Goal: Task Accomplishment & Management: Manage account settings

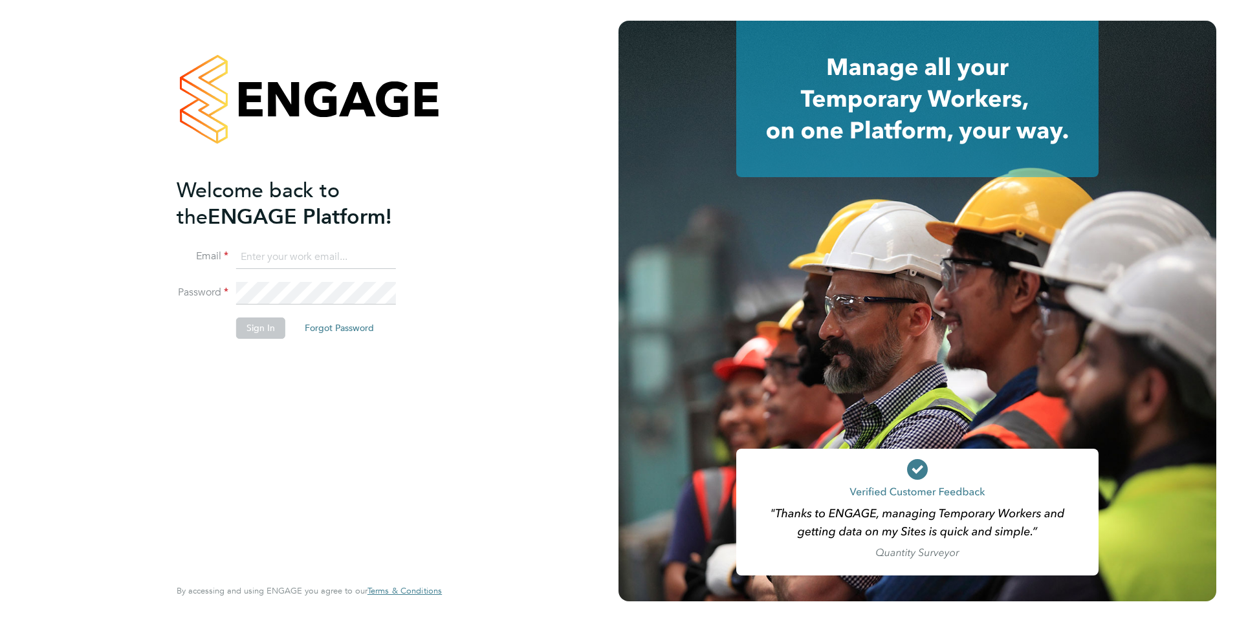
type input "Mia.Eckersley@ganymedesolutions.co.uk"
click at [270, 324] on button "Sign In" at bounding box center [260, 328] width 49 height 21
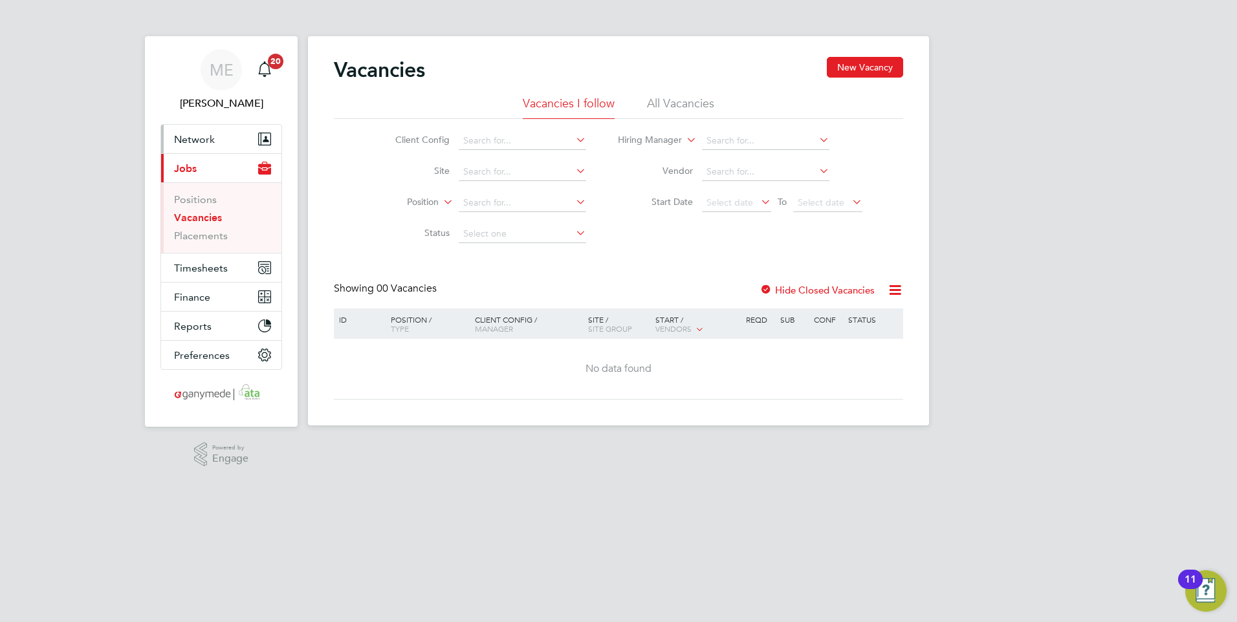
click at [195, 133] on span "Network" at bounding box center [194, 139] width 41 height 12
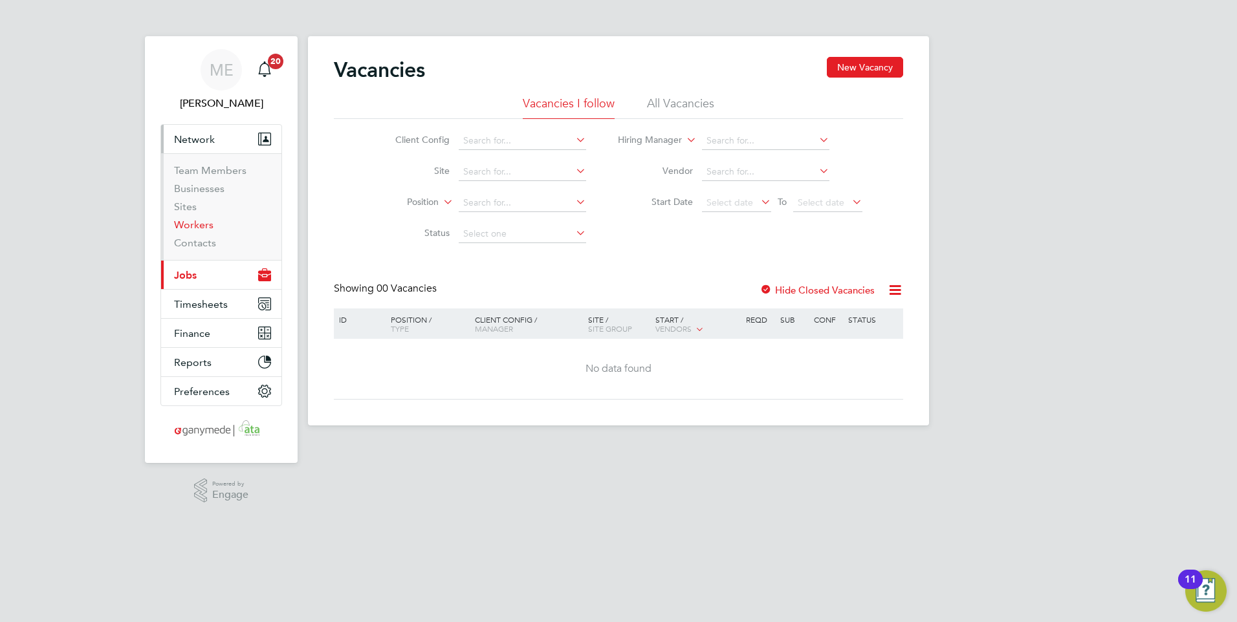
click at [193, 226] on link "Workers" at bounding box center [193, 225] width 39 height 12
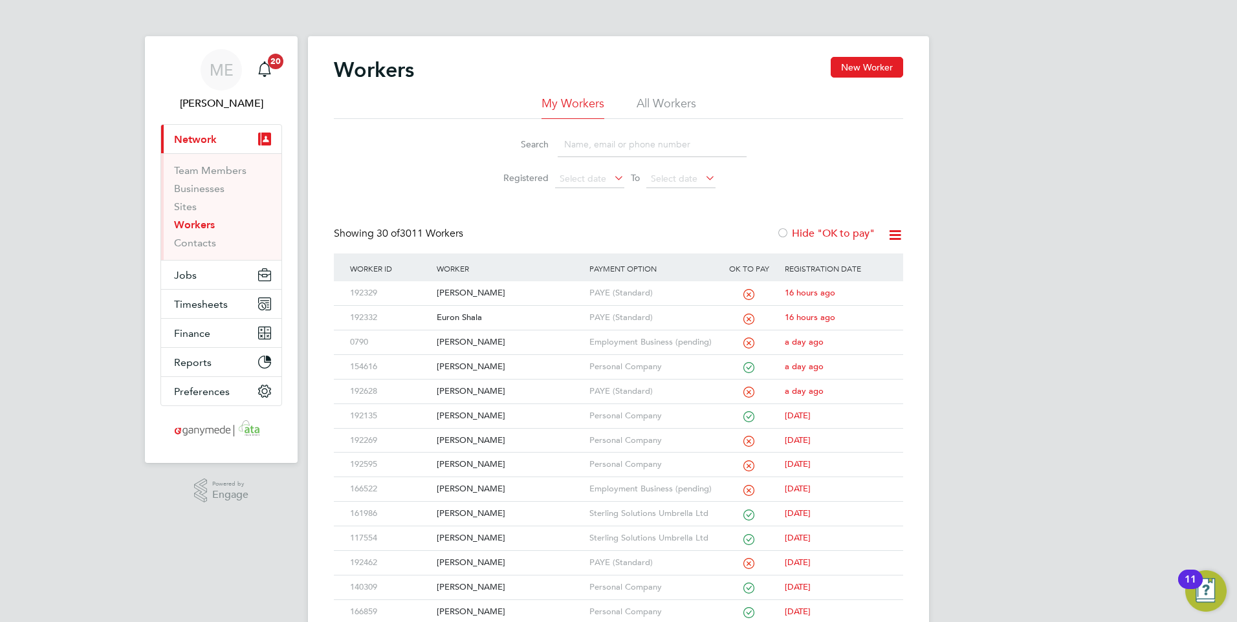
click at [599, 142] on input at bounding box center [652, 144] width 189 height 25
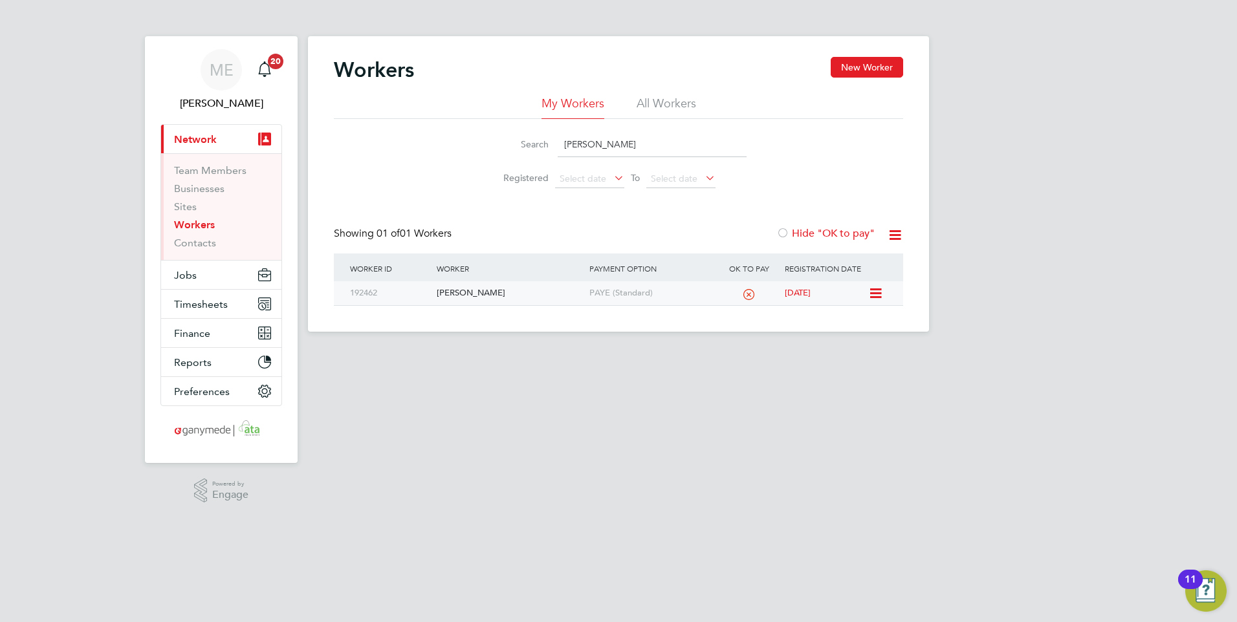
type input "michelle"
click at [510, 304] on div "[PERSON_NAME]" at bounding box center [509, 293] width 152 height 24
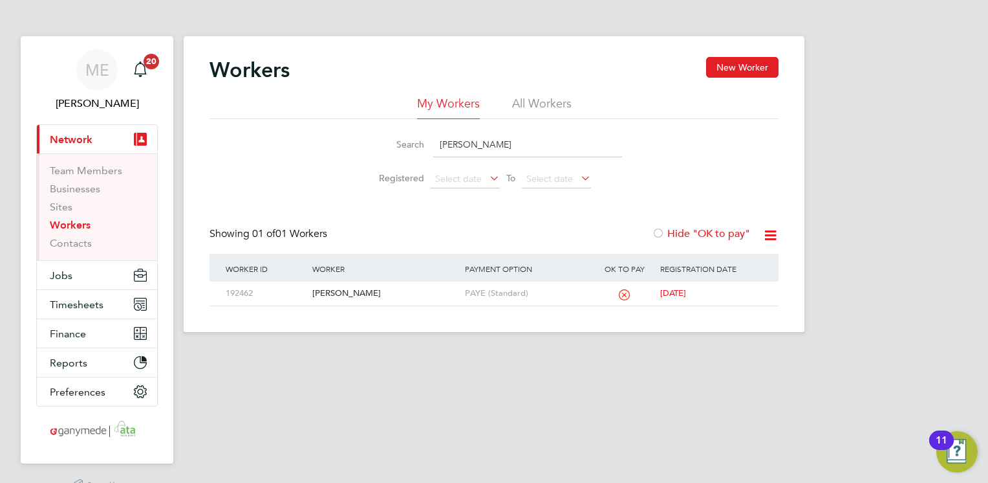
drag, startPoint x: 497, startPoint y: 143, endPoint x: 396, endPoint y: 140, distance: 101.0
click at [396, 140] on div "Search michelle" at bounding box center [494, 144] width 256 height 25
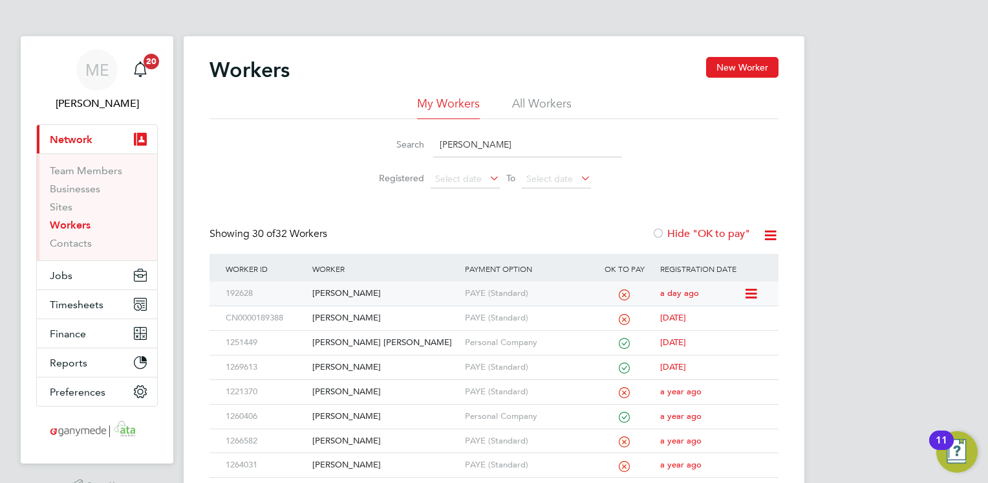
type input "steven"
click at [378, 284] on div "[PERSON_NAME]" at bounding box center [385, 293] width 152 height 24
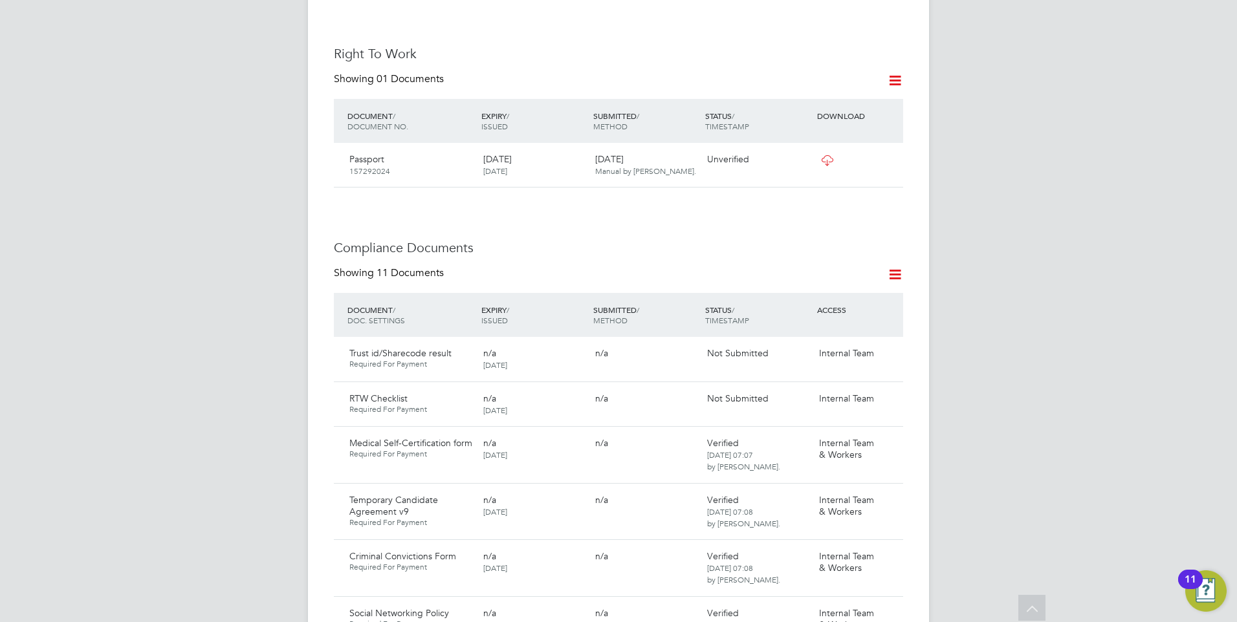
scroll to position [518, 0]
click at [887, 345] on icon at bounding box center [886, 353] width 13 height 16
click at [826, 387] on li "Submit Document" at bounding box center [848, 389] width 91 height 18
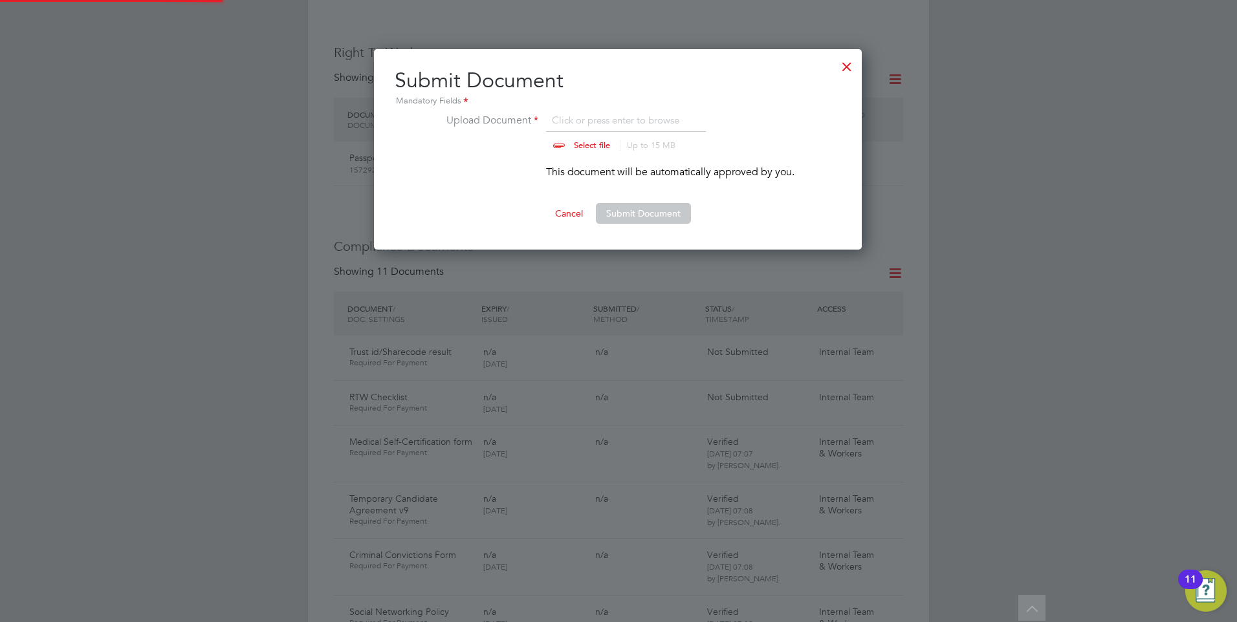
scroll to position [201, 489]
click at [617, 204] on button "Submit Document" at bounding box center [643, 213] width 95 height 21
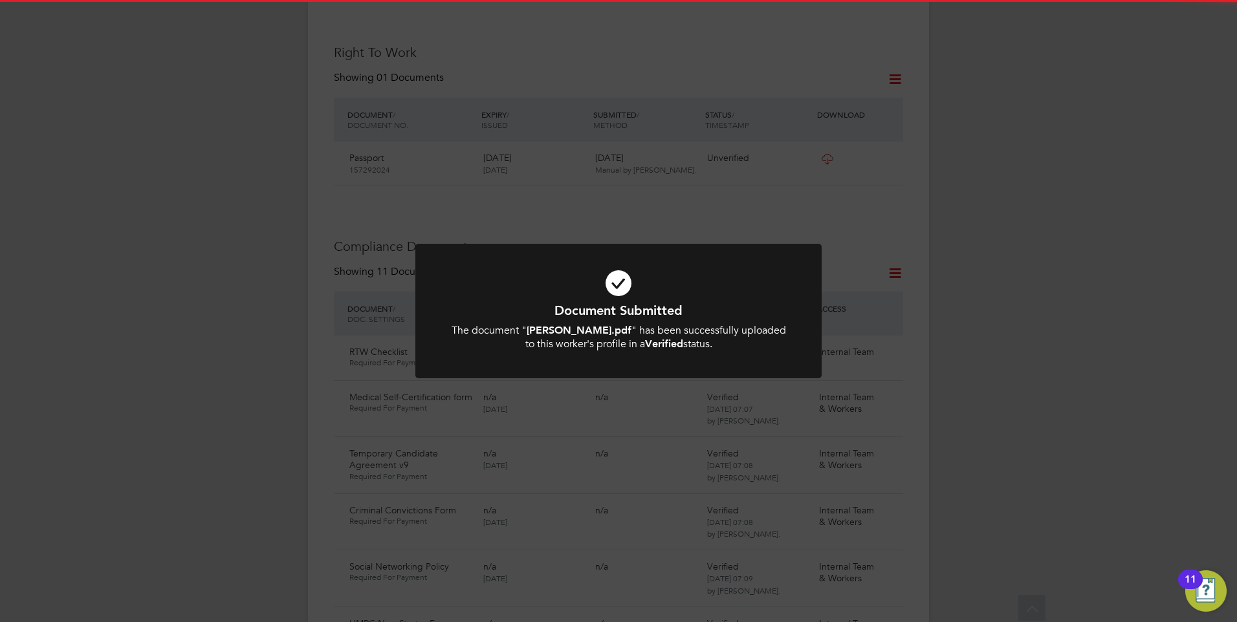
click at [650, 311] on h1 "Document Submitted" at bounding box center [618, 310] width 336 height 17
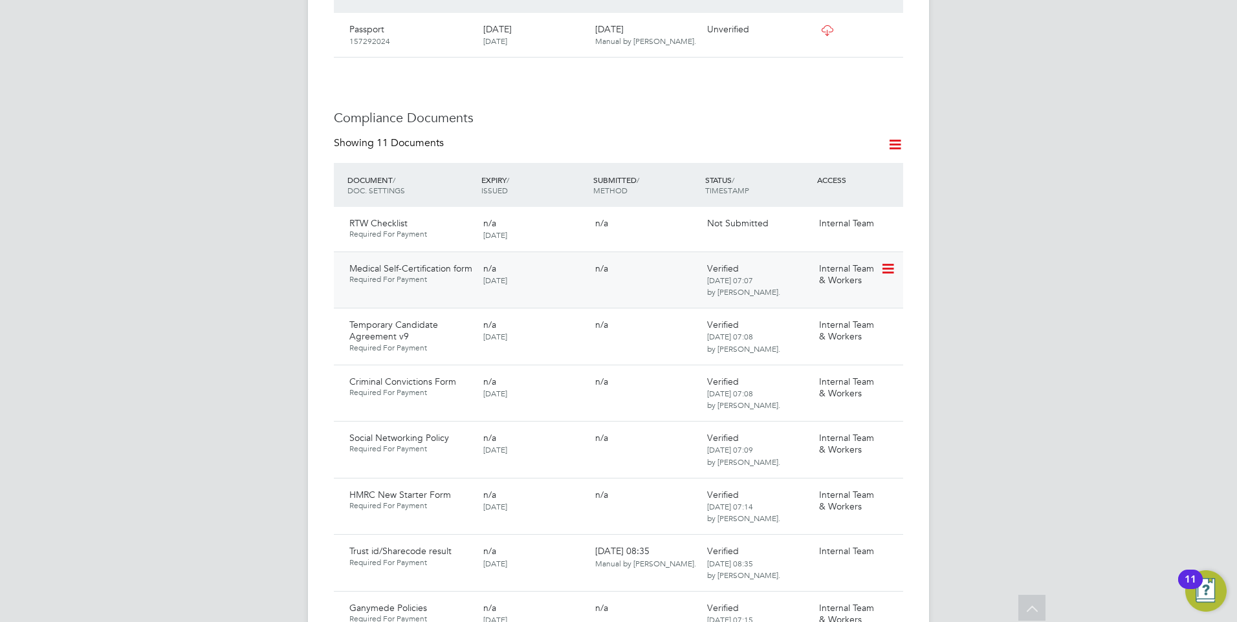
scroll to position [647, 0]
click at [890, 216] on icon at bounding box center [886, 224] width 13 height 16
click at [833, 259] on li "Submit Document" at bounding box center [848, 259] width 91 height 18
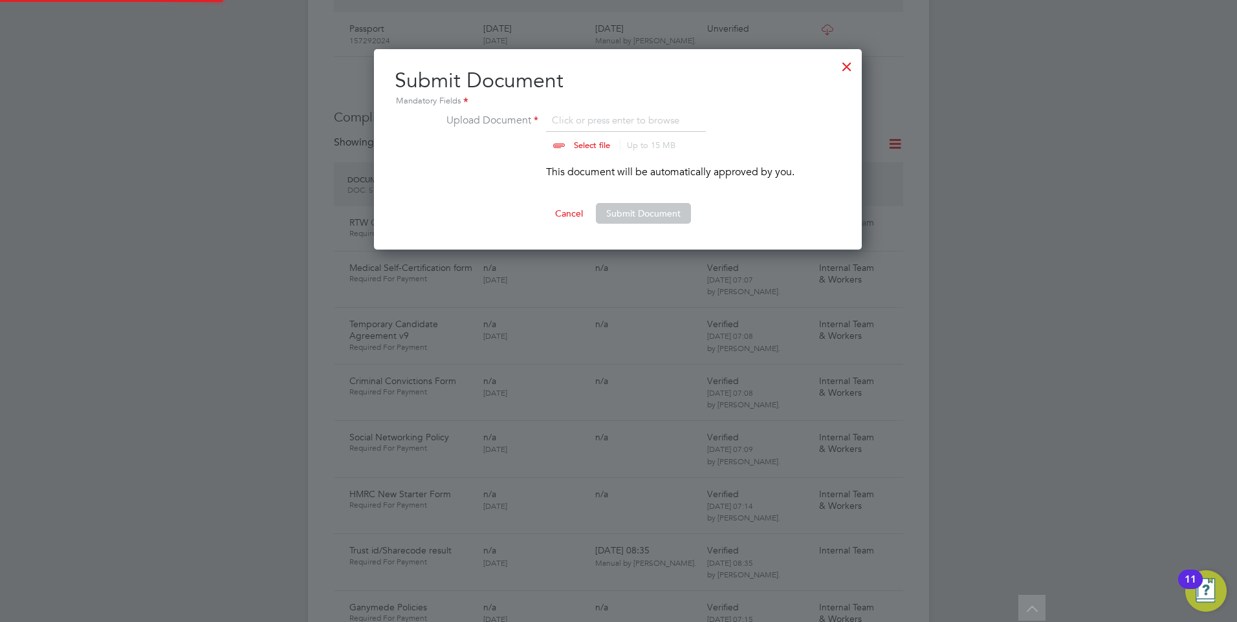
scroll to position [201, 489]
click at [620, 212] on button "Submit Document" at bounding box center [643, 213] width 95 height 21
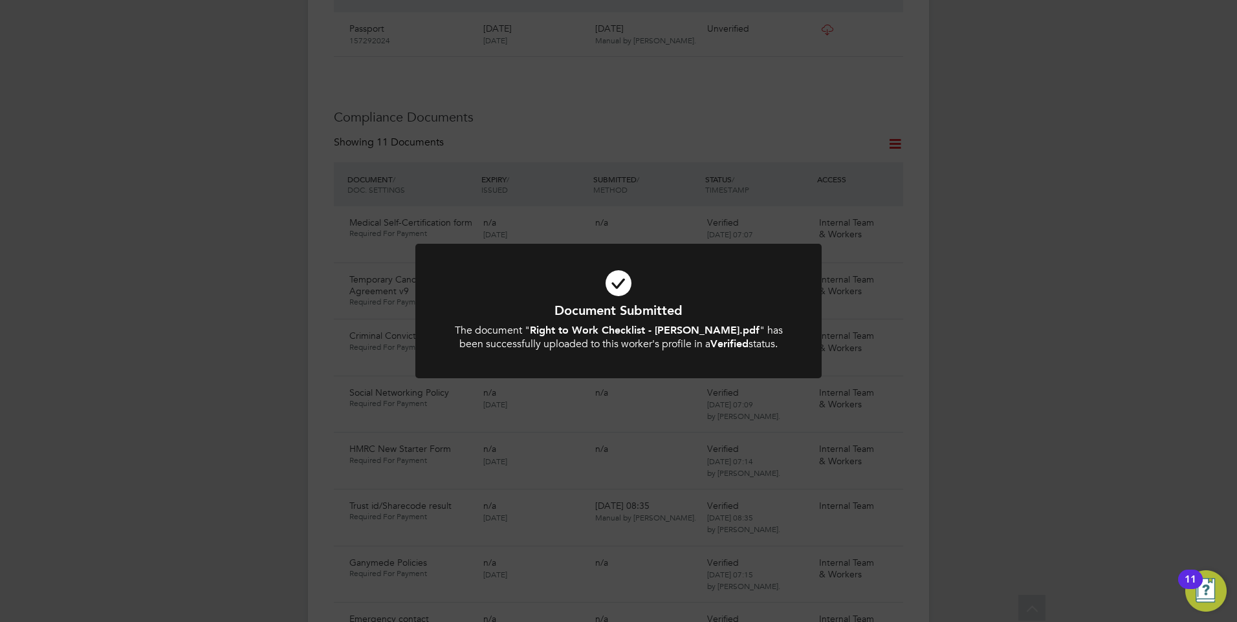
click at [602, 277] on icon at bounding box center [618, 283] width 336 height 50
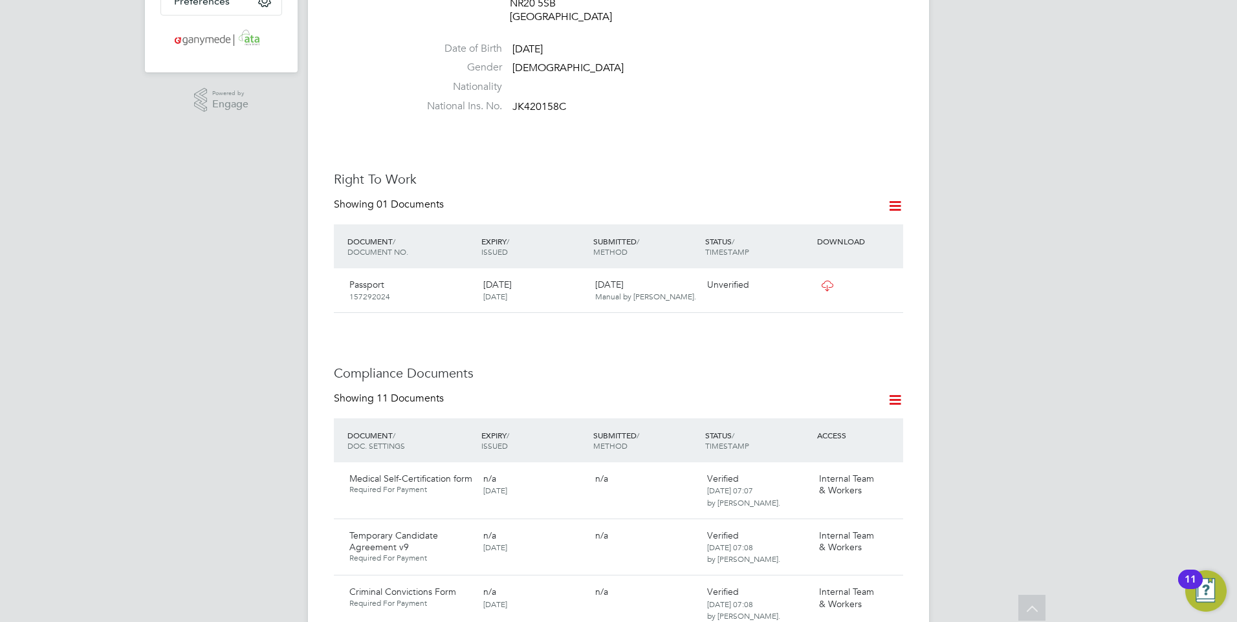
scroll to position [388, 0]
click at [890, 281] on icon at bounding box center [886, 289] width 13 height 16
click at [824, 301] on li "Verify Document" at bounding box center [845, 306] width 95 height 18
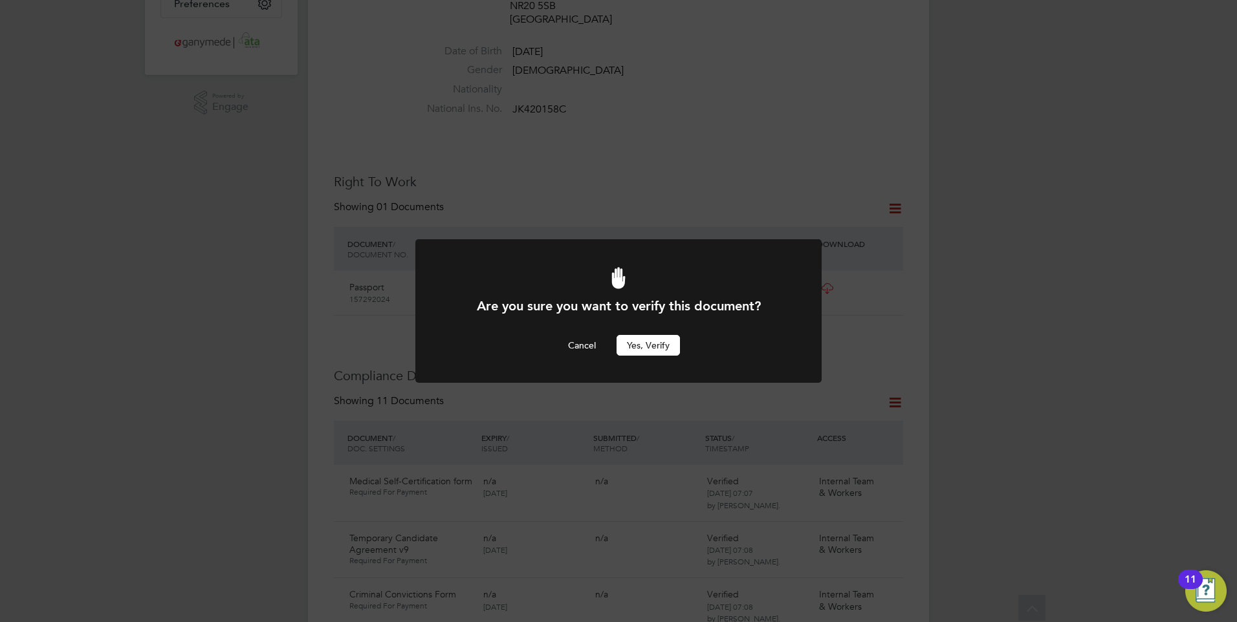
click at [645, 337] on button "Yes, verify" at bounding box center [648, 345] width 63 height 21
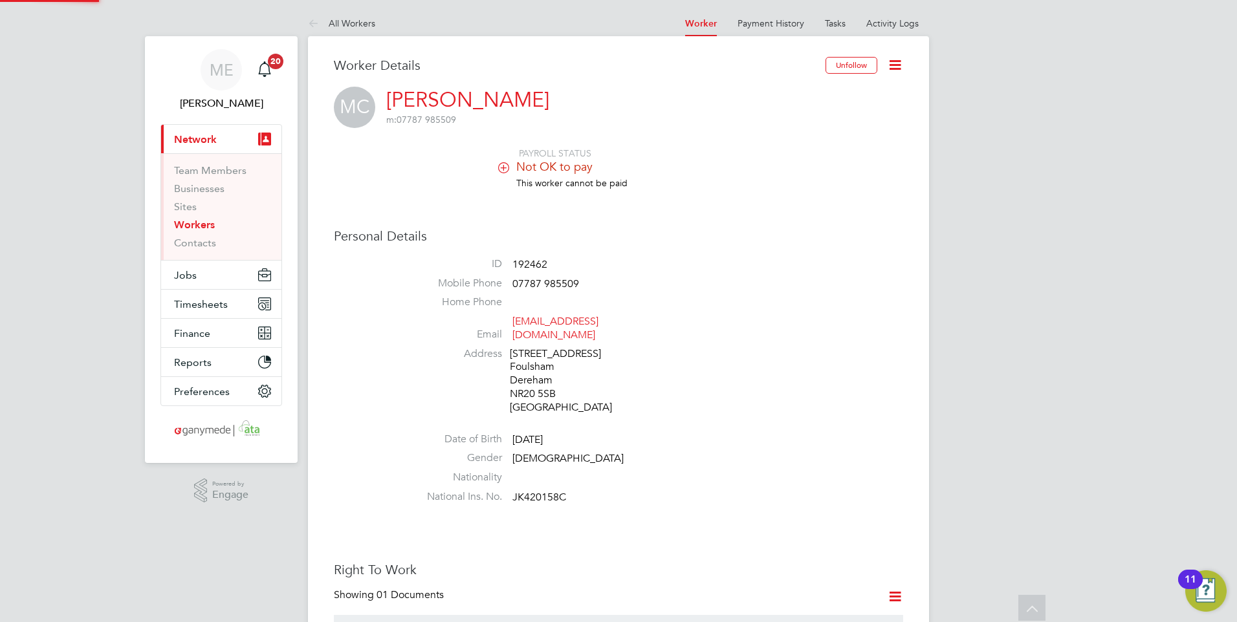
scroll to position [388, 0]
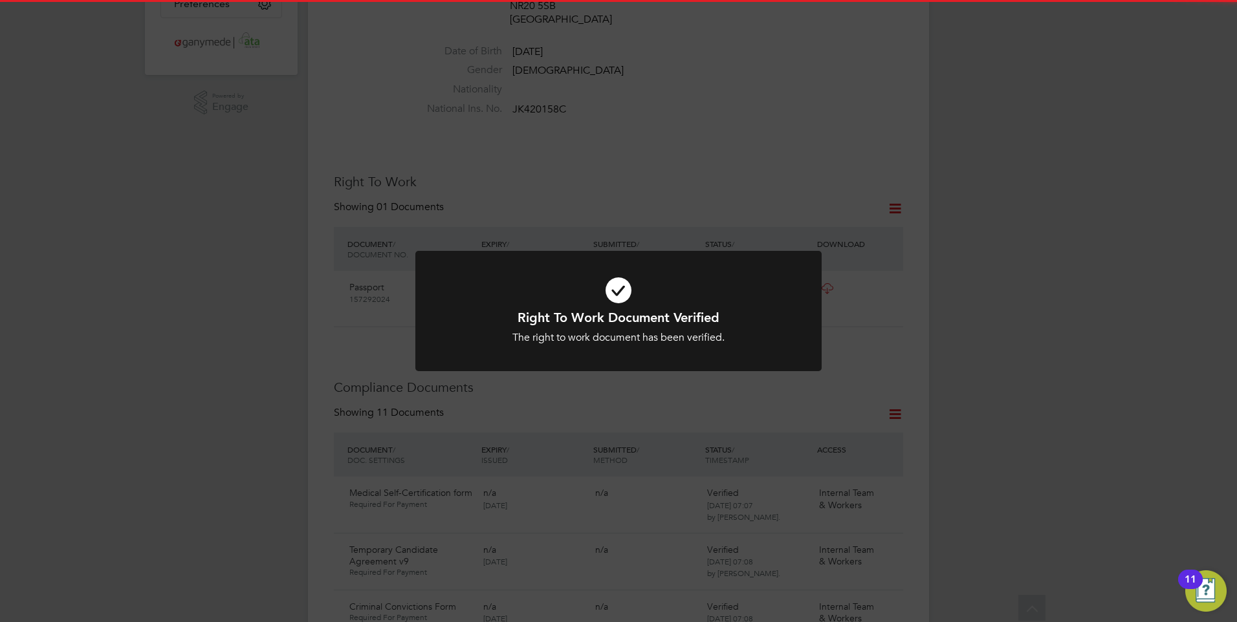
click at [620, 307] on icon at bounding box center [618, 290] width 336 height 50
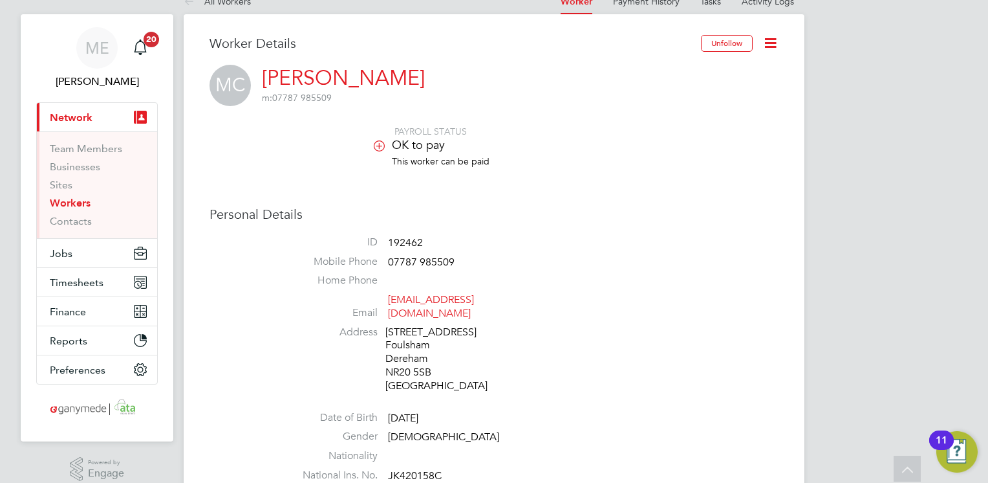
scroll to position [0, 0]
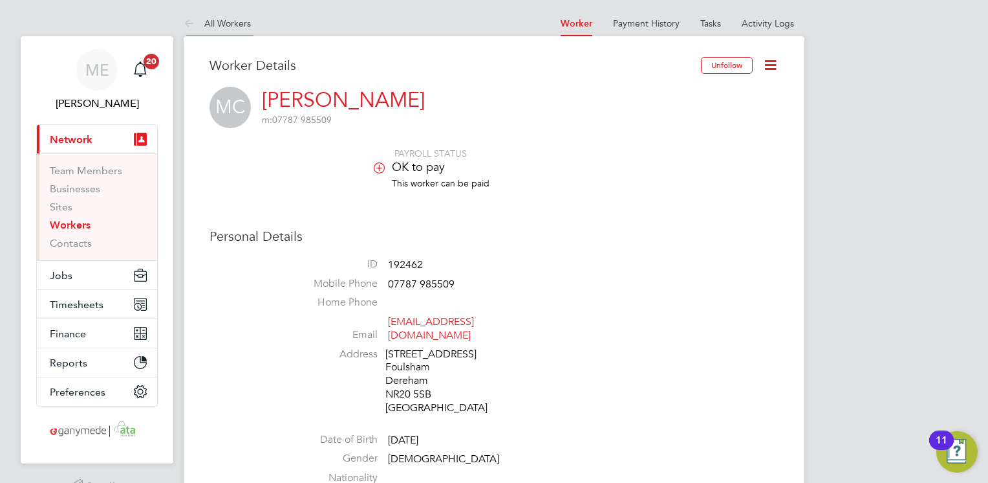
click at [184, 21] on icon at bounding box center [192, 24] width 16 height 16
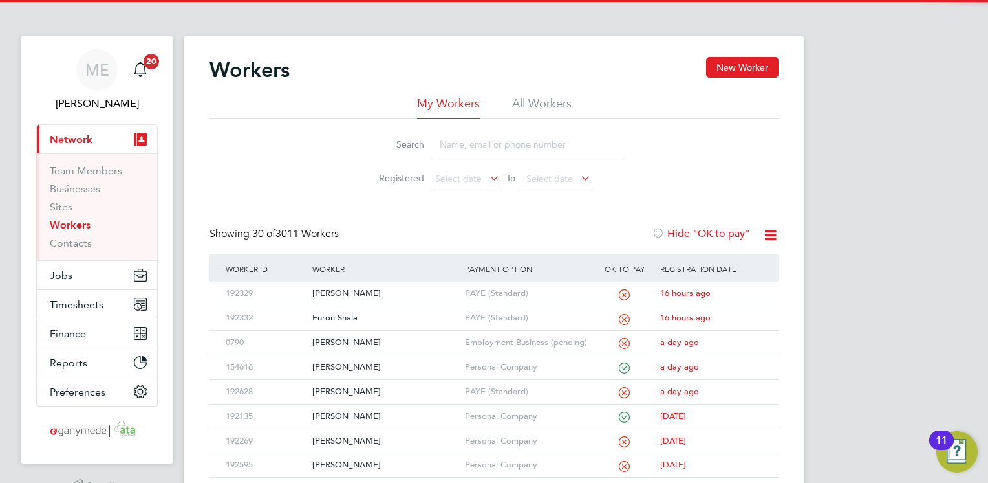
click at [486, 143] on input at bounding box center [527, 144] width 189 height 25
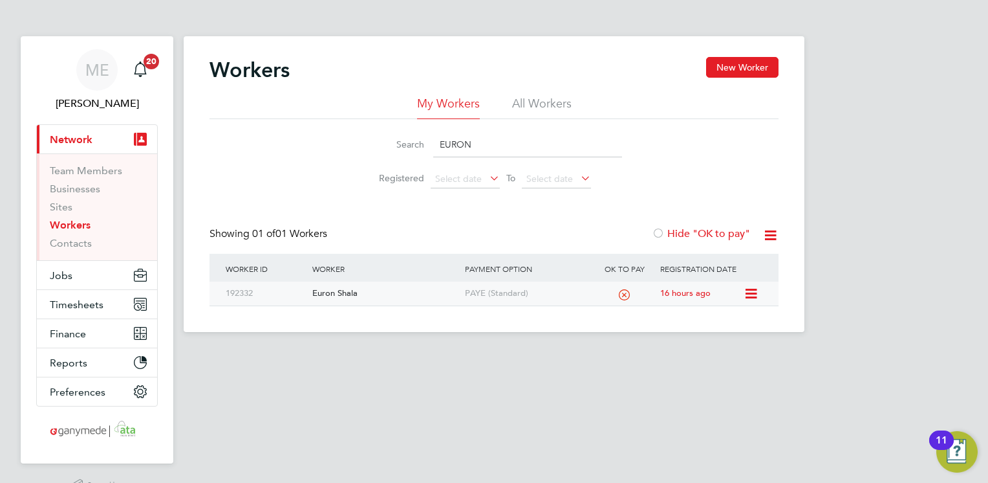
type input "EURON"
click at [382, 300] on div "Euron Shala" at bounding box center [385, 293] width 152 height 24
drag, startPoint x: 471, startPoint y: 140, endPoint x: 408, endPoint y: 141, distance: 62.8
click at [408, 141] on div "Search EURON" at bounding box center [494, 144] width 256 height 25
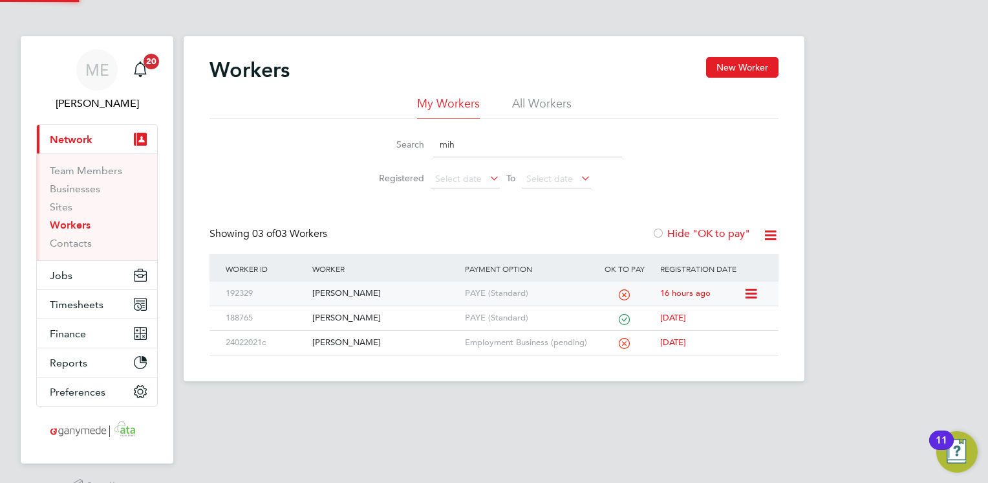
type input "mih"
click at [401, 283] on div "[PERSON_NAME]" at bounding box center [385, 293] width 152 height 24
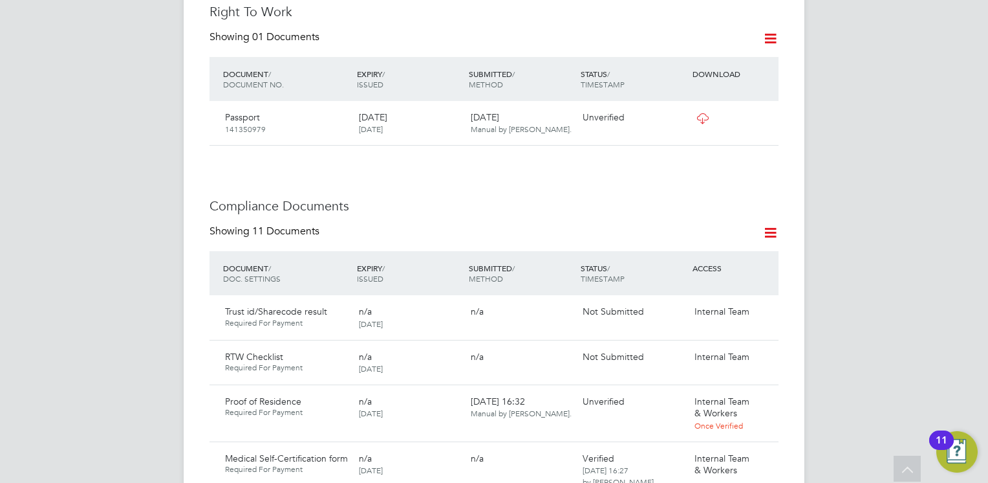
scroll to position [647, 0]
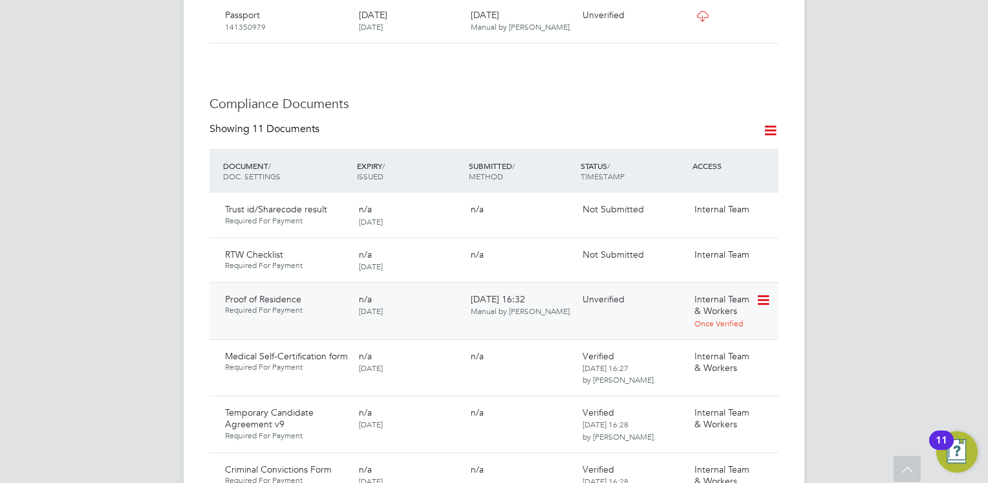
click at [766, 292] on icon at bounding box center [762, 300] width 13 height 16
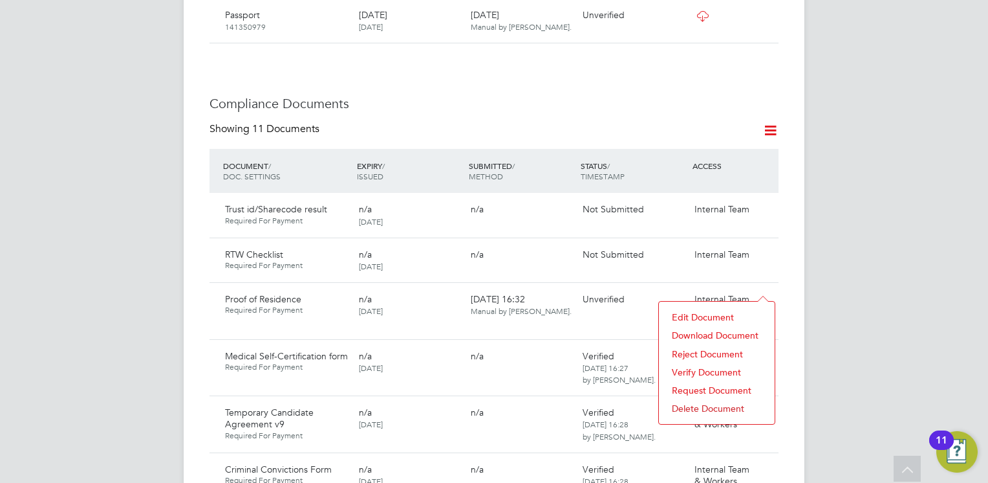
click at [695, 333] on li "Download Document" at bounding box center [717, 335] width 103 height 18
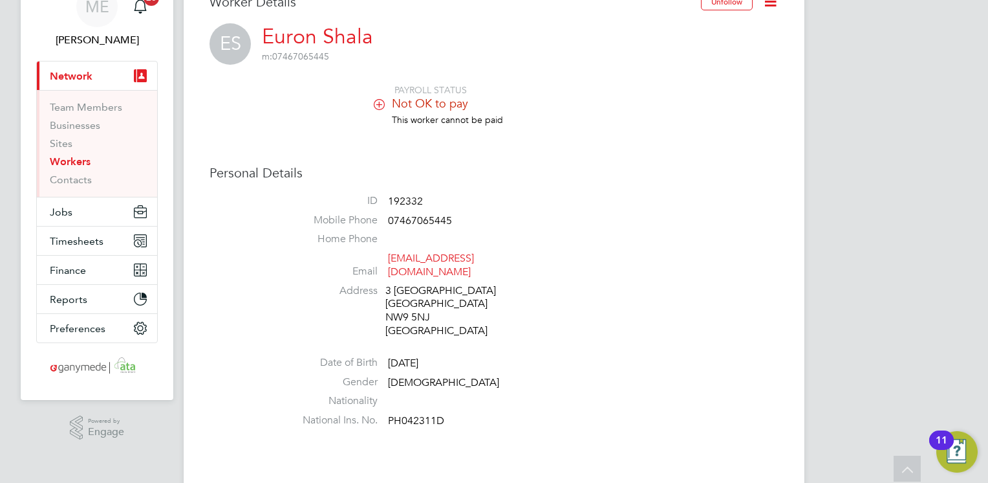
scroll to position [0, 0]
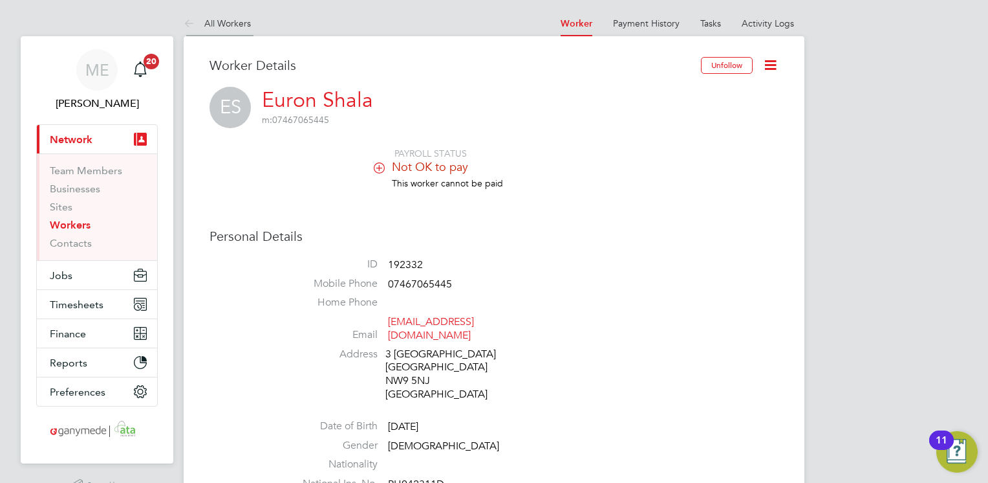
click at [184, 19] on icon at bounding box center [192, 24] width 16 height 16
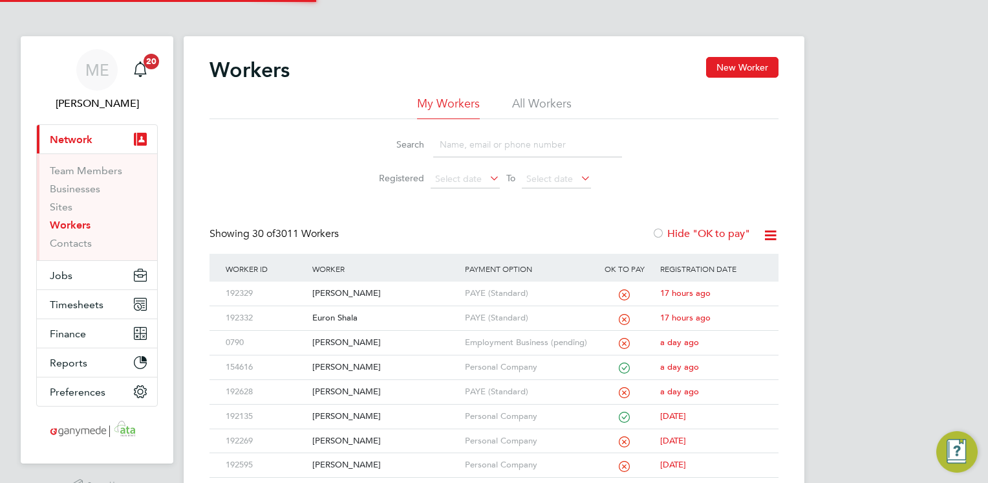
drag, startPoint x: 501, startPoint y: 135, endPoint x: 492, endPoint y: 131, distance: 9.3
click at [501, 136] on input at bounding box center [527, 144] width 189 height 25
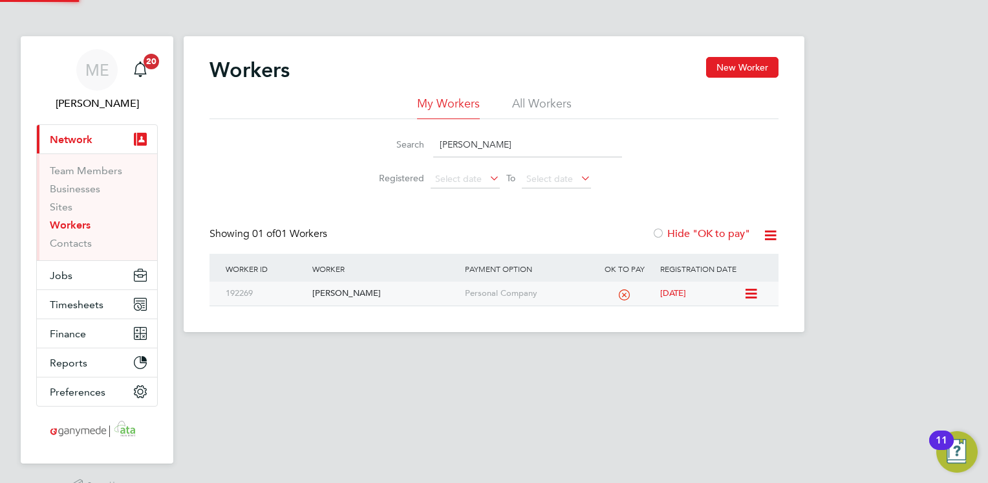
type input "andy dug"
click at [394, 299] on div "[PERSON_NAME]" at bounding box center [385, 293] width 152 height 24
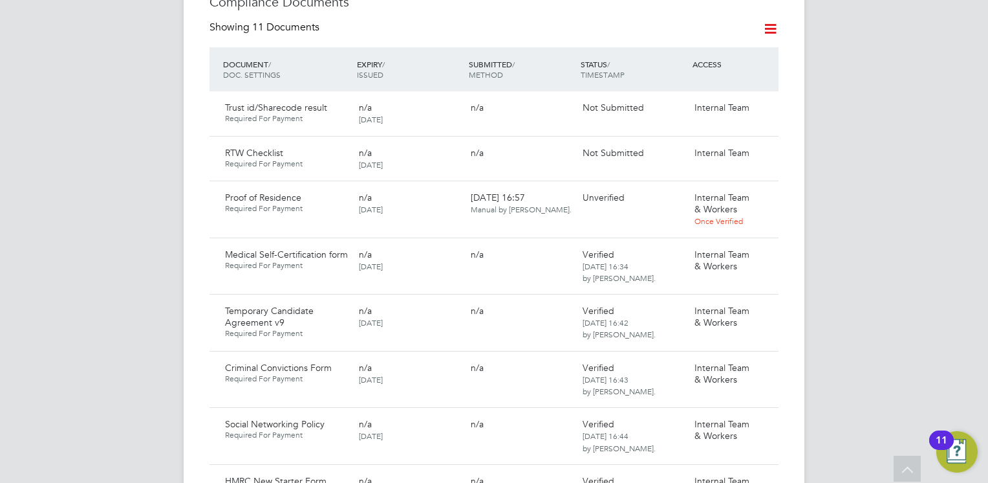
scroll to position [776, 0]
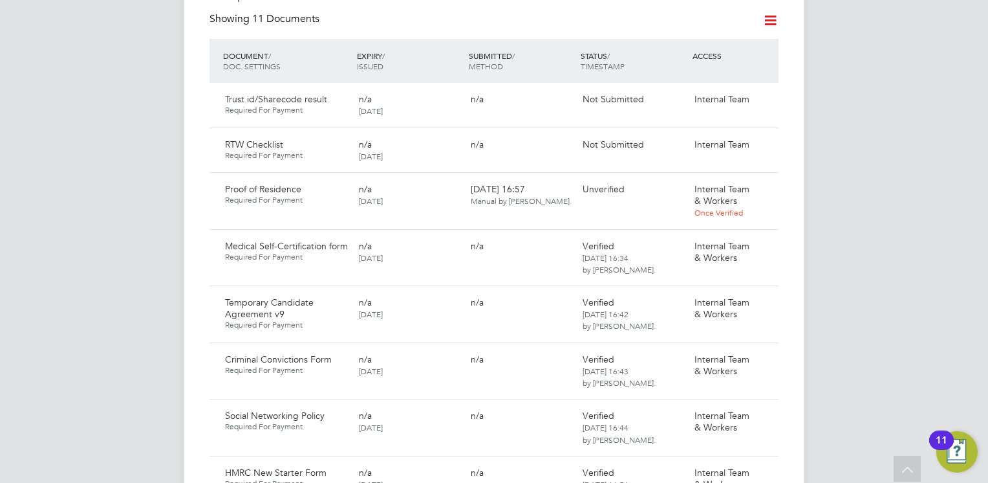
drag, startPoint x: 763, startPoint y: 188, endPoint x: 728, endPoint y: 203, distance: 38.0
click at [779, 188] on icon at bounding box center [785, 190] width 13 height 16
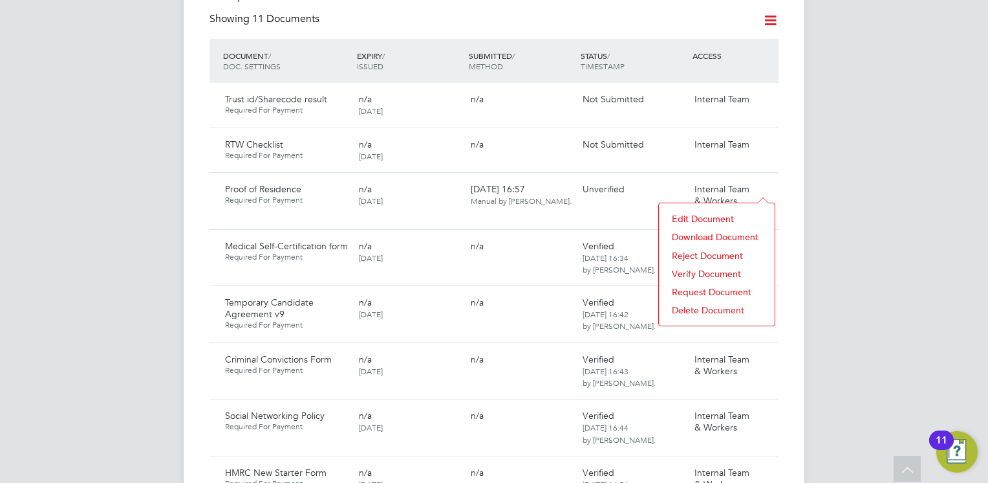
click at [695, 232] on li "Download Document" at bounding box center [717, 237] width 103 height 18
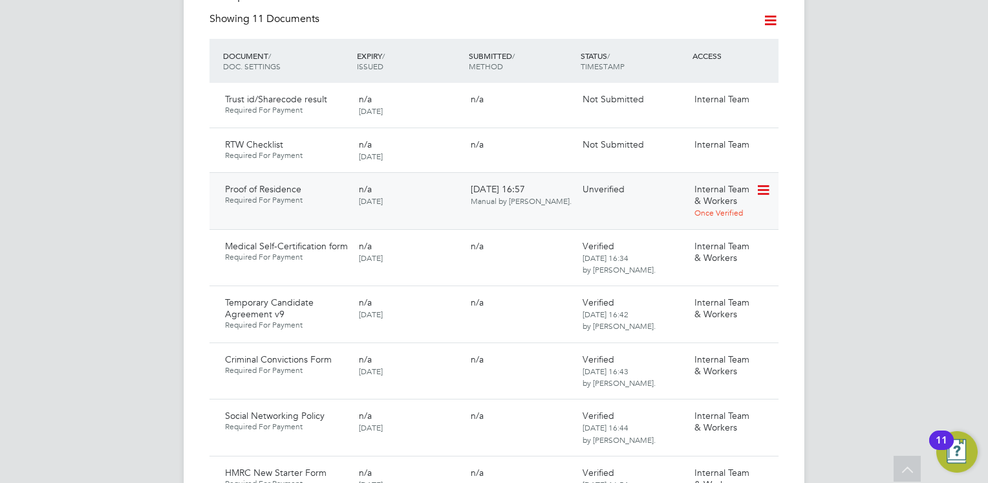
click at [763, 188] on icon at bounding box center [762, 190] width 13 height 16
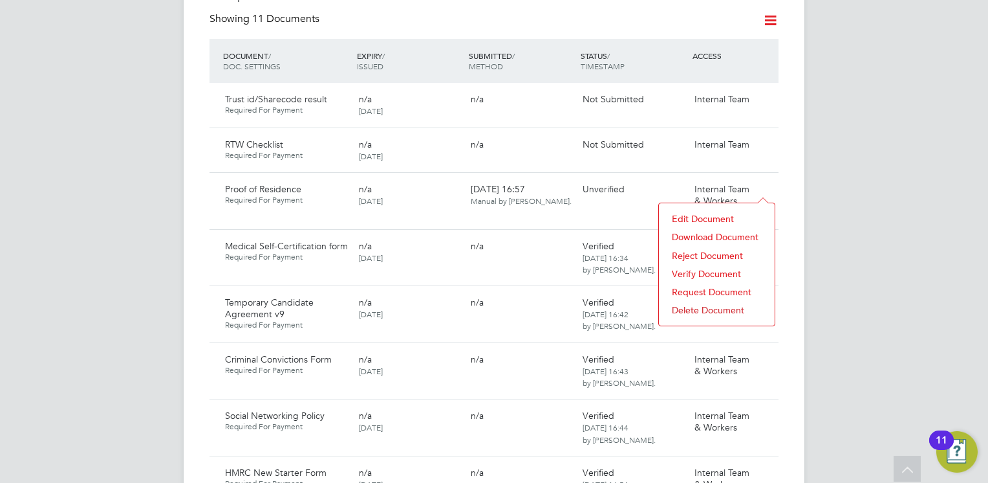
click at [696, 269] on li "Verify Document" at bounding box center [717, 274] width 103 height 18
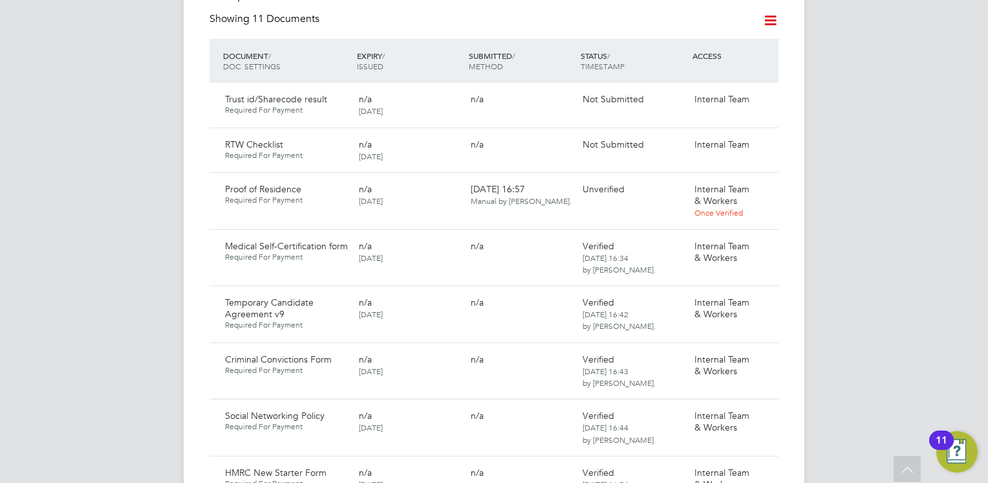
scroll to position [0, 0]
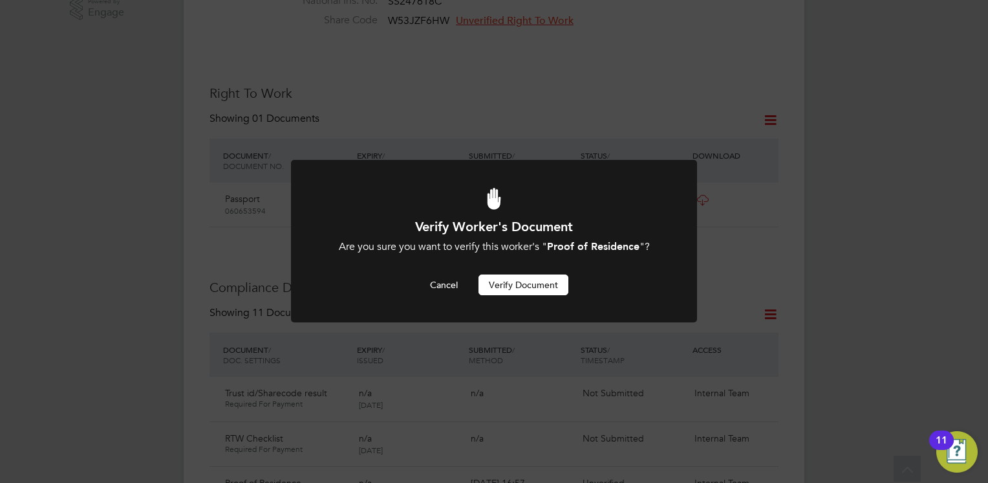
click at [529, 281] on button "Verify Document" at bounding box center [524, 284] width 90 height 21
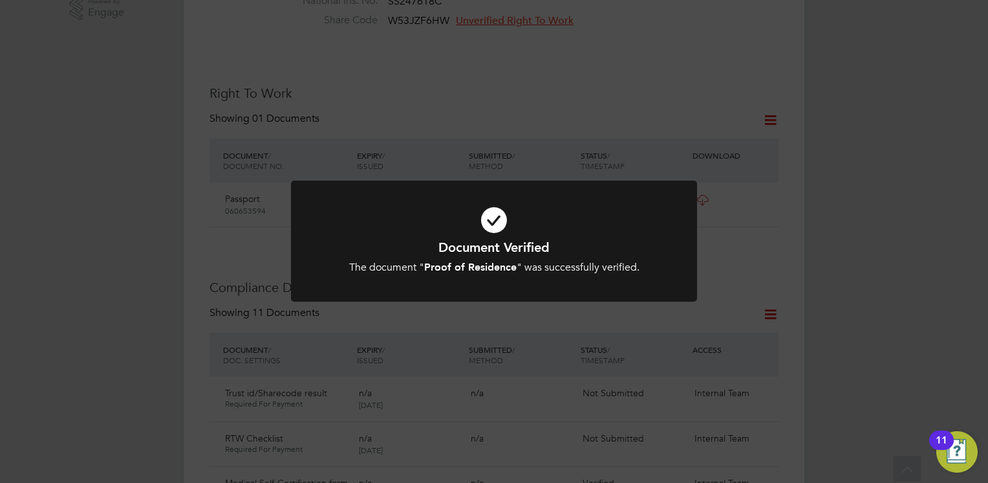
click at [513, 211] on icon at bounding box center [494, 220] width 336 height 50
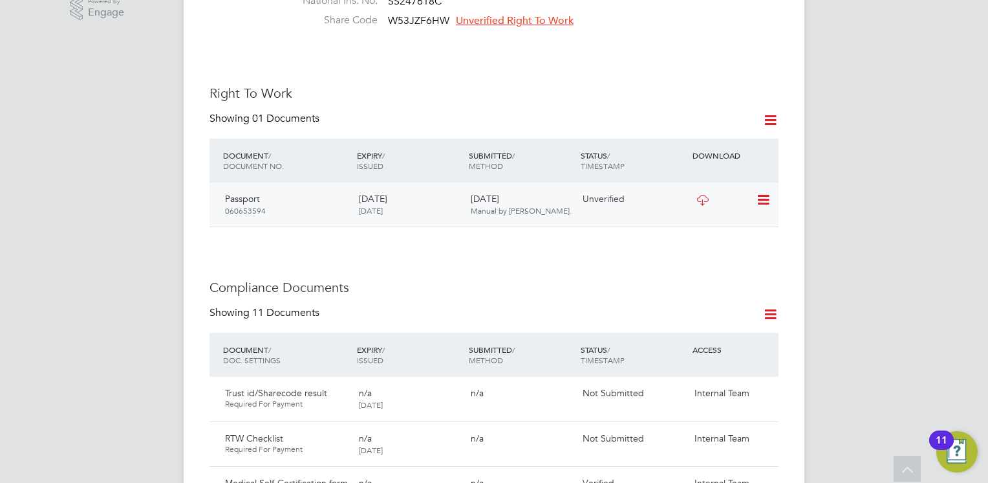
scroll to position [224, 0]
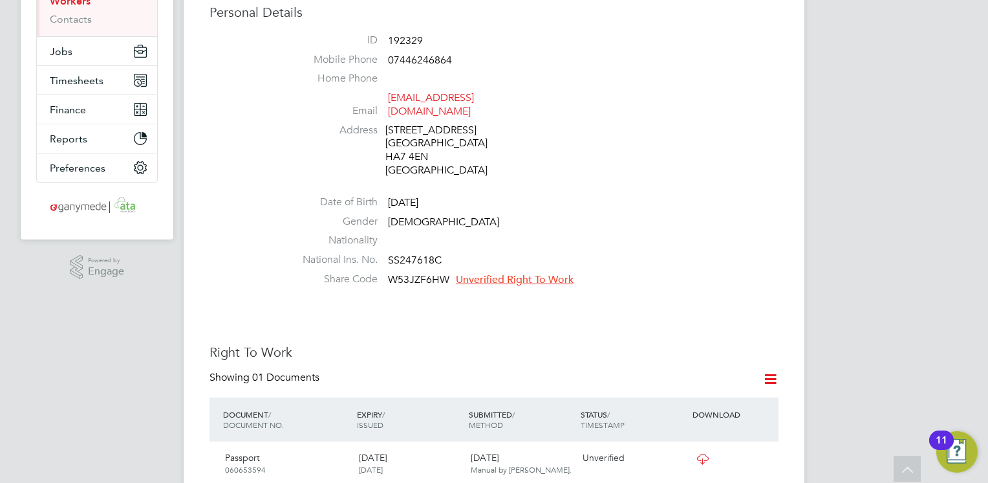
click at [382, 272] on li "Share Code W53JZF6HW Unverified Right To Work" at bounding box center [533, 281] width 492 height 19
drag, startPoint x: 388, startPoint y: 264, endPoint x: 449, endPoint y: 268, distance: 60.9
click at [449, 272] on li "Share Code W53JZF6HW Unverified Right To Work" at bounding box center [533, 281] width 492 height 19
drag, startPoint x: 449, startPoint y: 268, endPoint x: 437, endPoint y: 268, distance: 12.3
copy span "W53JZF6HW"
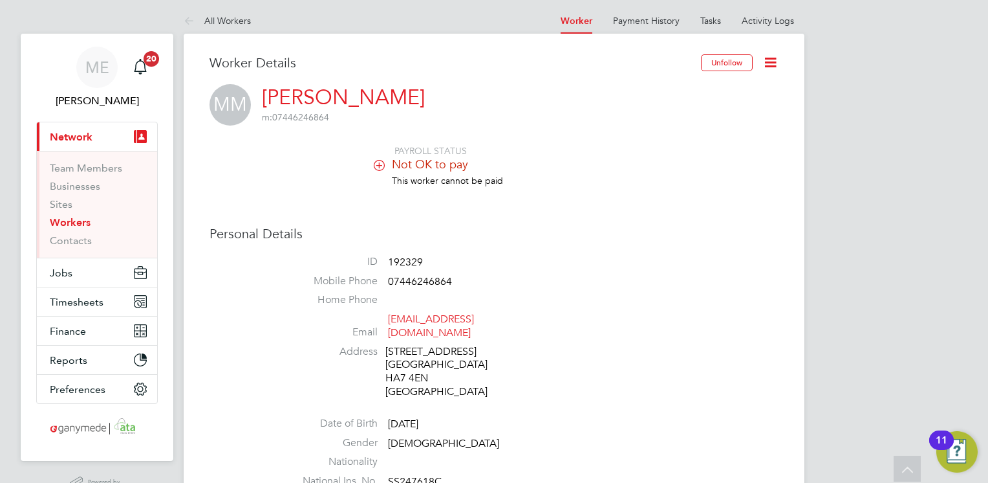
scroll to position [0, 0]
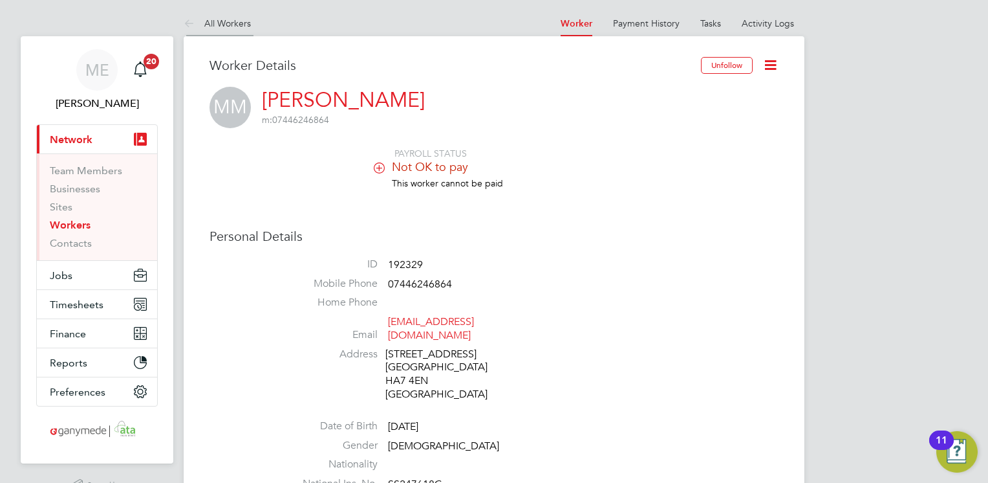
click at [191, 18] on icon at bounding box center [192, 24] width 16 height 16
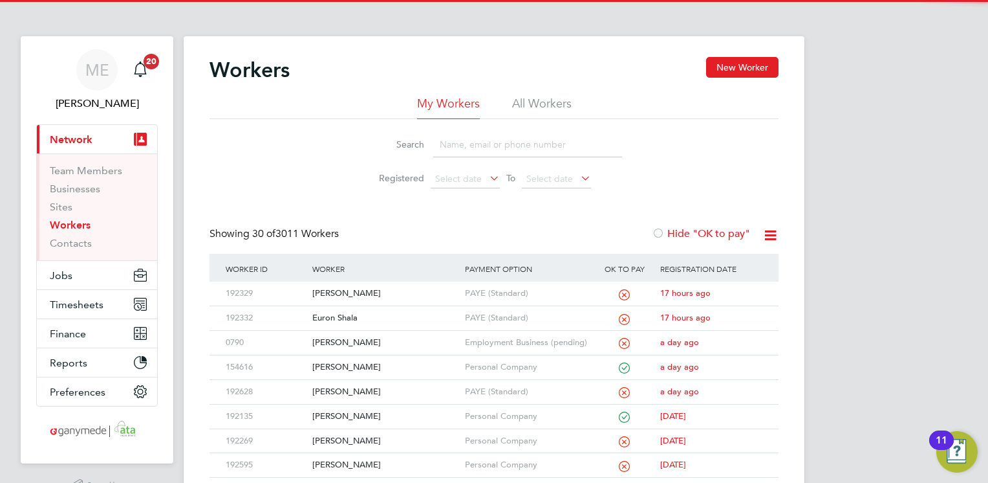
click at [505, 142] on input at bounding box center [527, 144] width 189 height 25
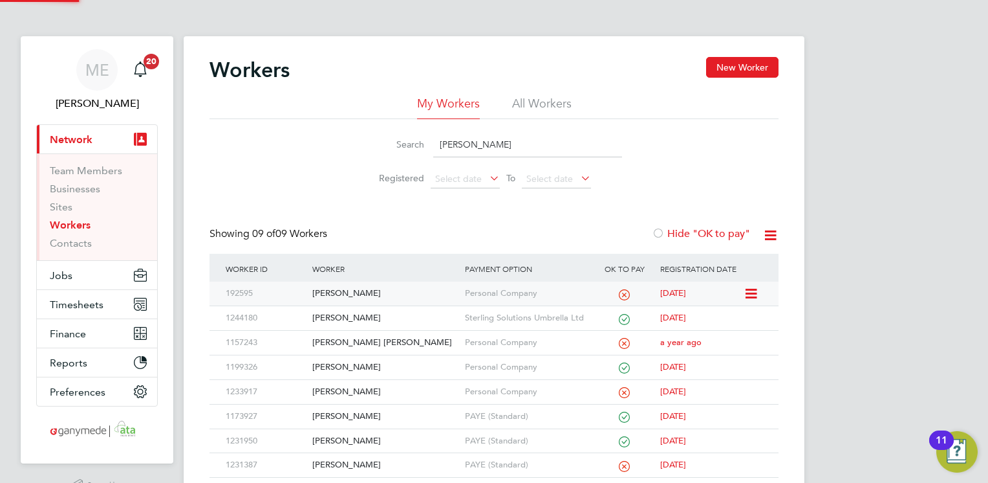
type input "[PERSON_NAME]"
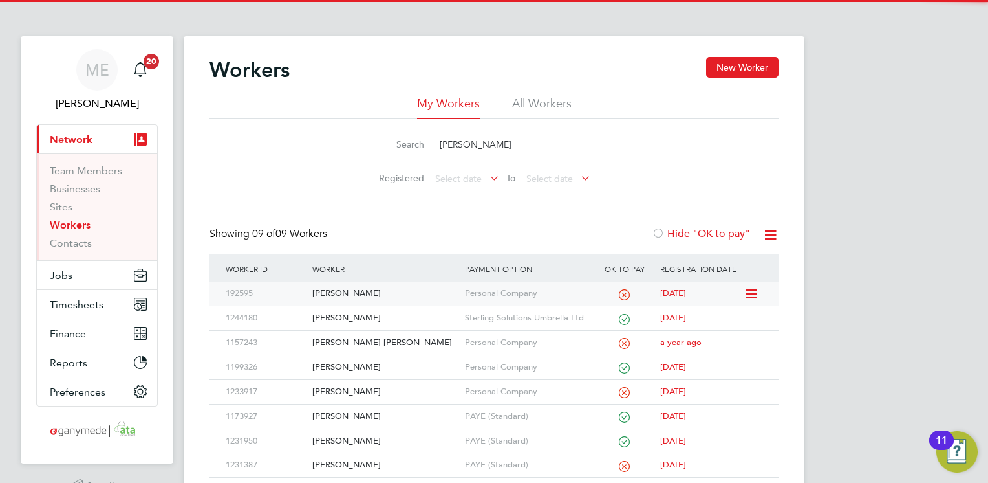
click at [379, 298] on div "[PERSON_NAME]" at bounding box center [385, 293] width 152 height 24
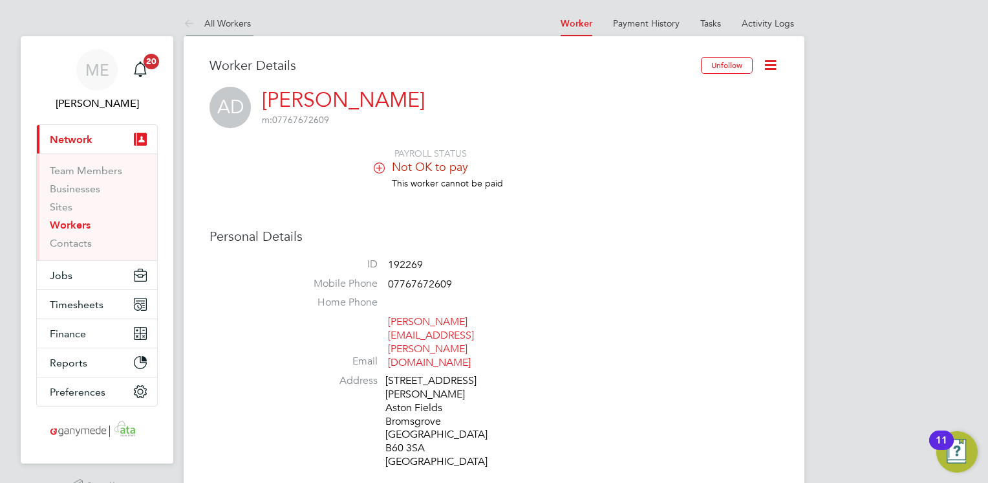
click at [184, 21] on icon at bounding box center [192, 24] width 16 height 16
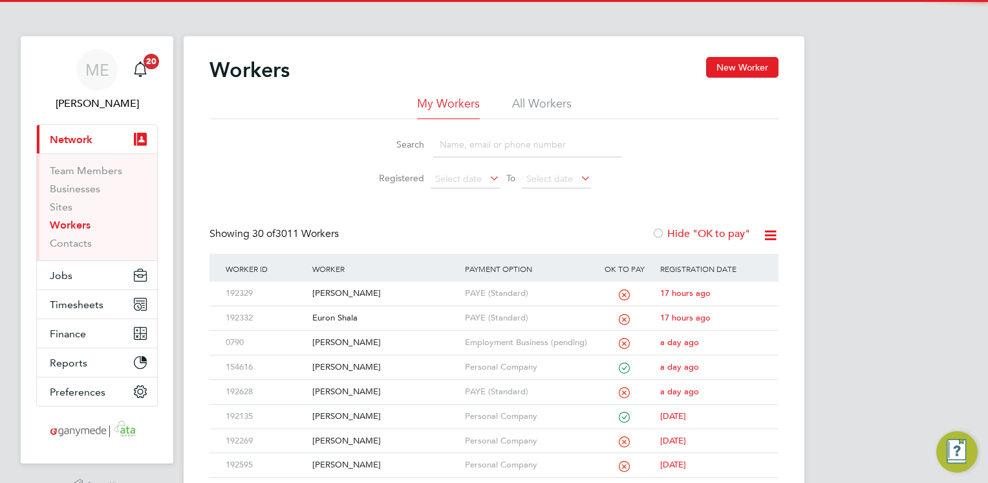
click at [453, 146] on input at bounding box center [527, 144] width 189 height 25
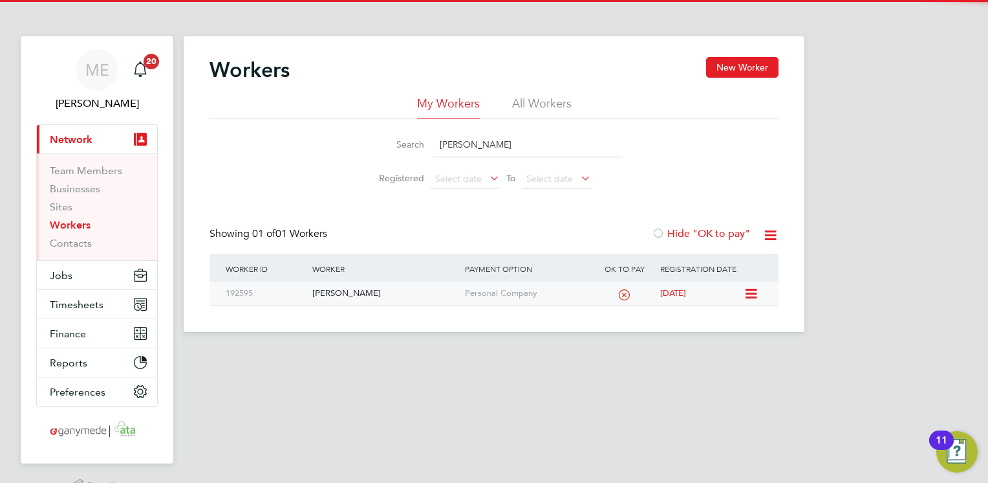
type input "roger wood"
click at [466, 283] on div "Personal Company" at bounding box center [527, 293] width 131 height 24
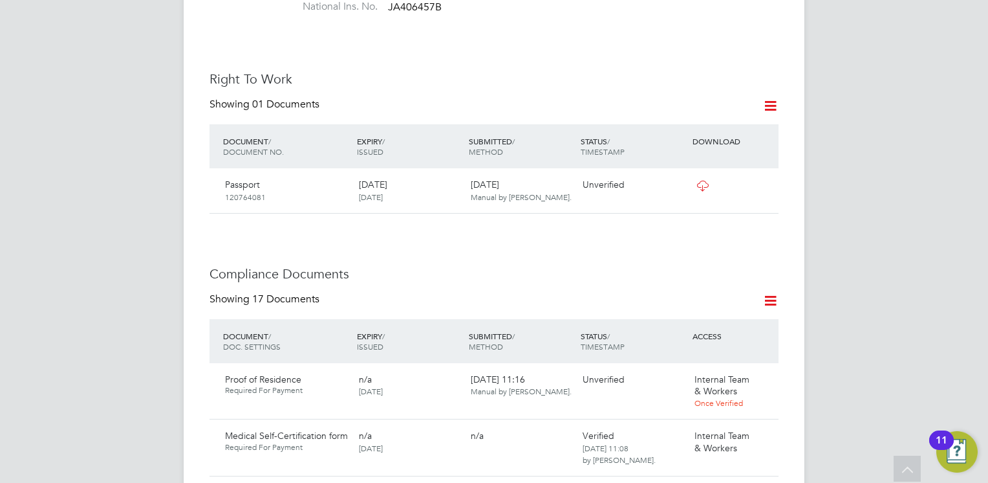
scroll to position [582, 0]
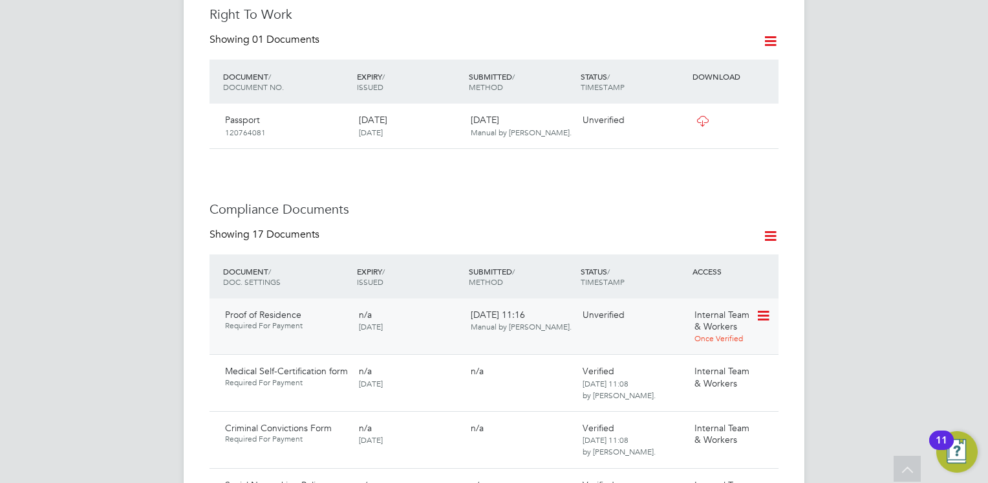
click at [763, 308] on icon at bounding box center [762, 316] width 13 height 16
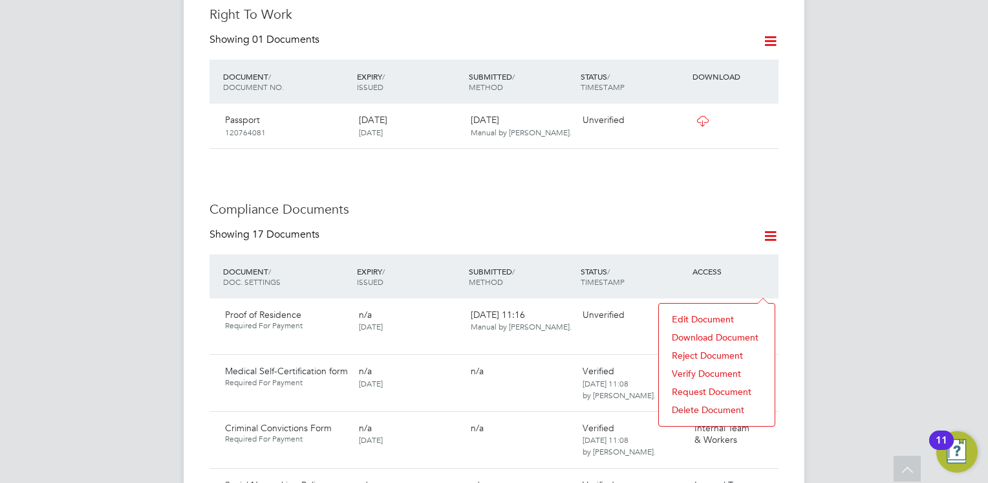
click at [708, 330] on li "Download Document" at bounding box center [717, 337] width 103 height 18
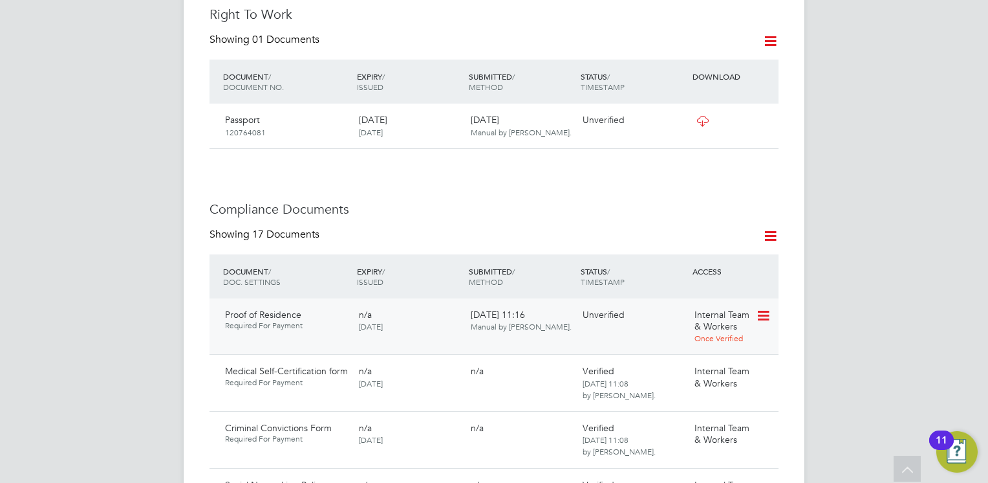
click at [762, 308] on icon at bounding box center [762, 316] width 13 height 16
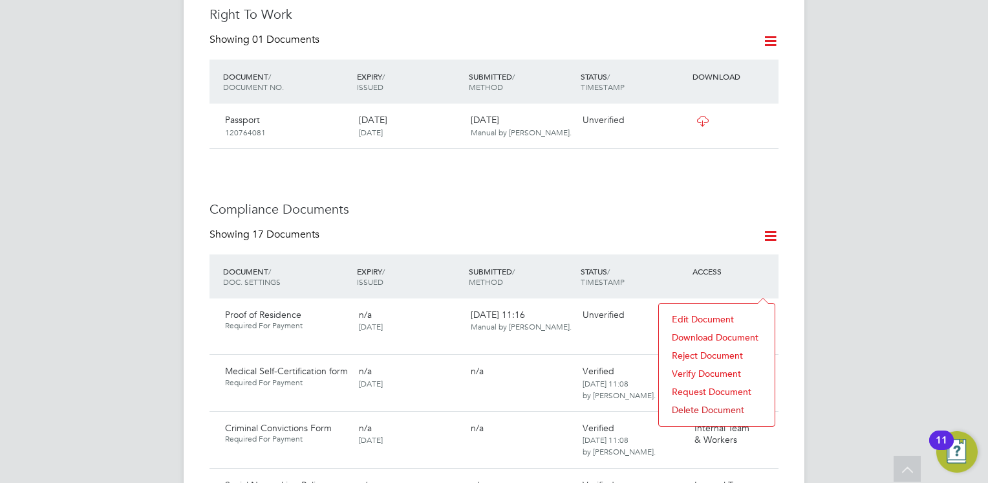
click at [703, 371] on li "Verify Document" at bounding box center [717, 373] width 103 height 18
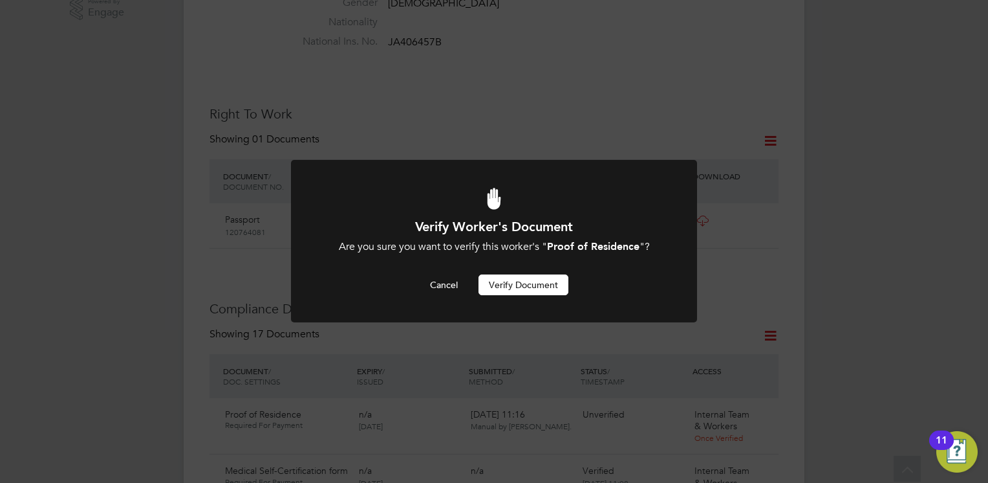
scroll to position [0, 0]
click at [519, 284] on button "Verify Document" at bounding box center [524, 284] width 90 height 21
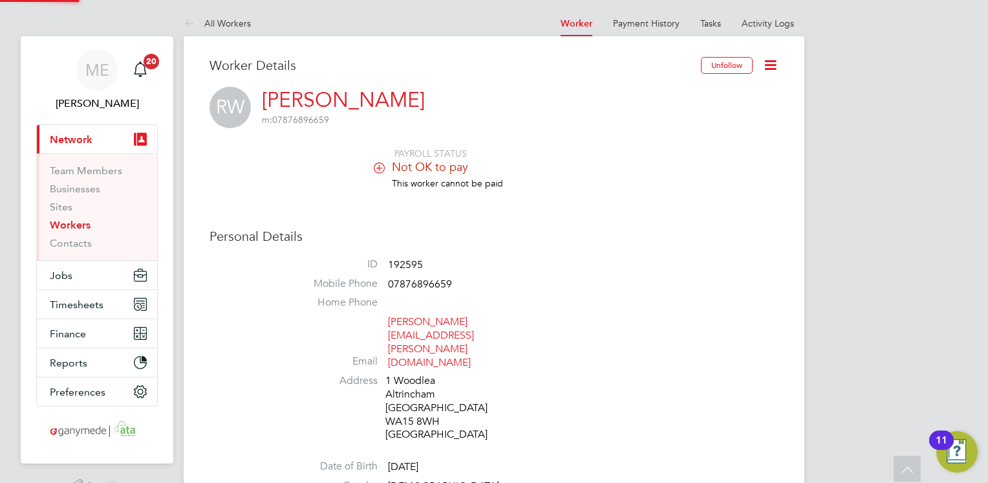
scroll to position [483, 0]
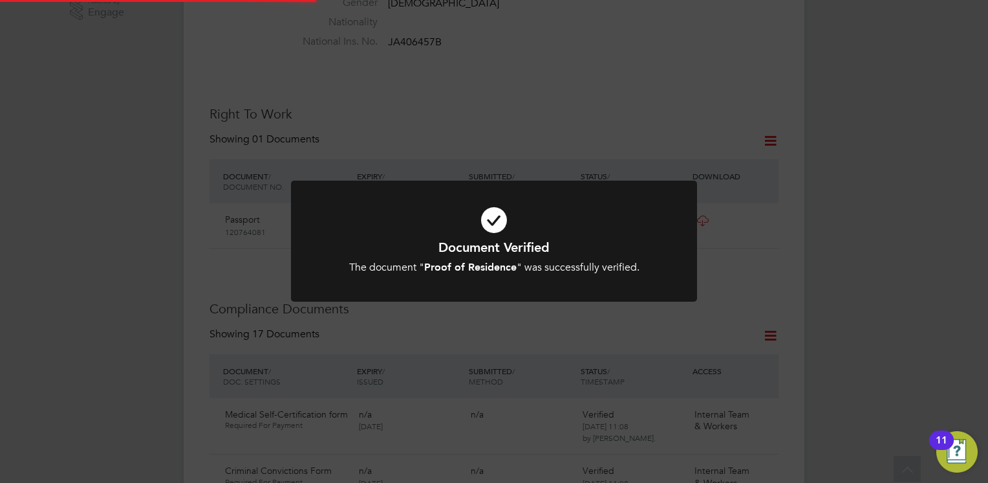
click at [543, 256] on div "Document Verified The document " Proof of Residence " was successfully verified…" at bounding box center [494, 257] width 336 height 36
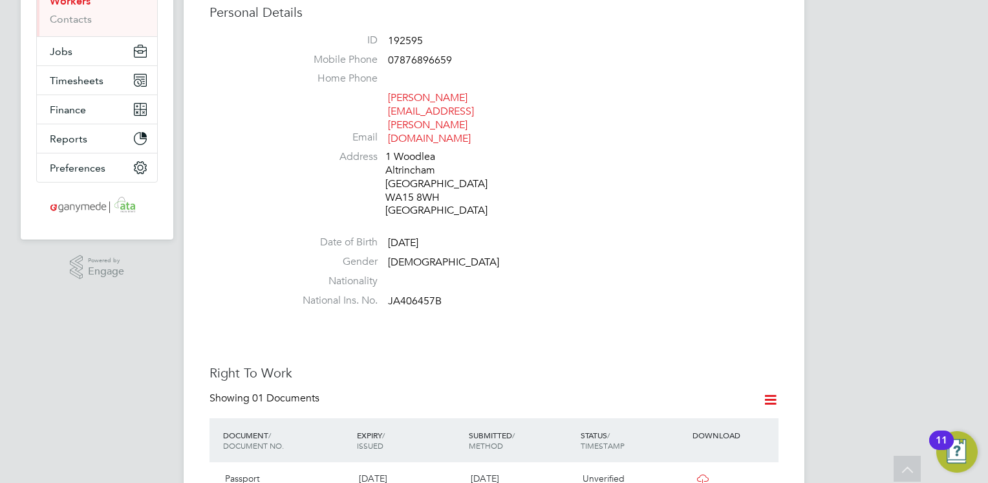
scroll to position [418, 0]
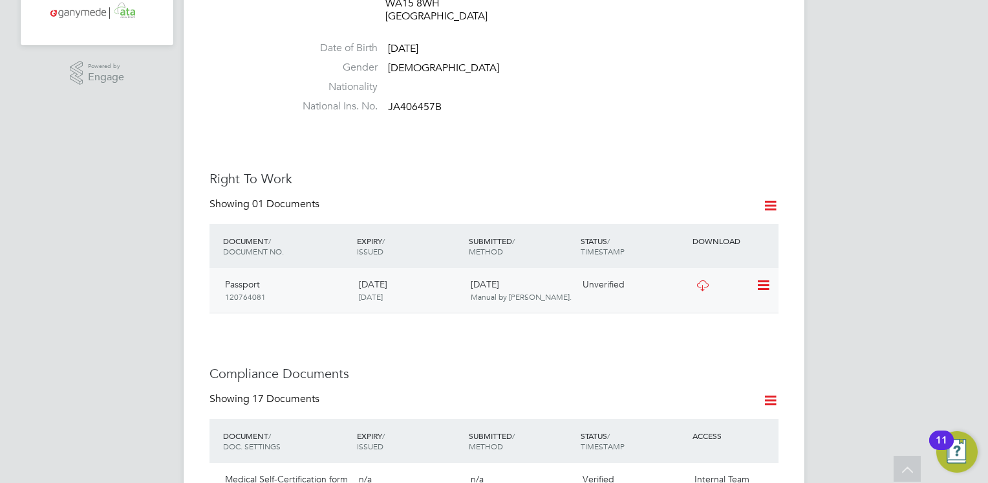
click at [762, 278] on icon at bounding box center [762, 286] width 13 height 16
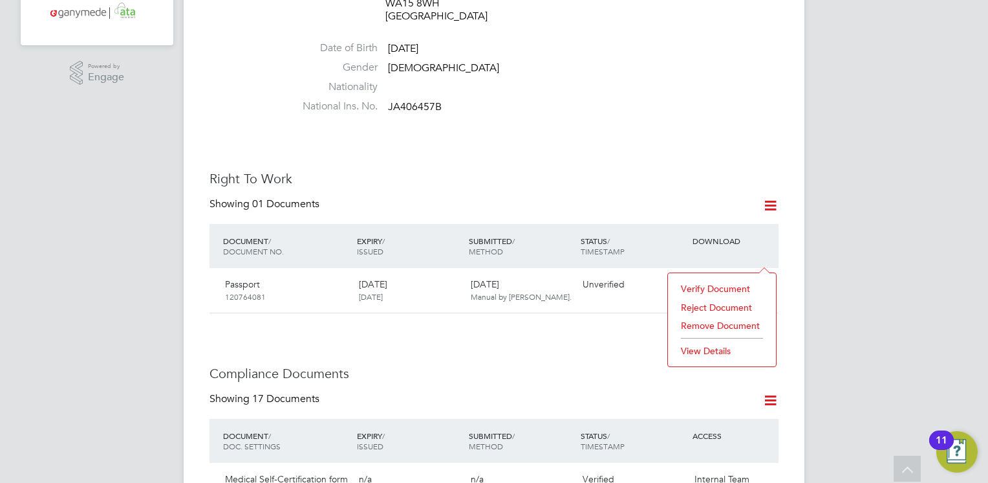
click at [703, 286] on li "Verify Document" at bounding box center [722, 288] width 95 height 18
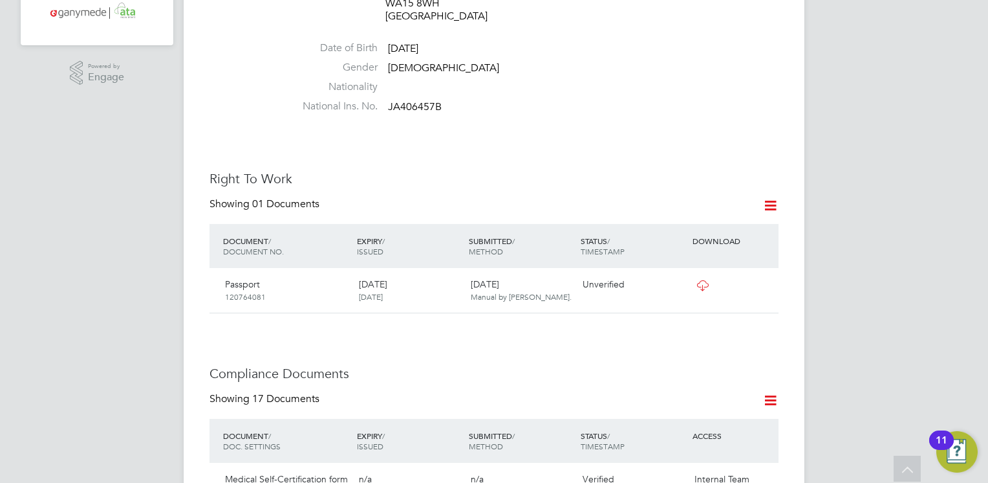
scroll to position [0, 0]
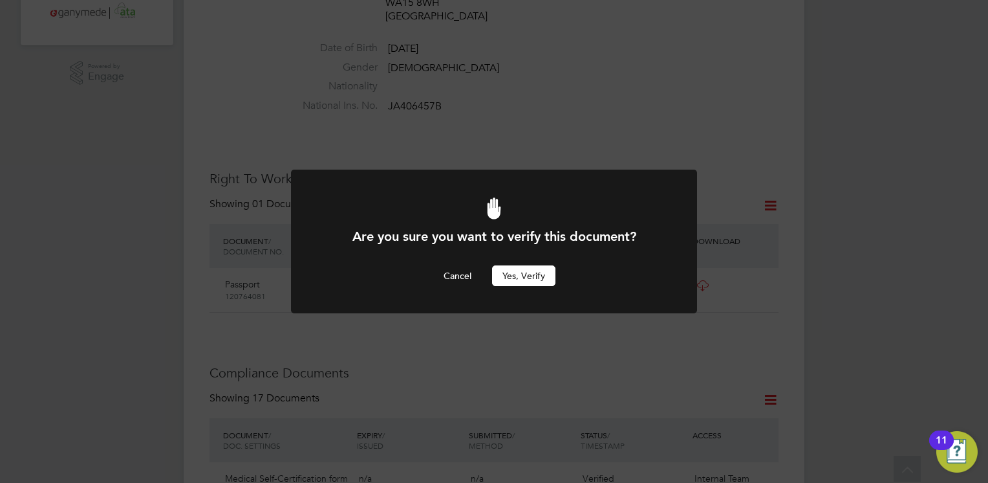
click at [521, 270] on button "Yes, verify" at bounding box center [523, 275] width 63 height 21
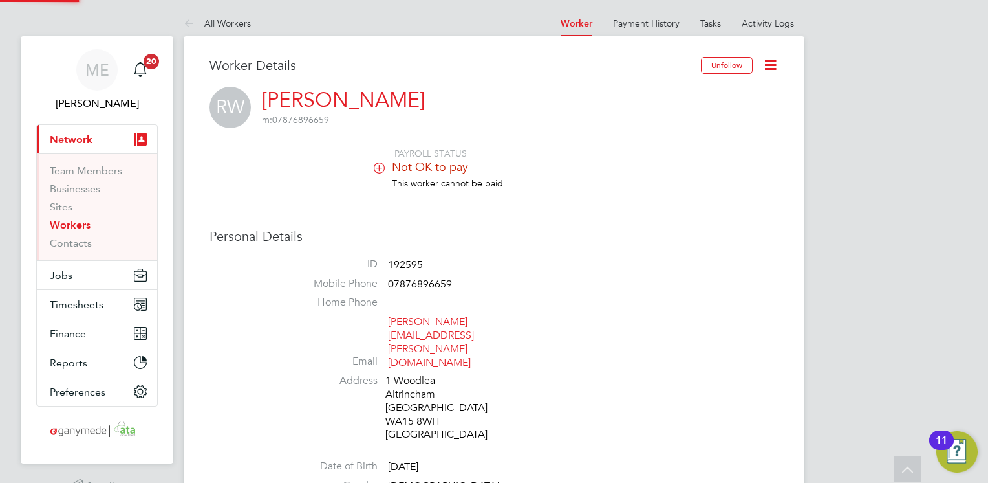
scroll to position [418, 0]
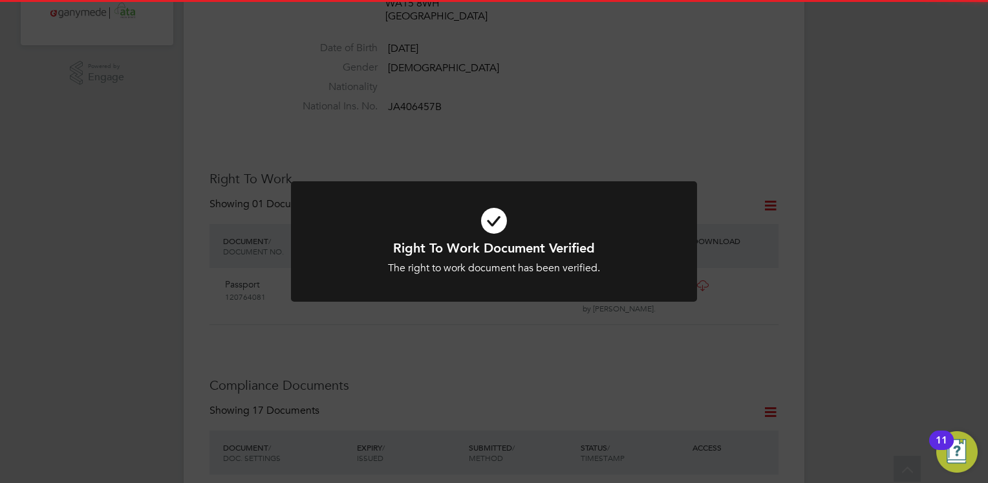
click at [515, 267] on div "The right to work document has been verified." at bounding box center [494, 268] width 336 height 14
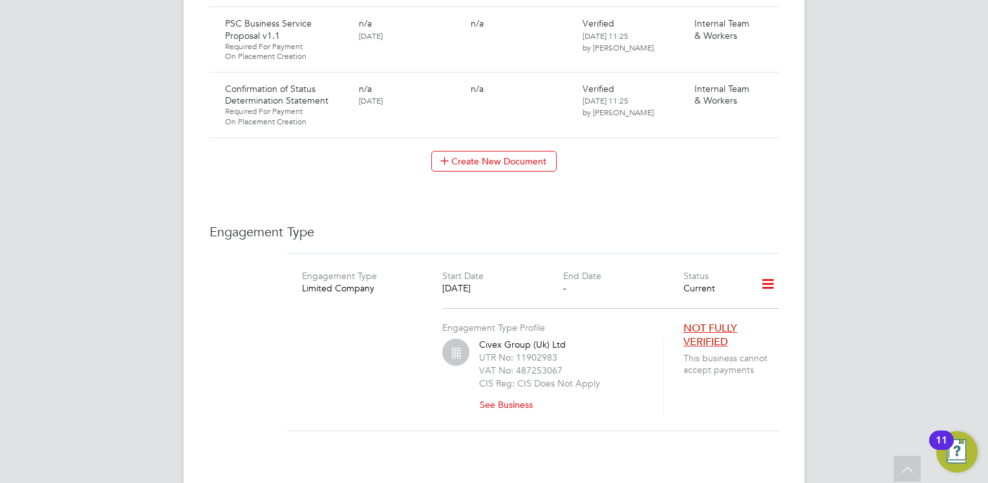
scroll to position [1906, 0]
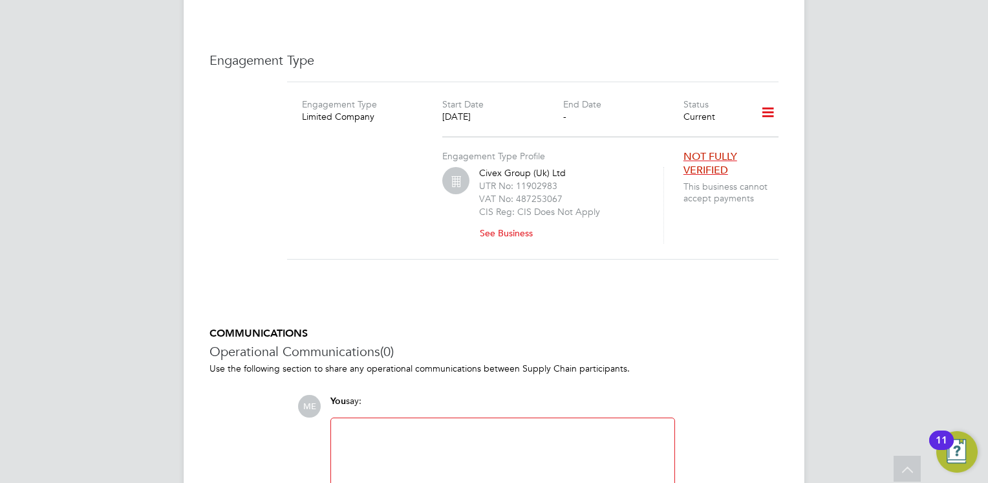
click at [509, 223] on button "See Business" at bounding box center [511, 233] width 64 height 21
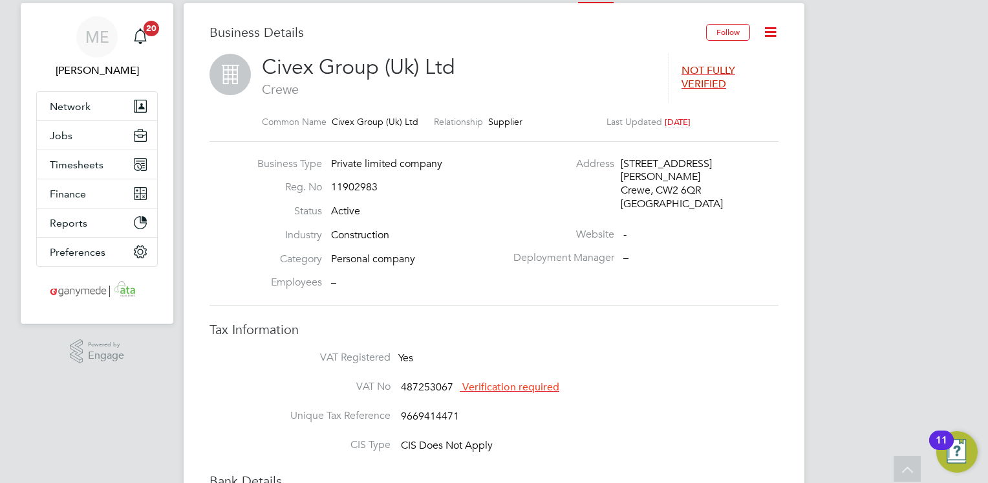
scroll to position [26, 0]
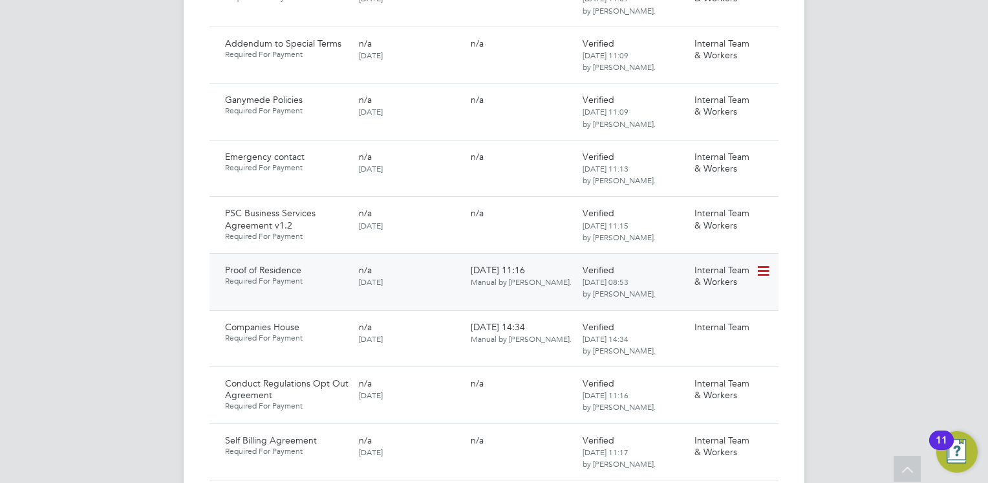
scroll to position [841, 0]
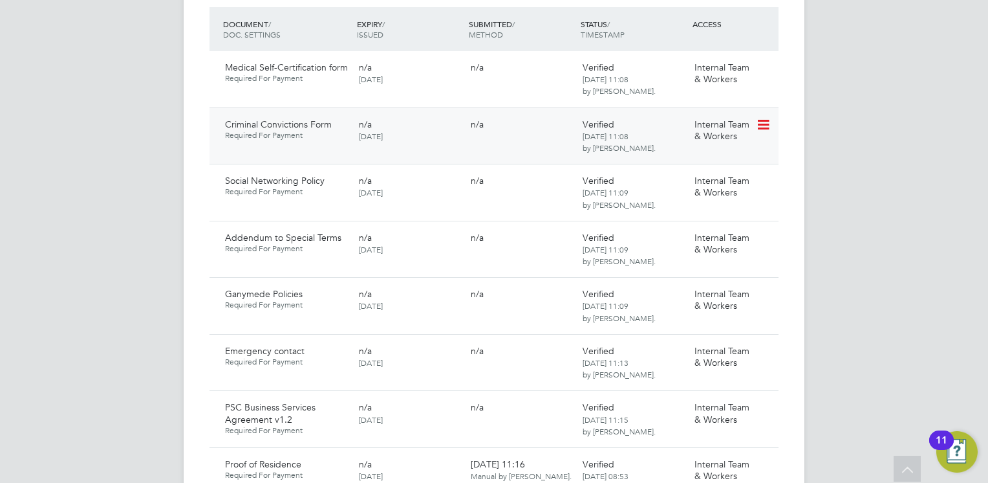
click at [763, 117] on icon at bounding box center [762, 125] width 13 height 16
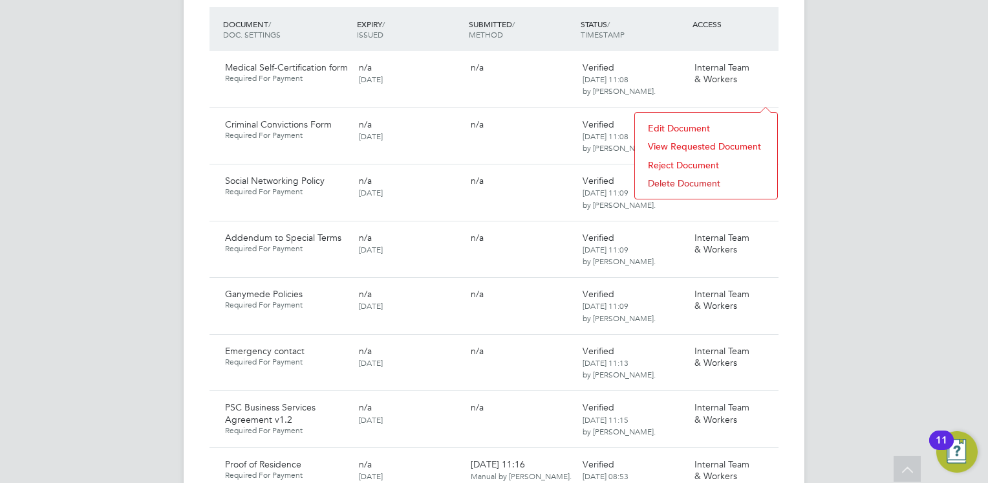
click at [675, 157] on li "Reject Document" at bounding box center [706, 165] width 129 height 18
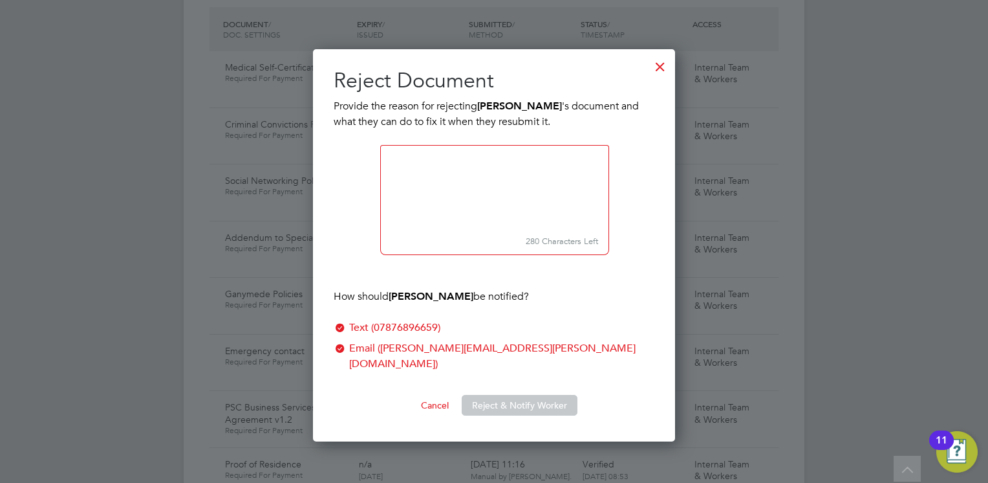
scroll to position [377, 363]
paste textarea "Please download the form and ensure you answer all questions, sign, date and su…"
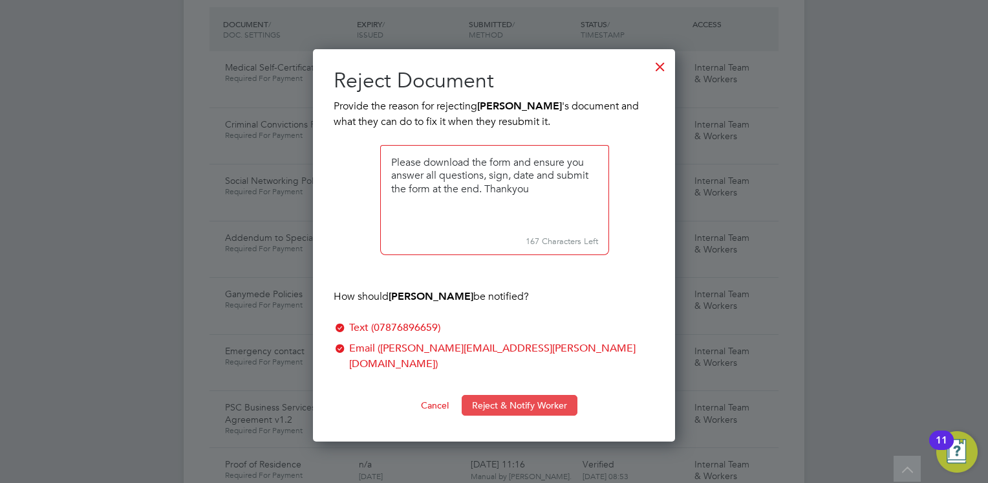
type textarea "Please download the form and ensure you answer all questions, sign, date and su…"
click at [501, 395] on button "Reject & Notify Worker" at bounding box center [520, 405] width 116 height 21
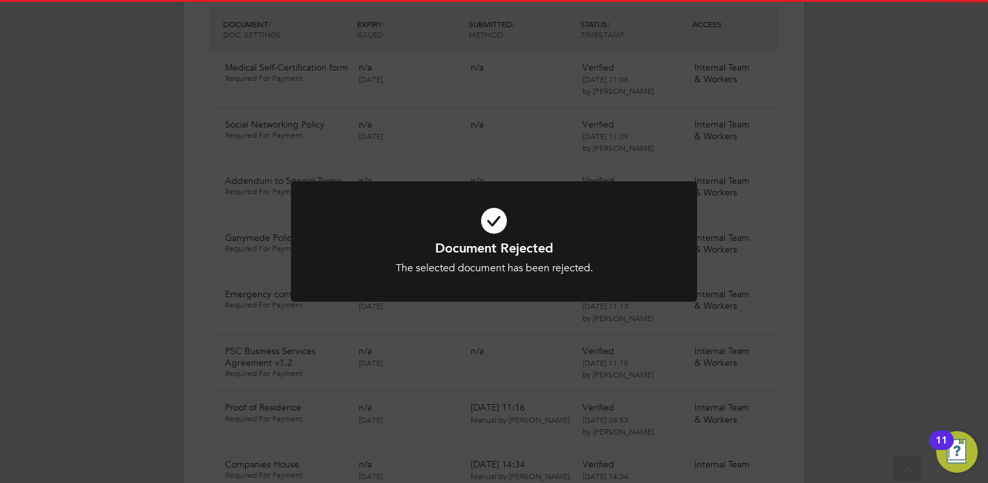
click at [424, 257] on div "Document Rejected The selected document has been rejected. Cancel Okay" at bounding box center [494, 257] width 336 height 36
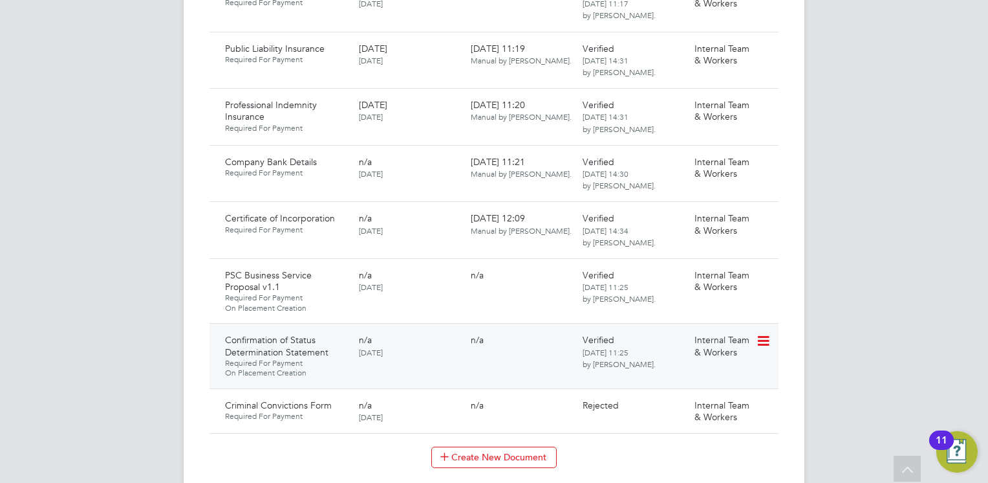
scroll to position [1553, 0]
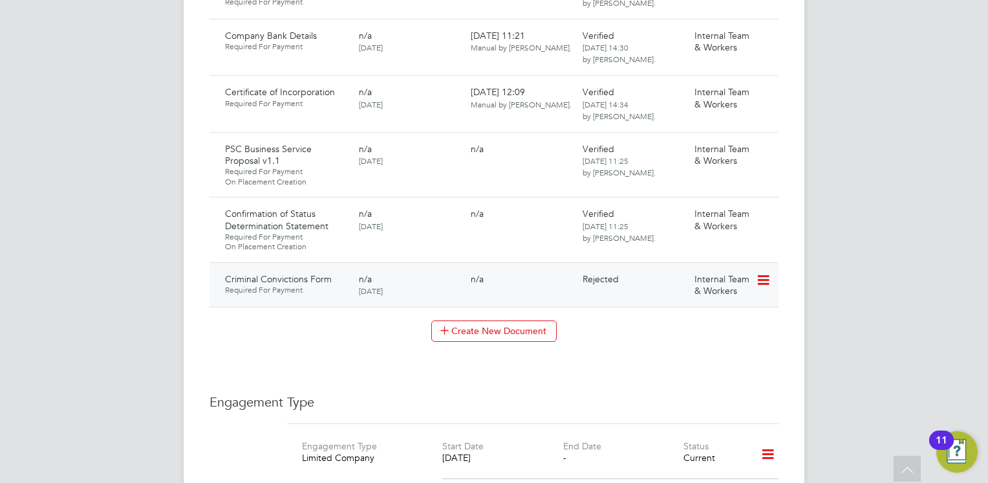
click at [761, 272] on icon at bounding box center [762, 280] width 13 height 16
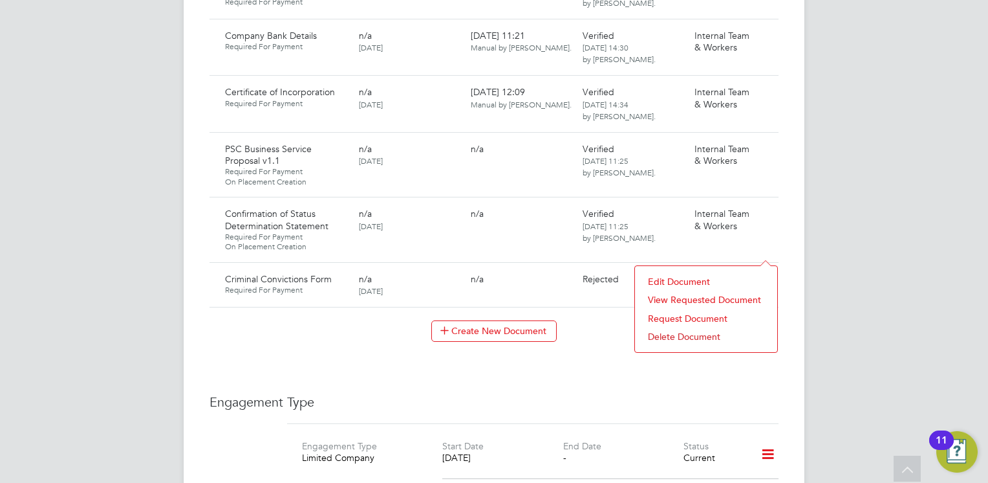
click at [696, 316] on li "Request Document" at bounding box center [706, 318] width 129 height 18
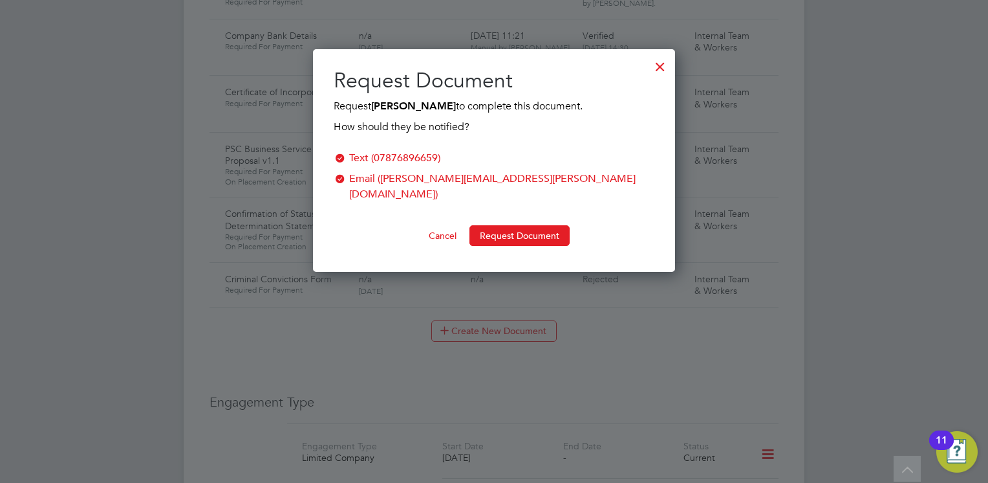
scroll to position [207, 363]
click at [505, 225] on button "Request Document" at bounding box center [520, 235] width 100 height 21
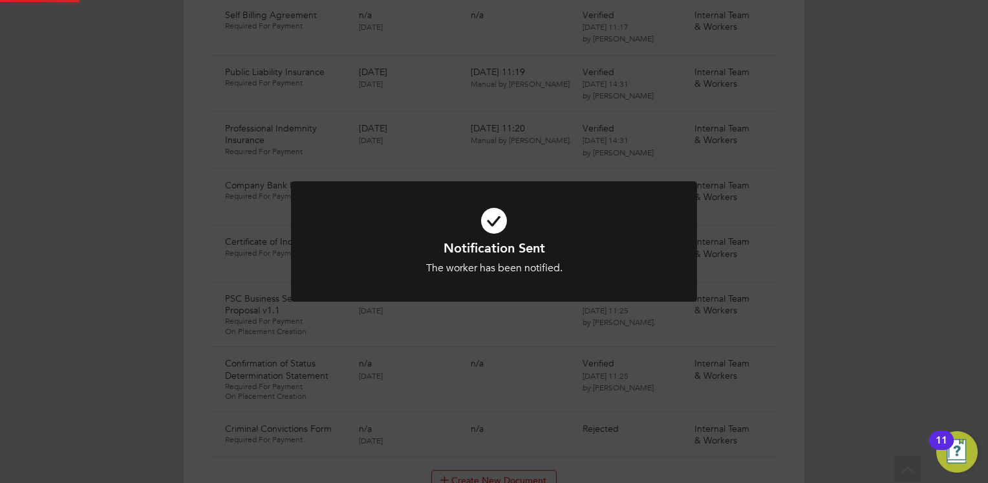
click at [474, 237] on icon at bounding box center [494, 220] width 336 height 50
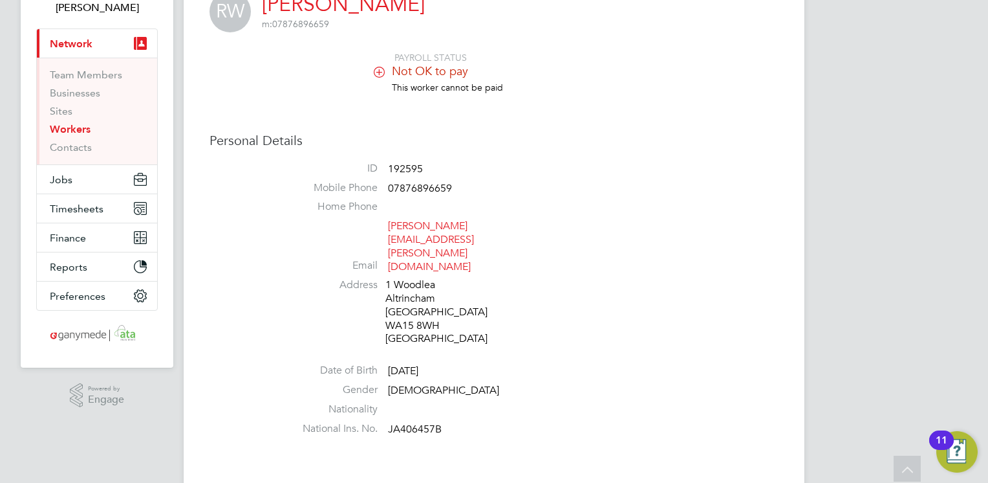
scroll to position [0, 0]
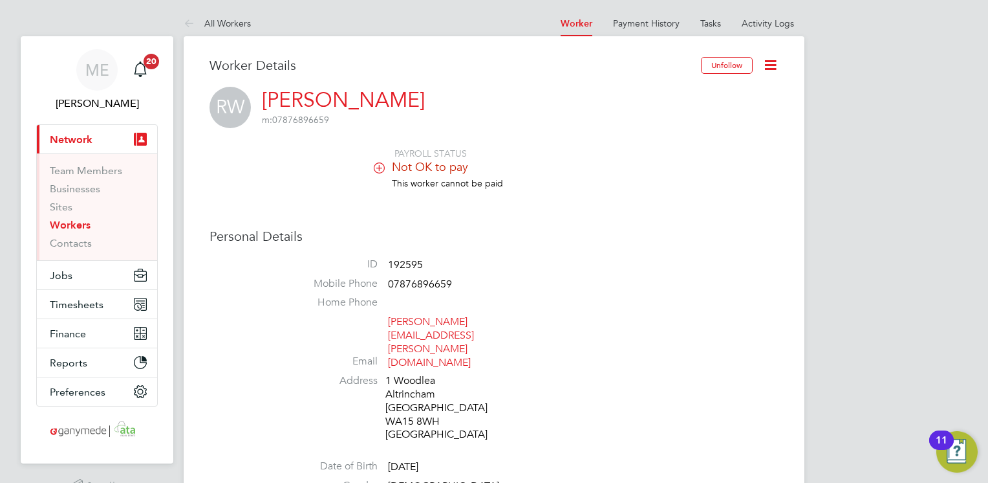
click at [191, 20] on icon at bounding box center [192, 24] width 16 height 16
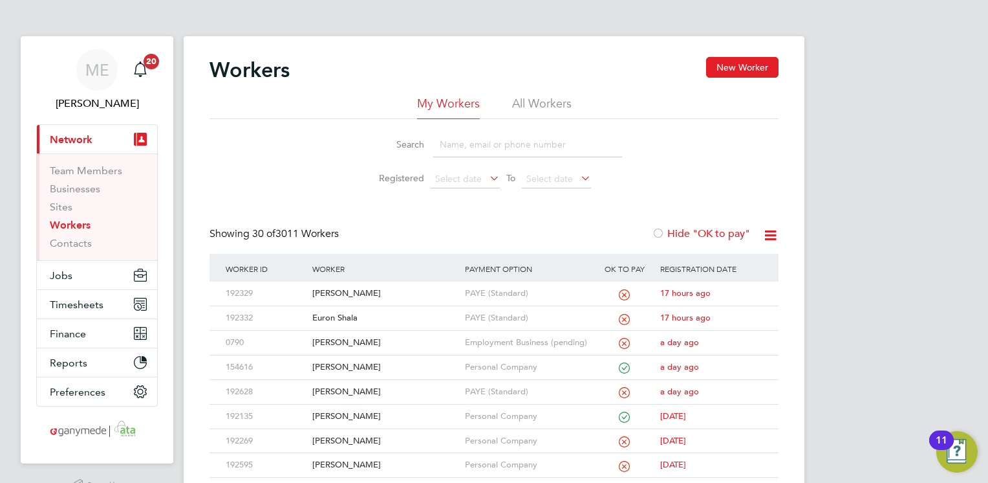
click at [453, 142] on input at bounding box center [527, 144] width 189 height 25
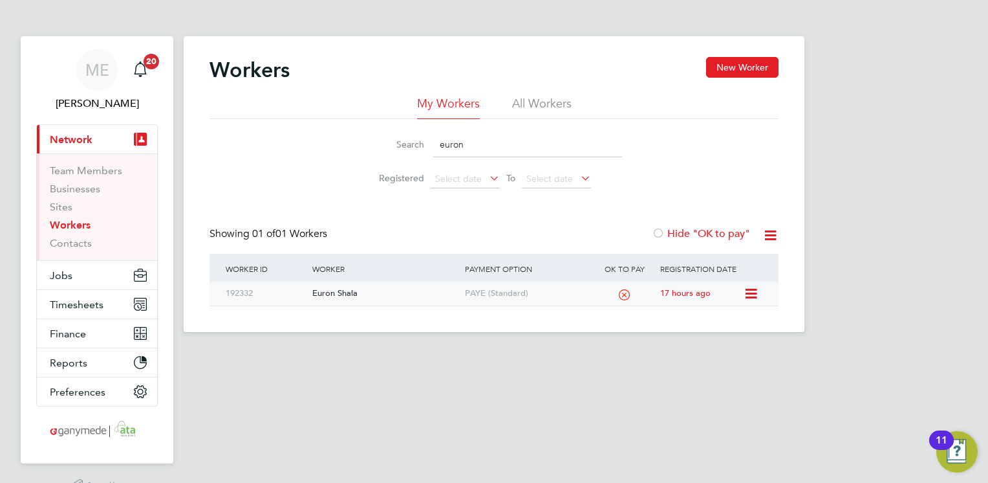
type input "euron"
click at [428, 295] on div "Euron Shala" at bounding box center [385, 293] width 152 height 24
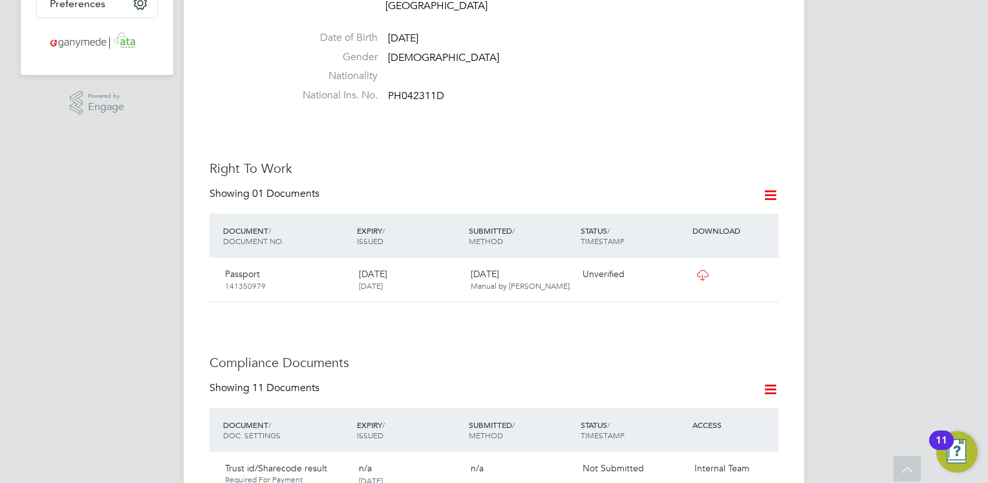
scroll to position [647, 0]
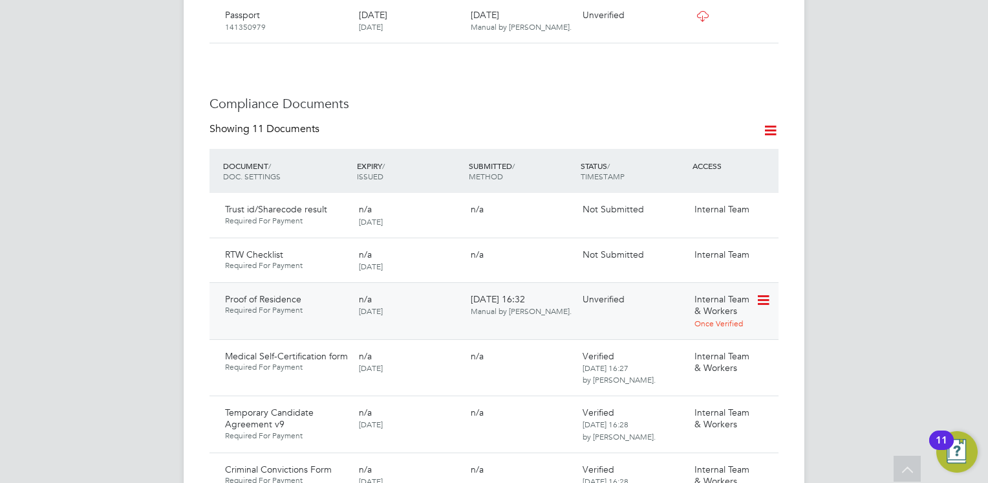
click at [766, 292] on icon at bounding box center [762, 300] width 13 height 16
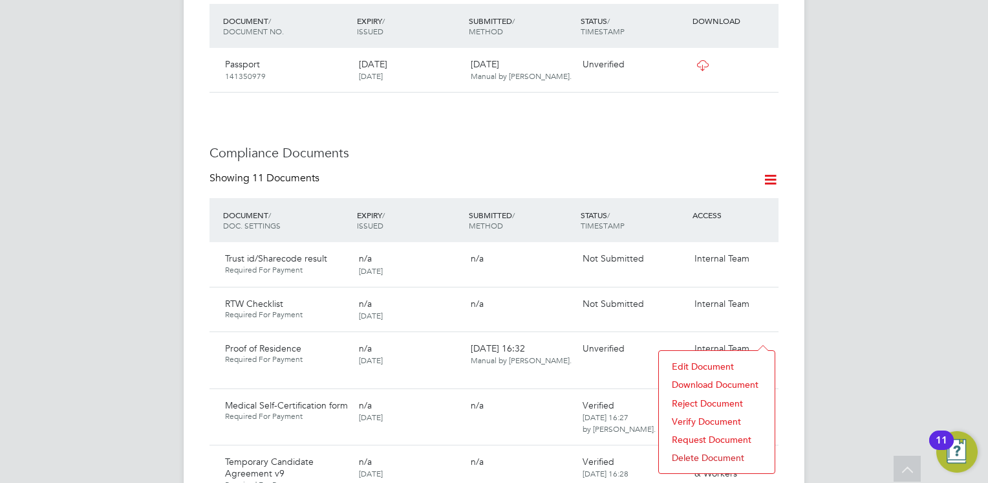
scroll to position [712, 0]
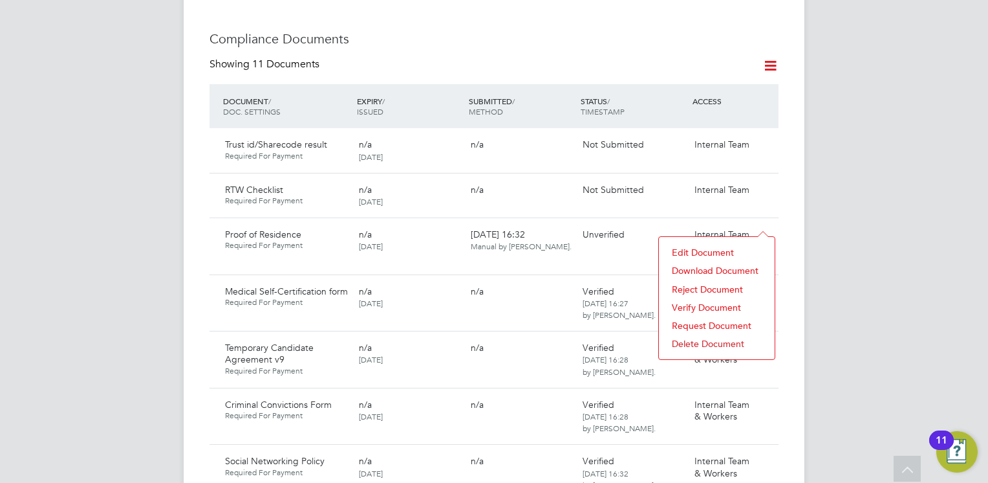
click at [696, 304] on li "Verify Document" at bounding box center [717, 307] width 103 height 18
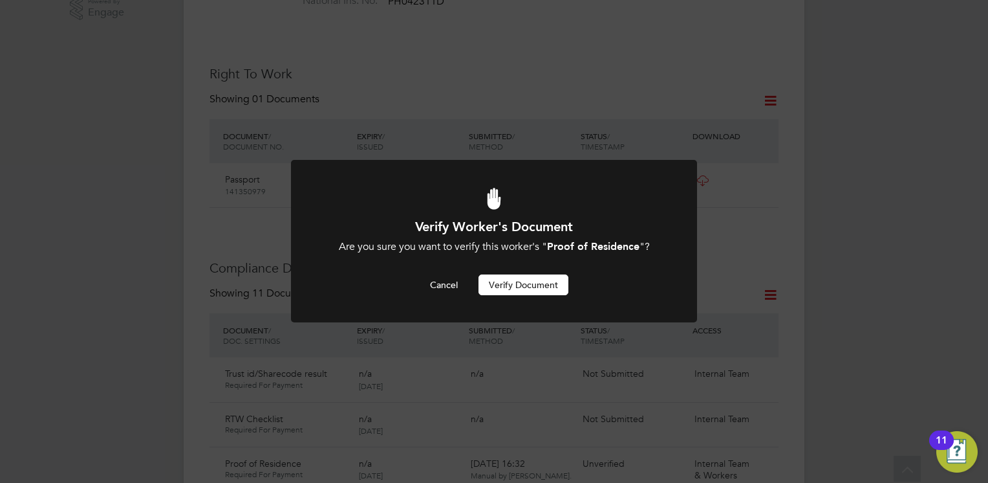
click at [512, 282] on button "Verify Document" at bounding box center [524, 284] width 90 height 21
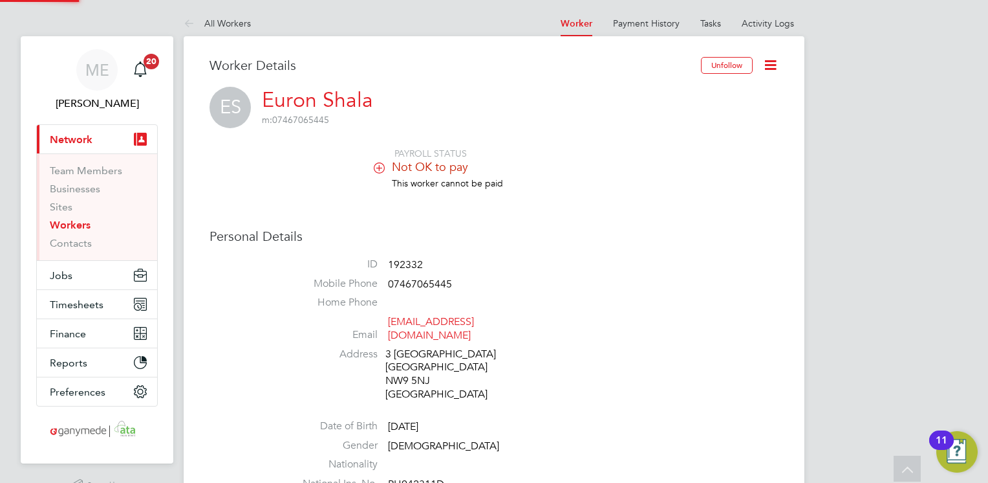
scroll to position [483, 0]
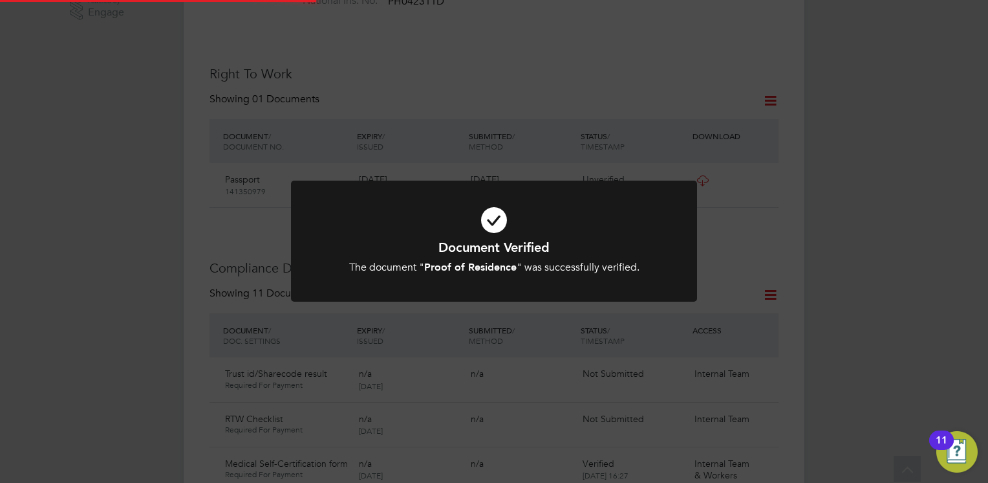
click at [430, 257] on div "Document Verified The document " Proof of Residence " was successfully verified…" at bounding box center [494, 257] width 336 height 36
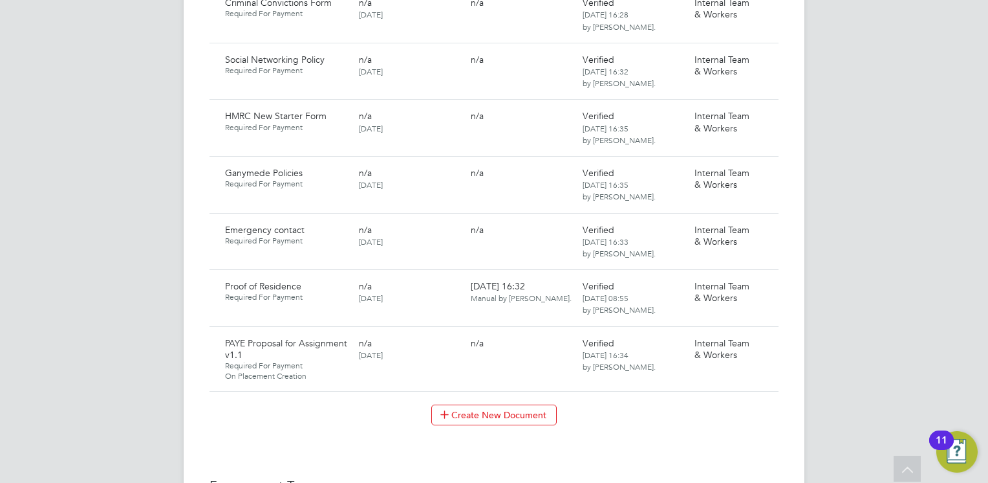
scroll to position [1065, 0]
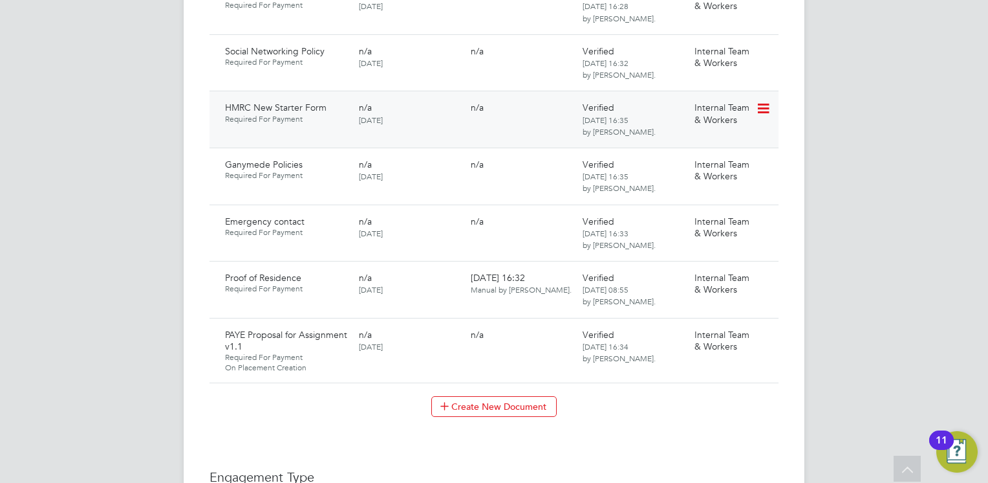
click at [761, 101] on icon at bounding box center [762, 109] width 13 height 16
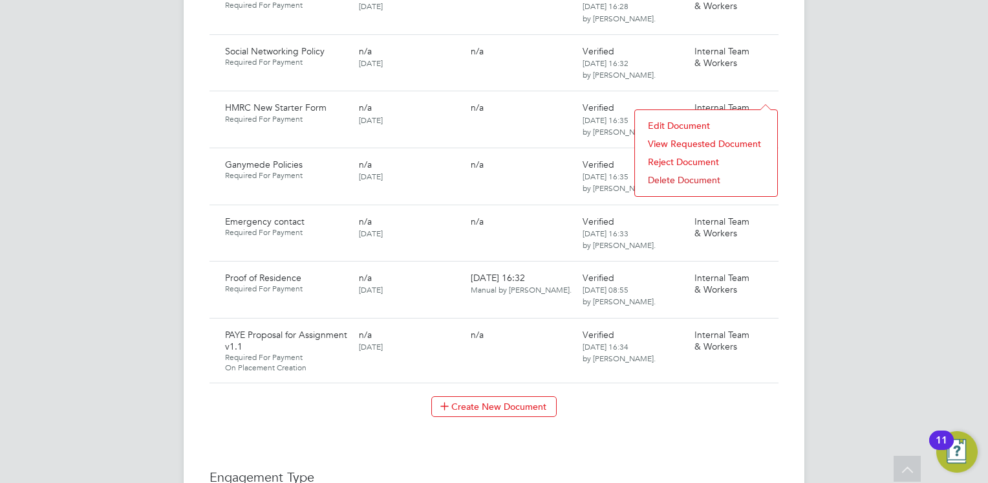
click at [666, 157] on li "Reject Document" at bounding box center [706, 162] width 129 height 18
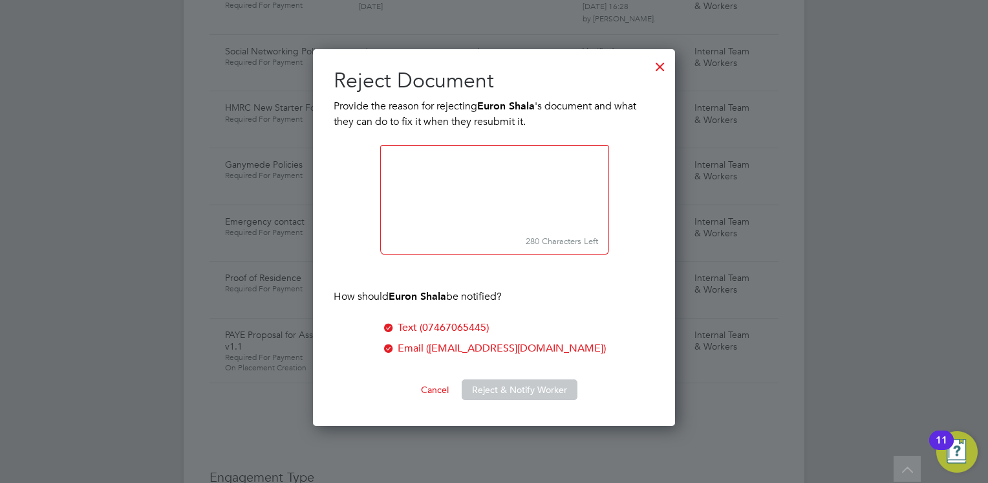
scroll to position [377, 363]
paste textarea "Please download the form and ensure you answer all questions, sign, date and su…"
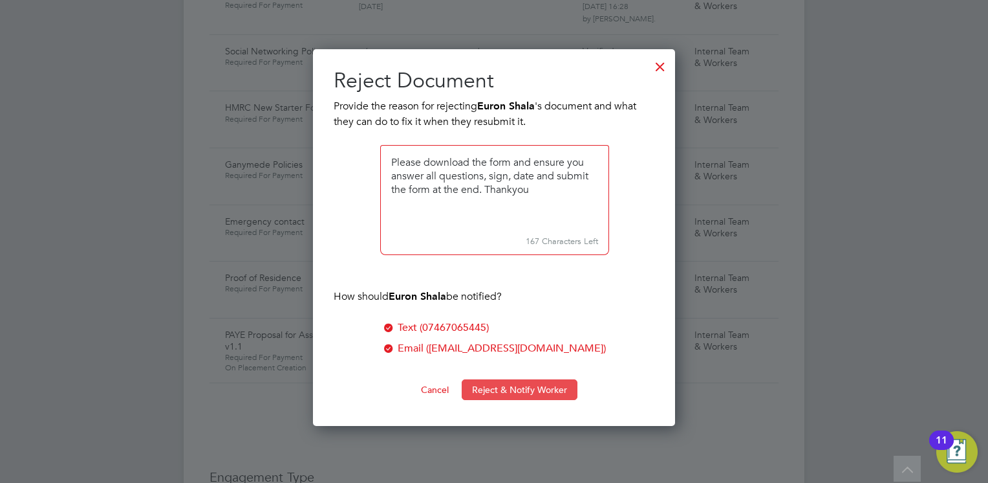
type textarea "Please download the form and ensure you answer all questions, sign, date and su…"
click at [516, 389] on button "Reject & Notify Worker" at bounding box center [520, 389] width 116 height 21
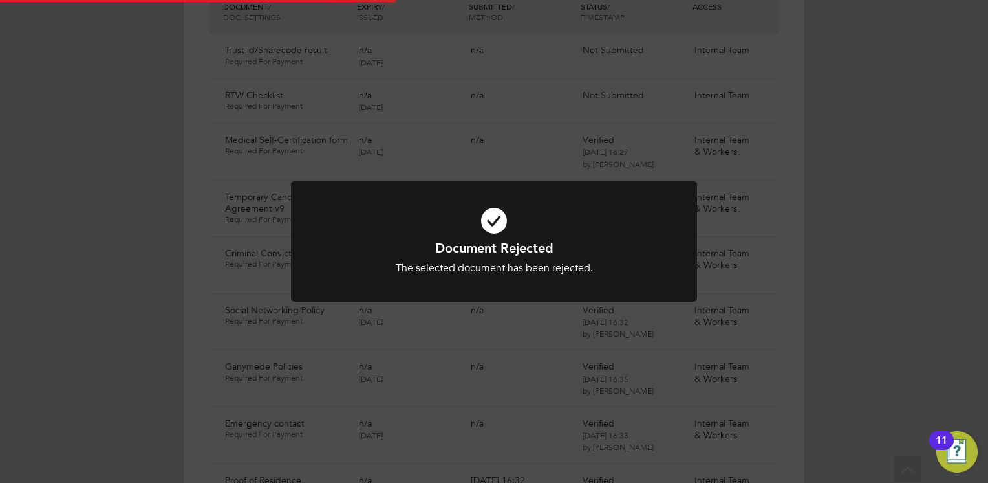
click at [440, 242] on h1 "Document Rejected" at bounding box center [494, 247] width 336 height 17
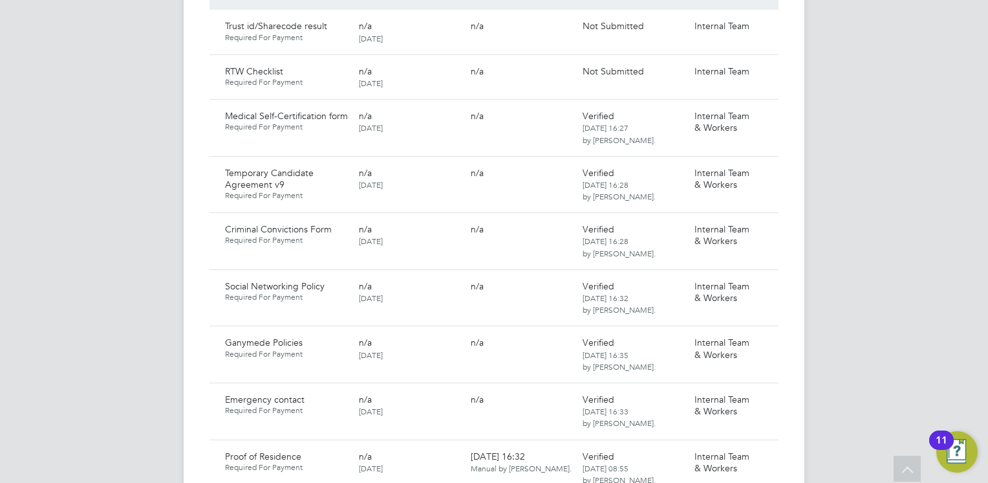
scroll to position [871, 0]
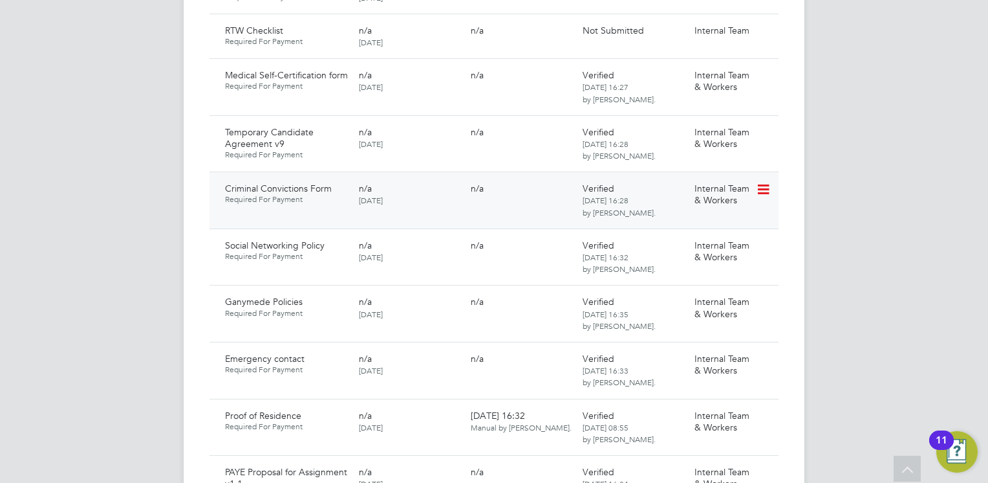
click at [759, 182] on icon at bounding box center [762, 190] width 13 height 16
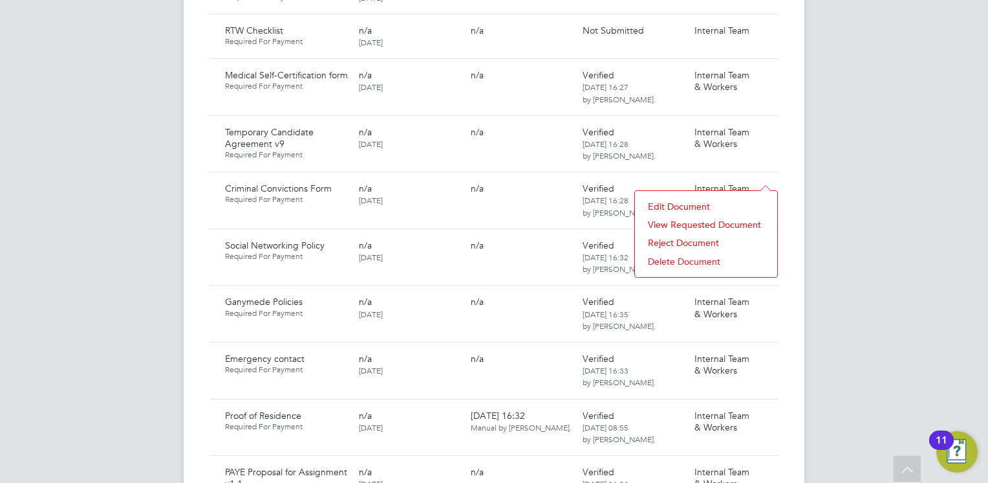
click at [666, 239] on li "Reject Document" at bounding box center [706, 243] width 129 height 18
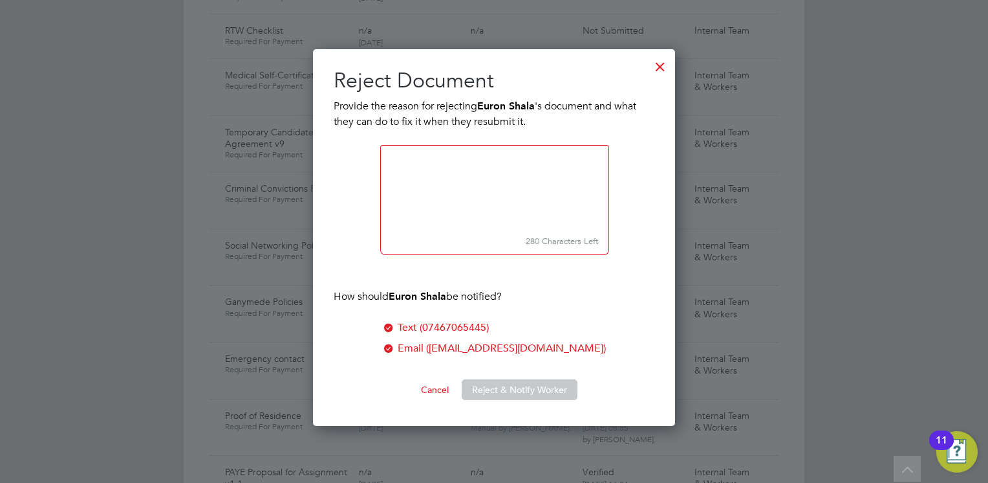
scroll to position [377, 363]
paste textarea "Please download the form and ensure you answer all questions, sign, date and su…"
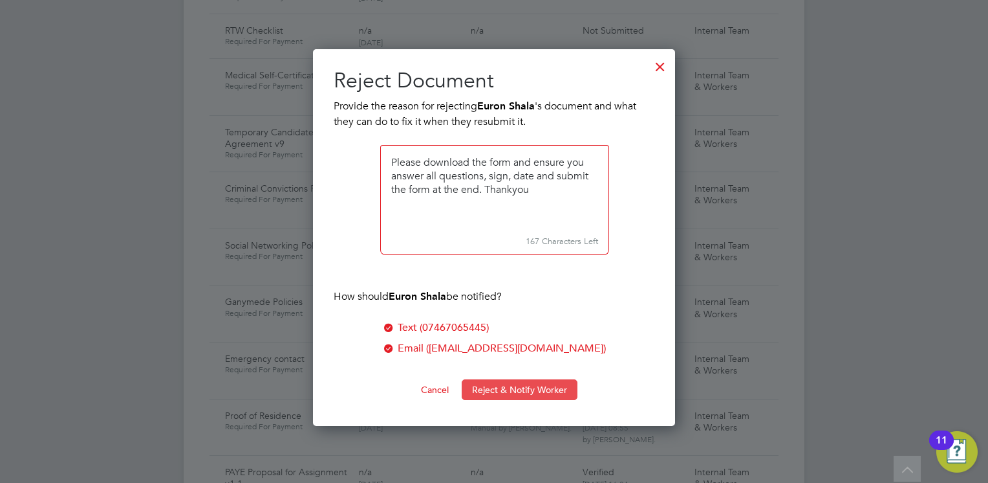
type textarea "Please download the form and ensure you answer all questions, sign, date and su…"
click at [499, 390] on button "Reject & Notify Worker" at bounding box center [520, 389] width 116 height 21
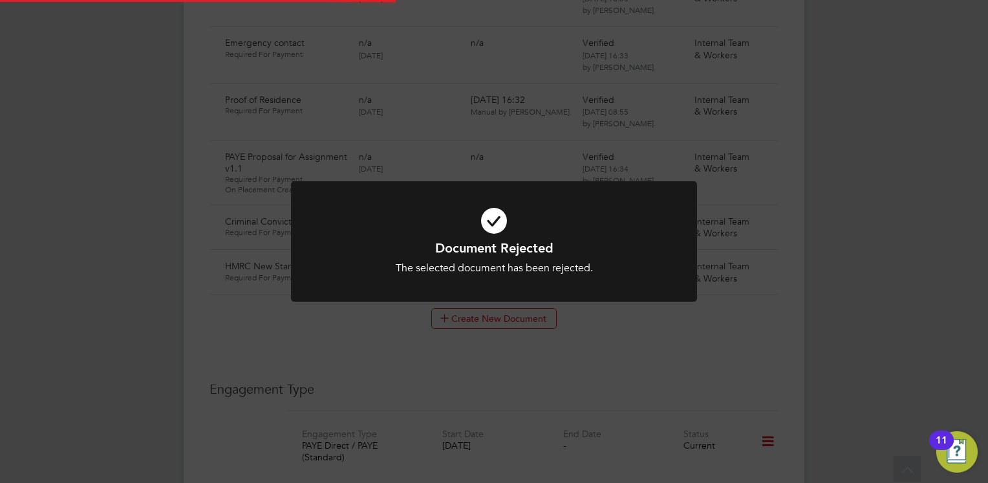
click at [470, 231] on icon at bounding box center [494, 220] width 336 height 50
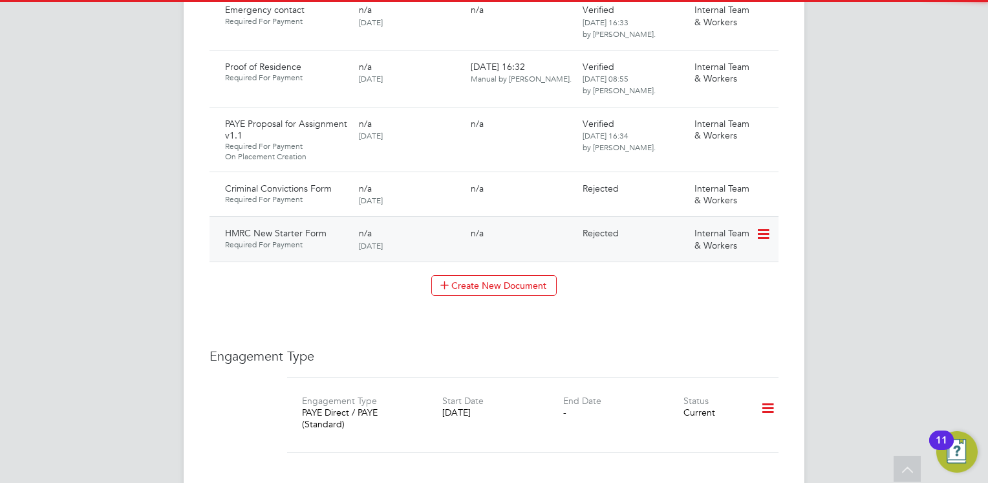
scroll to position [1194, 0]
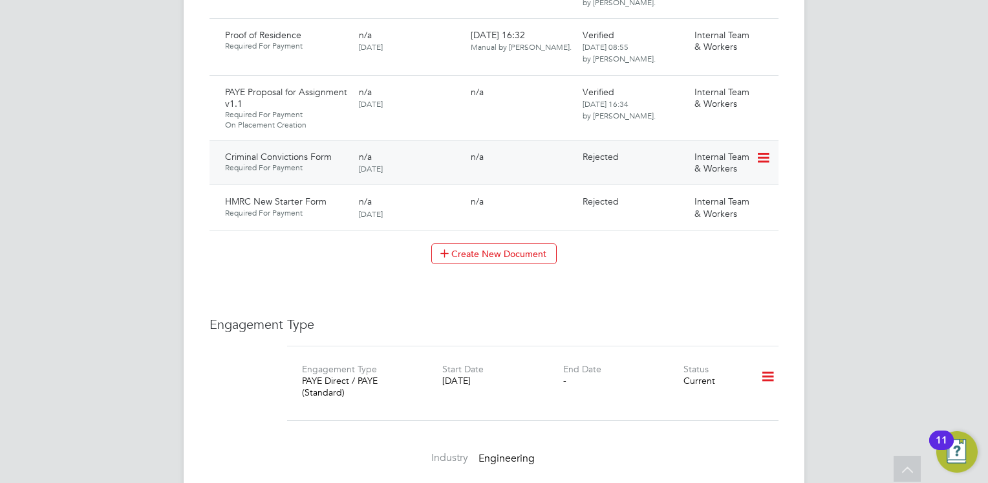
click at [764, 150] on icon at bounding box center [762, 158] width 13 height 16
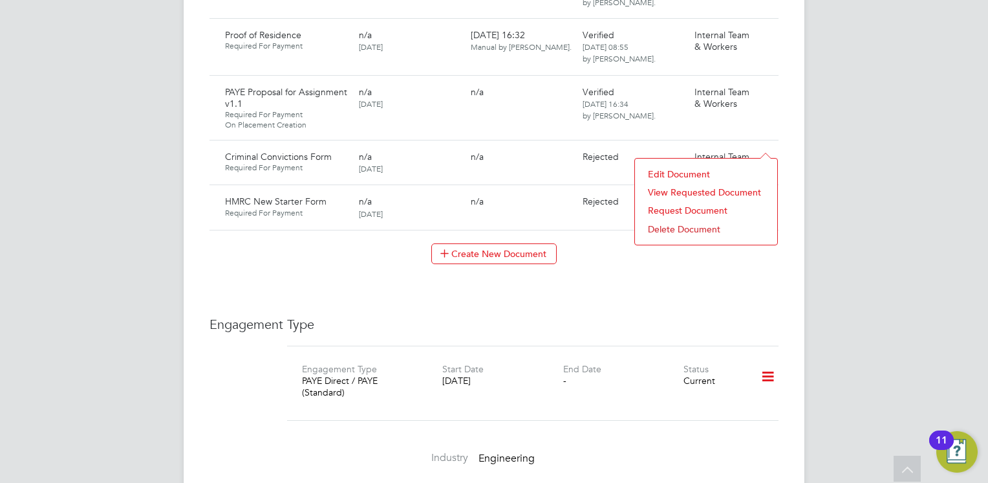
click at [675, 208] on li "Request Document" at bounding box center [706, 210] width 129 height 18
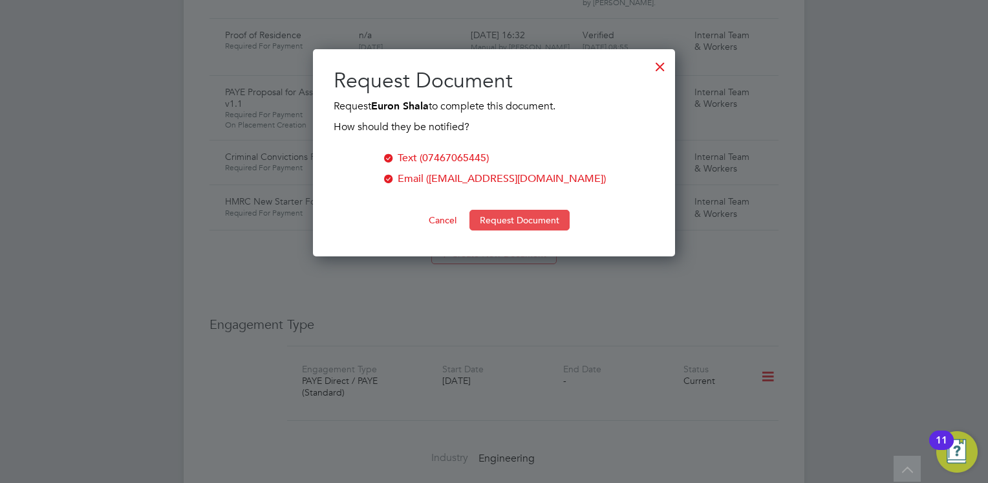
scroll to position [207, 363]
click at [522, 217] on button "Request Document" at bounding box center [520, 220] width 100 height 21
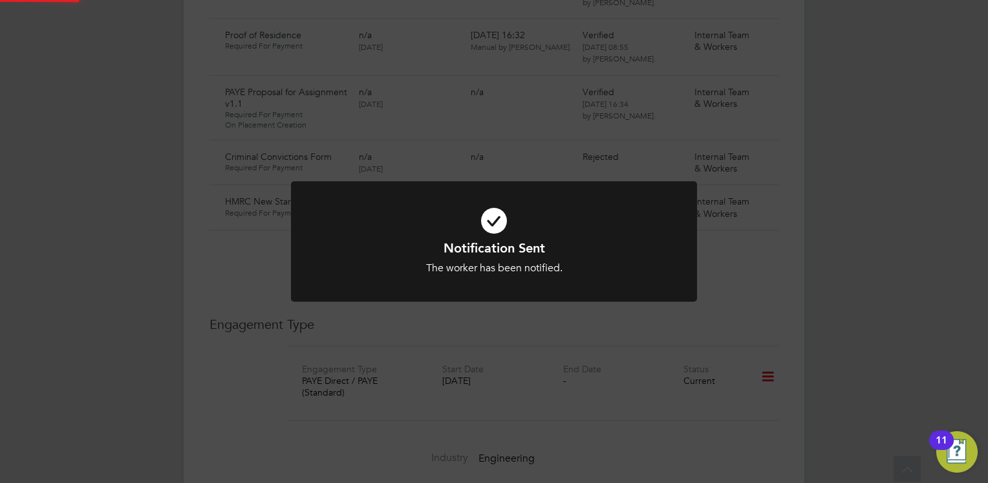
drag, startPoint x: 642, startPoint y: 230, endPoint x: 692, endPoint y: 212, distance: 52.8
click at [642, 230] on icon at bounding box center [494, 220] width 336 height 50
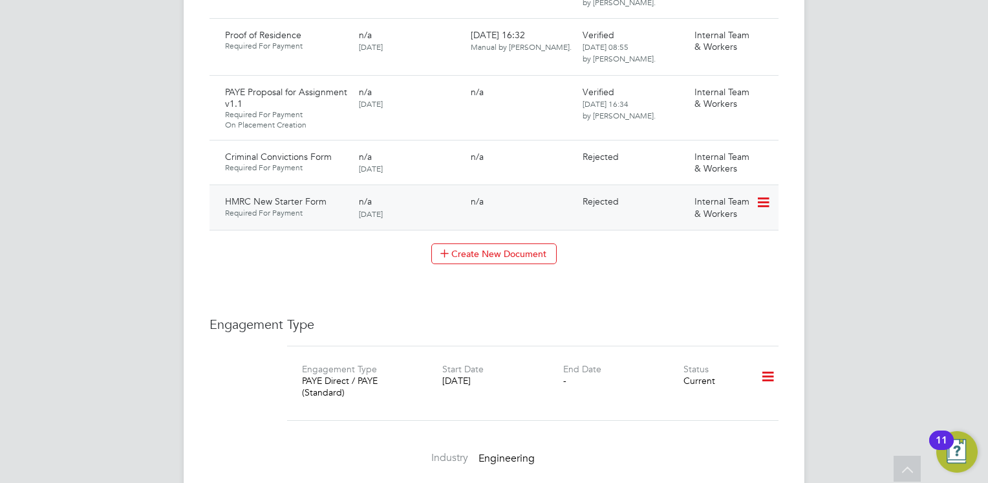
click at [763, 195] on icon at bounding box center [762, 203] width 13 height 16
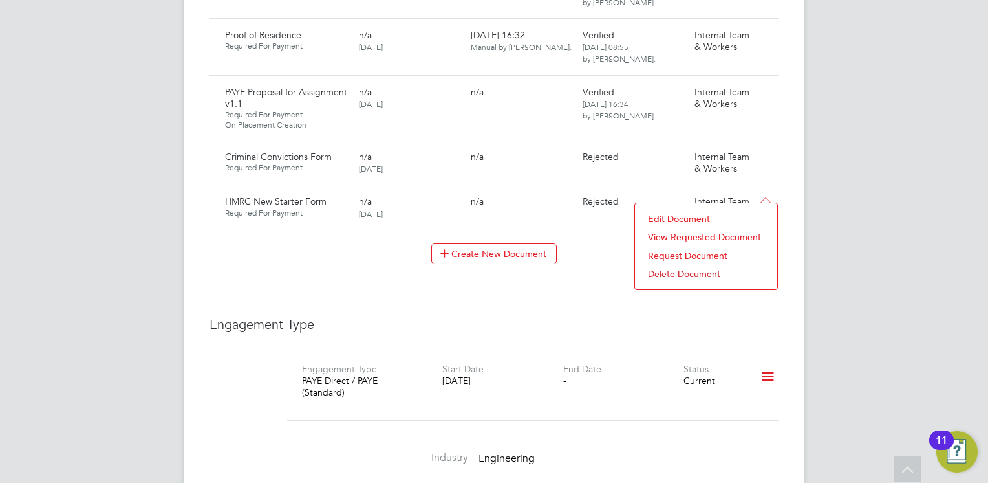
click at [679, 254] on li "Request Document" at bounding box center [706, 255] width 129 height 18
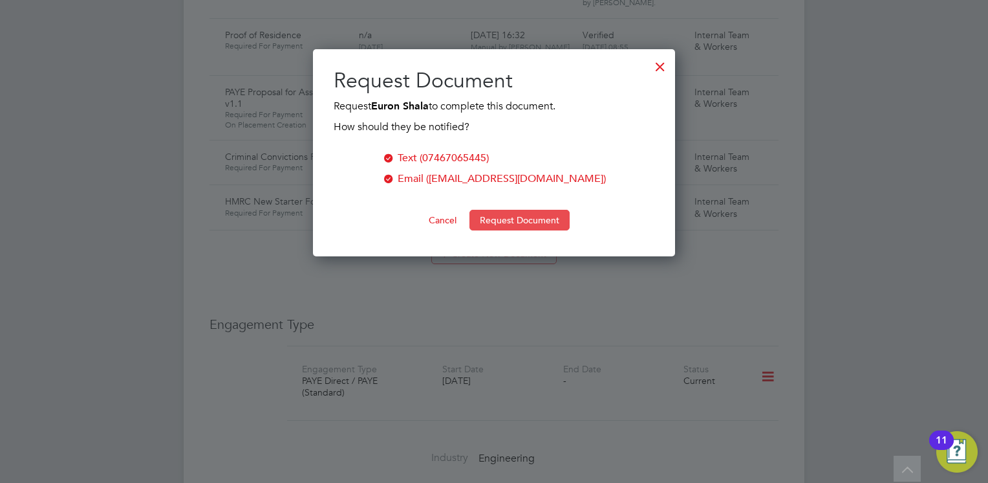
click at [513, 216] on button "Request Document" at bounding box center [520, 220] width 100 height 21
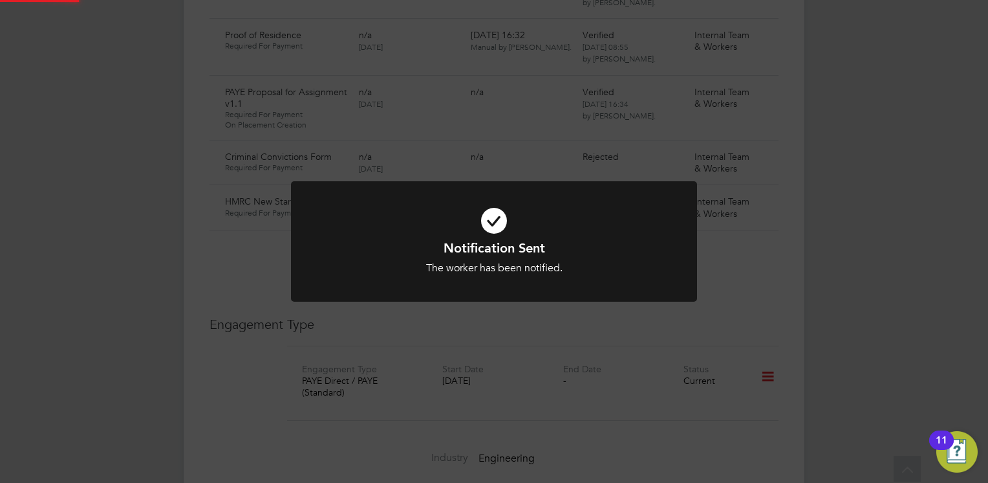
click at [631, 249] on h1 "Notification Sent" at bounding box center [494, 247] width 336 height 17
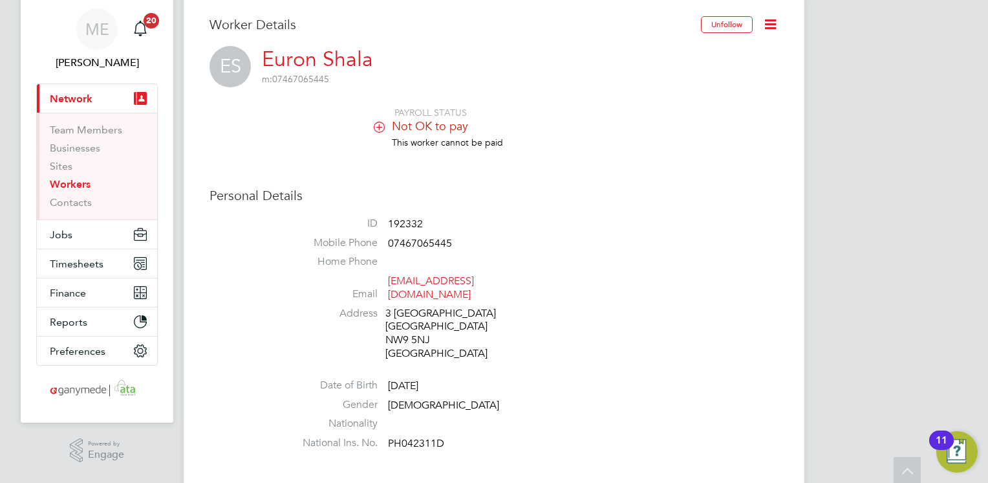
scroll to position [0, 0]
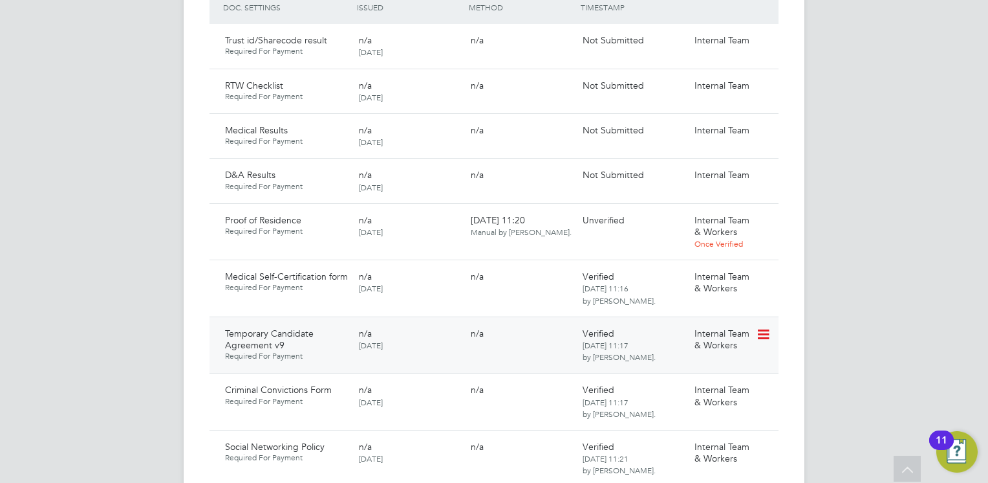
scroll to position [906, 0]
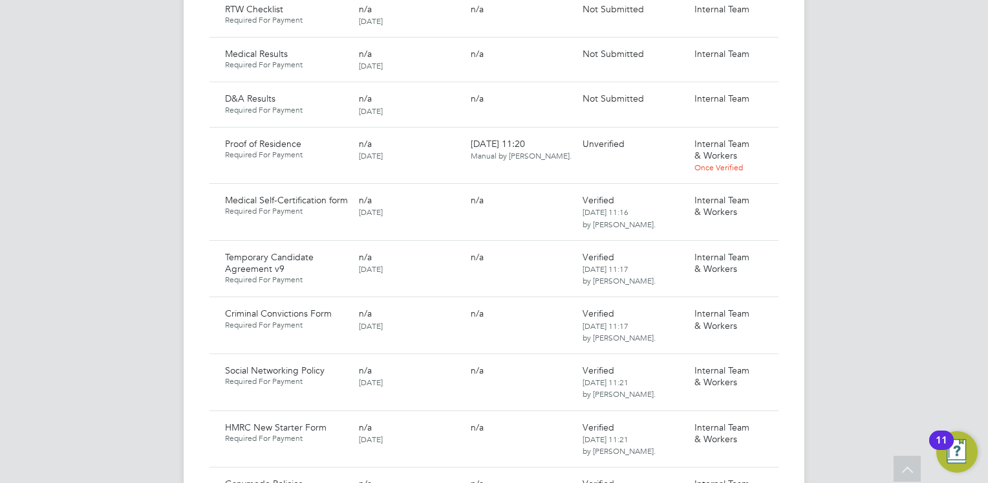
drag, startPoint x: 763, startPoint y: 129, endPoint x: 747, endPoint y: 155, distance: 29.6
click at [779, 137] on icon at bounding box center [785, 145] width 13 height 16
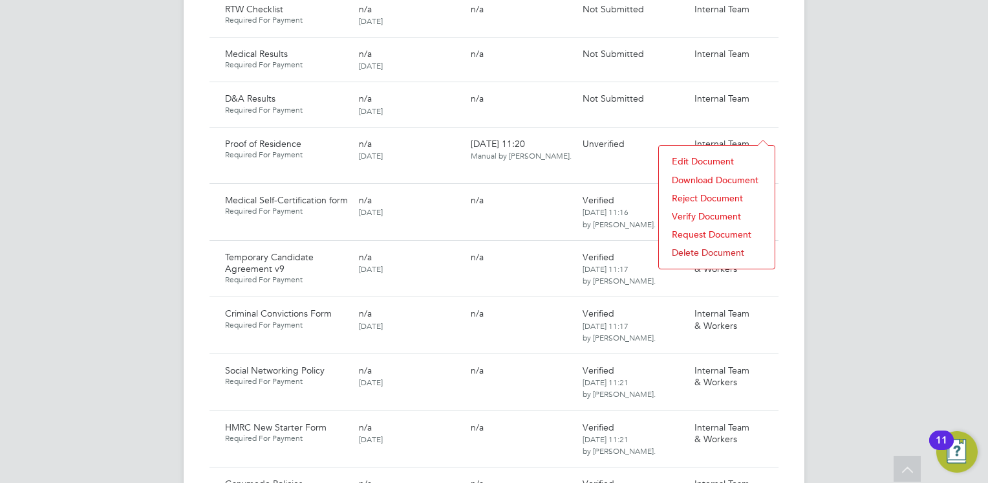
click at [686, 178] on li "Download Document" at bounding box center [717, 180] width 103 height 18
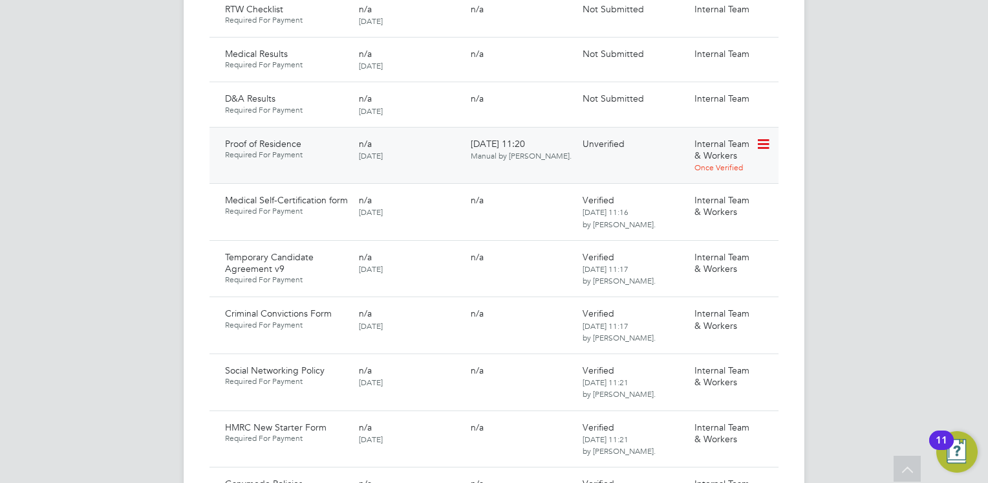
click at [761, 137] on icon at bounding box center [762, 145] width 13 height 16
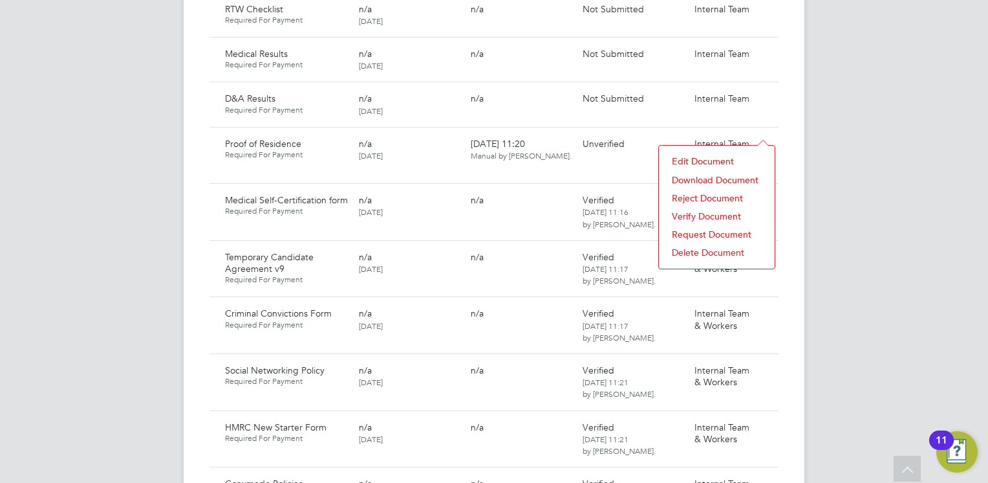
click at [691, 217] on li "Verify Document" at bounding box center [717, 216] width 103 height 18
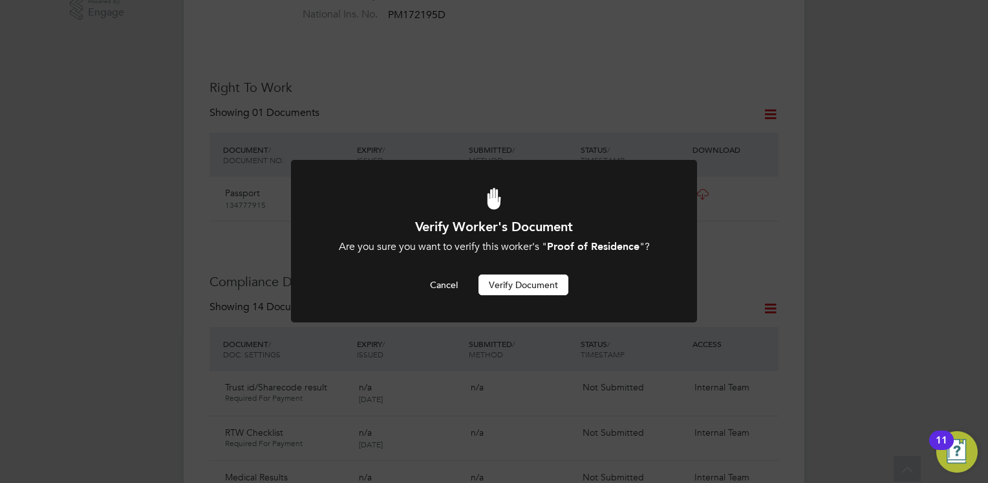
scroll to position [0, 0]
drag, startPoint x: 515, startPoint y: 285, endPoint x: 507, endPoint y: 281, distance: 8.7
click at [514, 284] on button "Verify Document" at bounding box center [524, 284] width 90 height 21
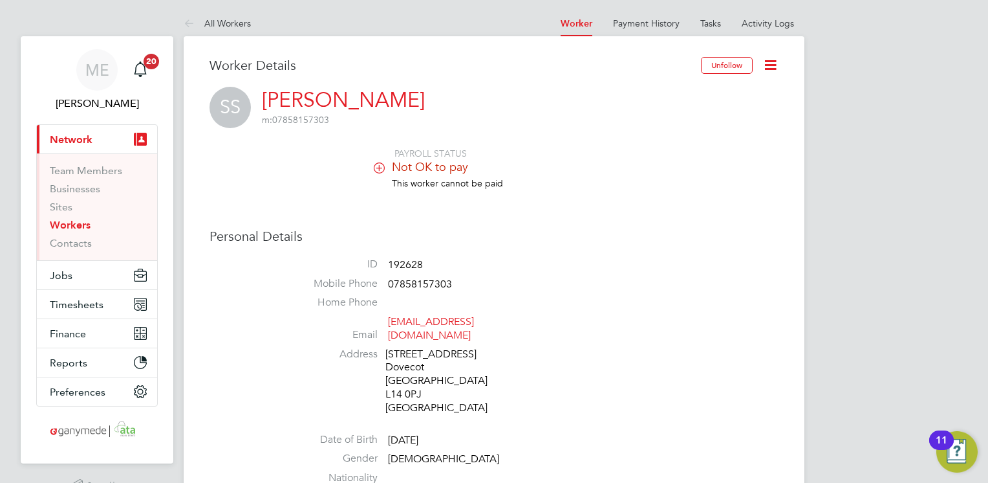
click at [191, 22] on icon at bounding box center [192, 24] width 16 height 16
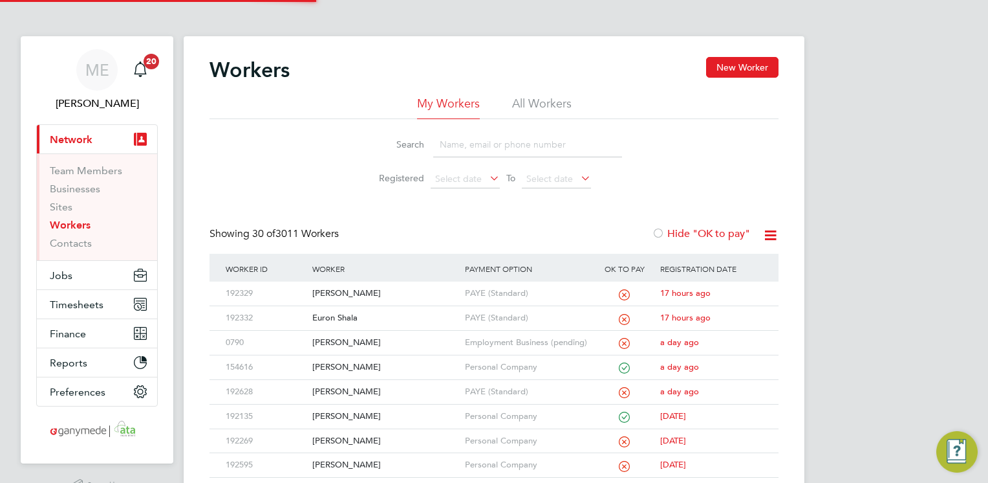
click at [502, 144] on input at bounding box center [527, 144] width 189 height 25
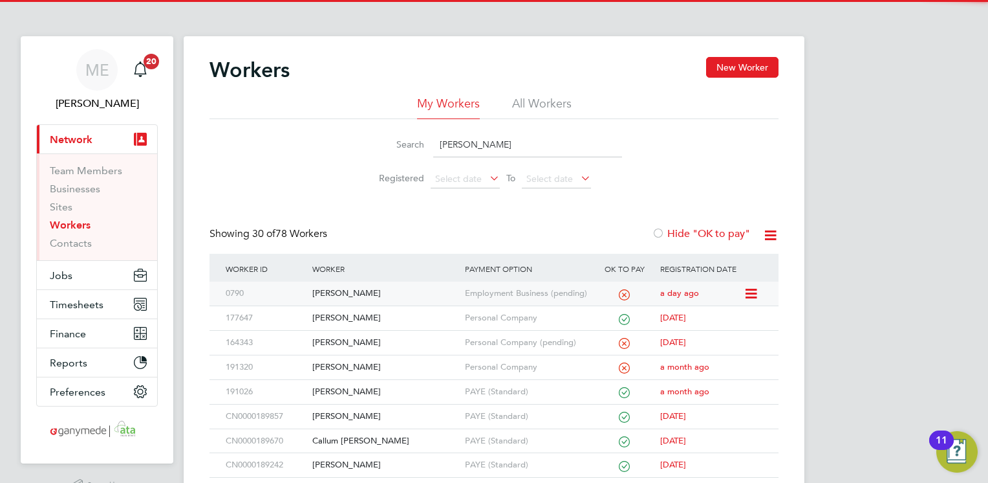
type input "JOHN"
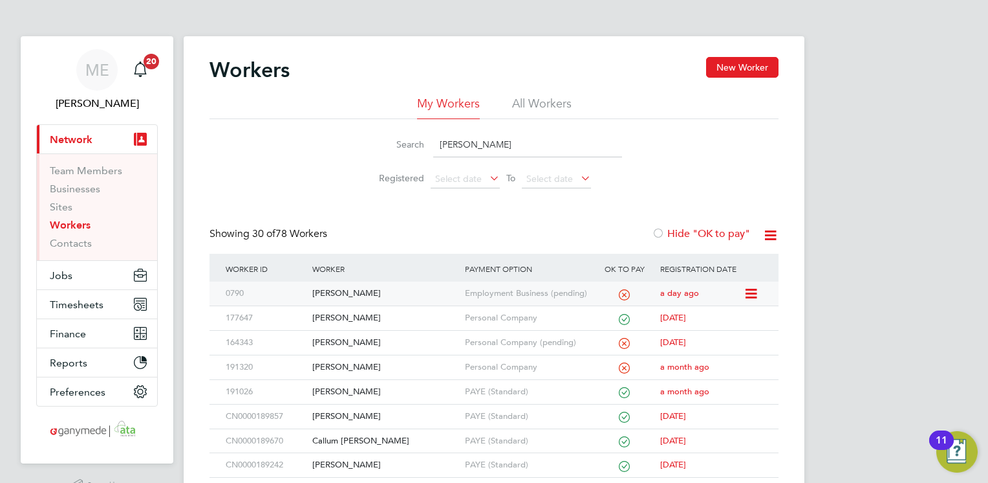
click at [408, 292] on div "[PERSON_NAME]" at bounding box center [385, 293] width 152 height 24
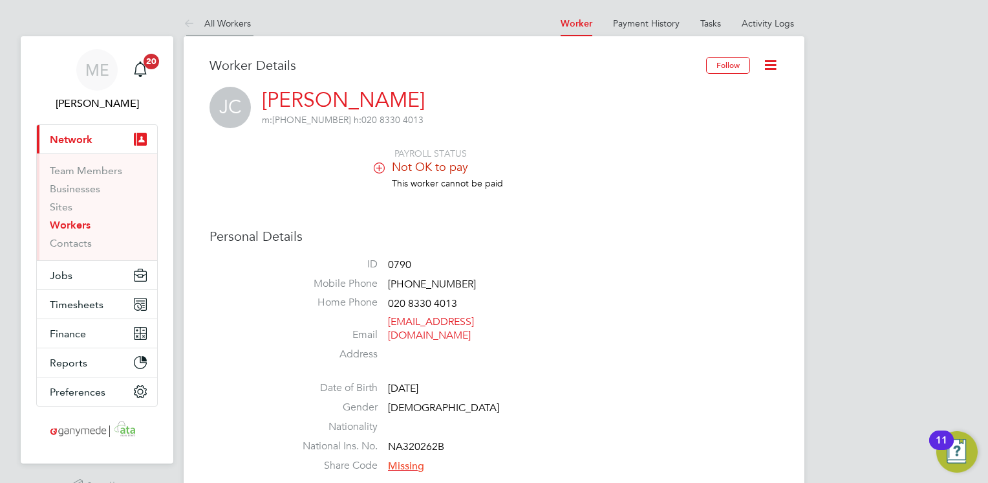
click at [195, 22] on icon at bounding box center [192, 24] width 16 height 16
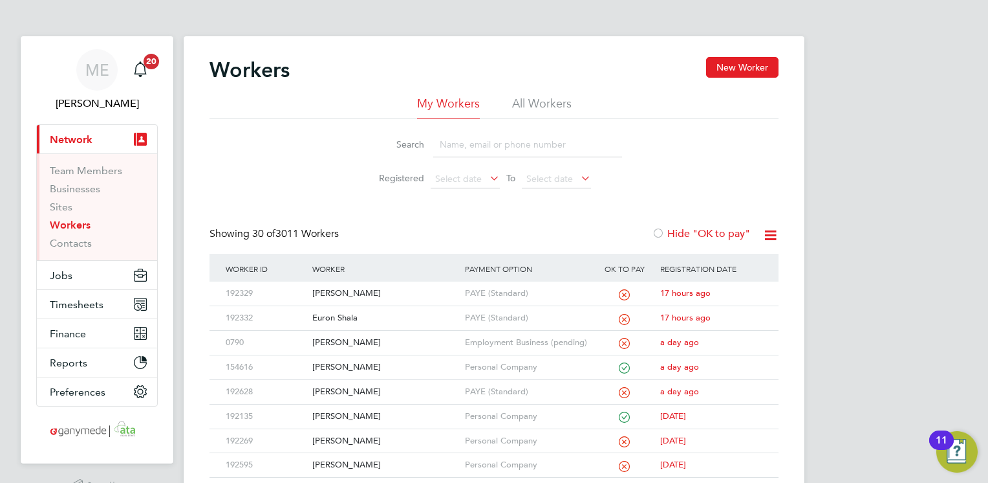
click at [468, 141] on input at bounding box center [527, 144] width 189 height 25
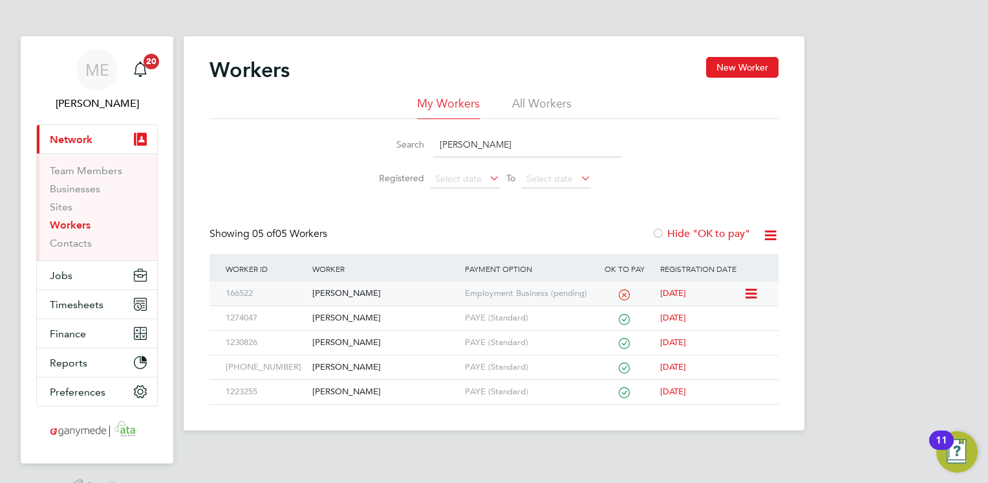
type input "SHANE"
click at [388, 292] on div "Shane Rankin" at bounding box center [385, 293] width 152 height 24
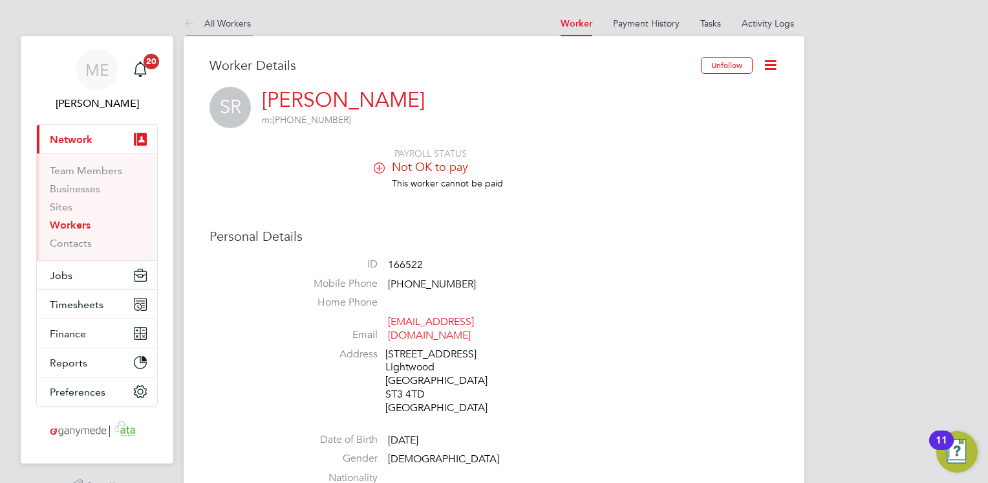
click at [188, 23] on icon at bounding box center [192, 24] width 16 height 16
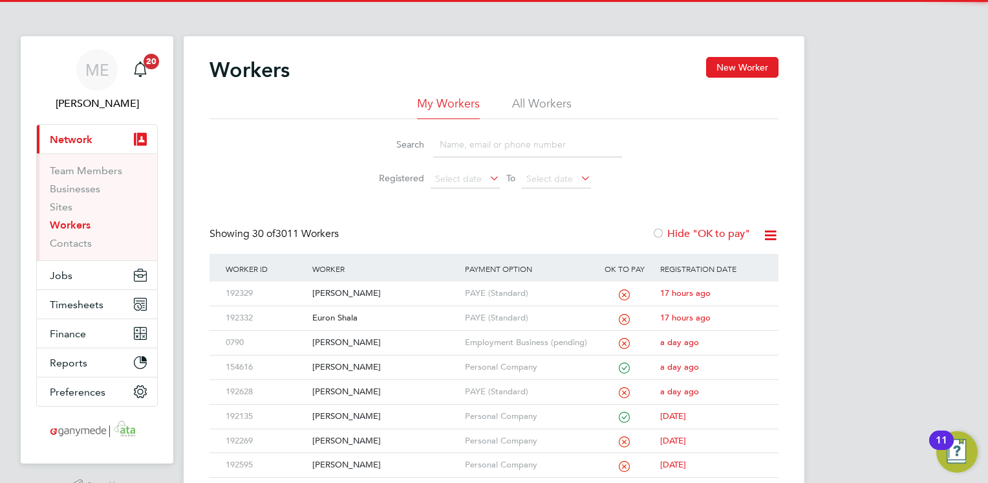
click at [464, 144] on input at bounding box center [527, 144] width 189 height 25
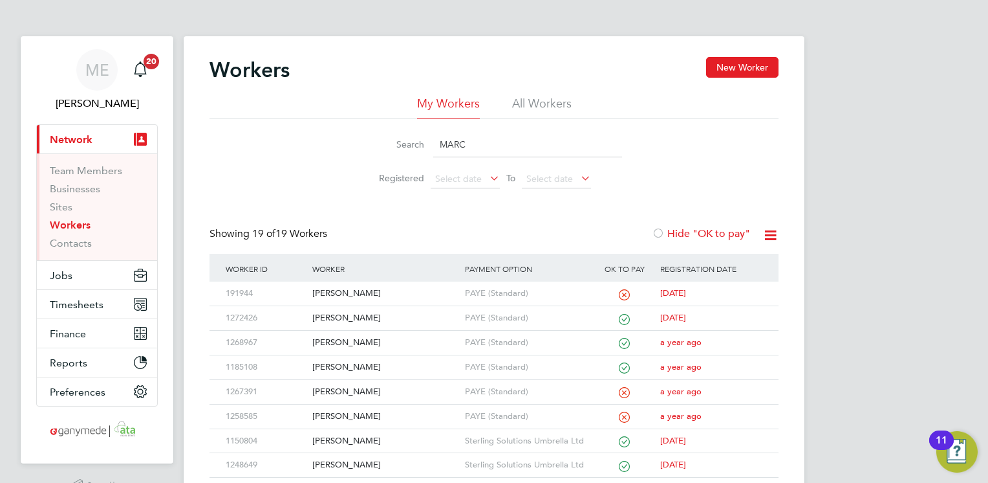
type input "MARC"
click at [402, 281] on div "Worker" at bounding box center [385, 269] width 152 height 30
click at [403, 291] on div "[PERSON_NAME]" at bounding box center [385, 293] width 152 height 24
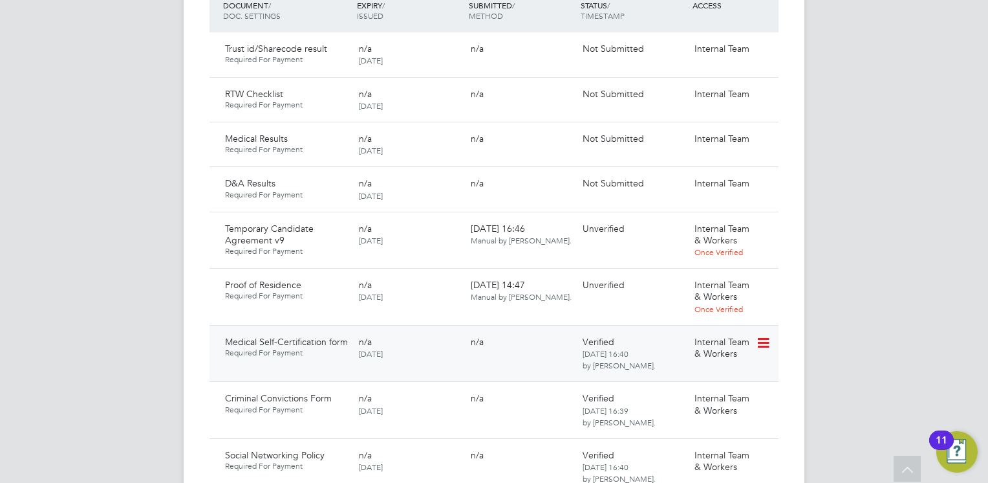
scroll to position [841, 0]
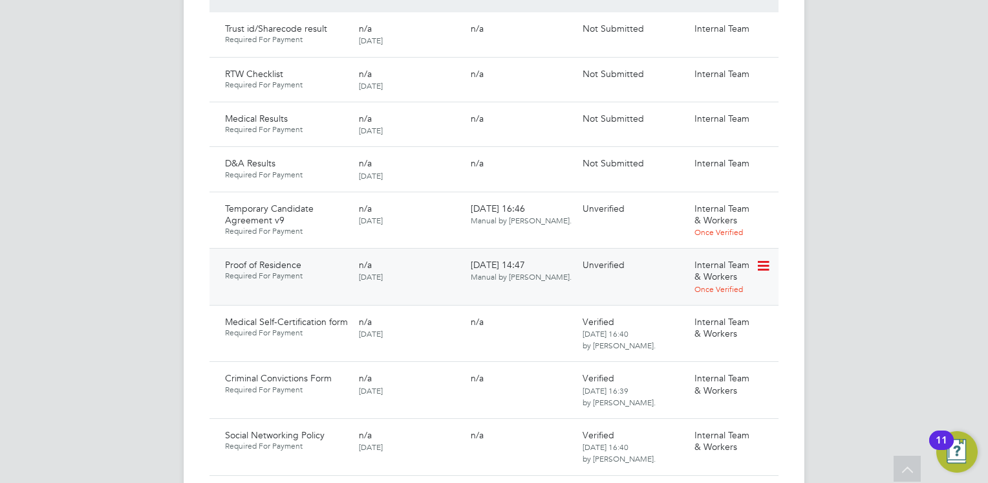
click at [762, 258] on icon at bounding box center [762, 266] width 13 height 16
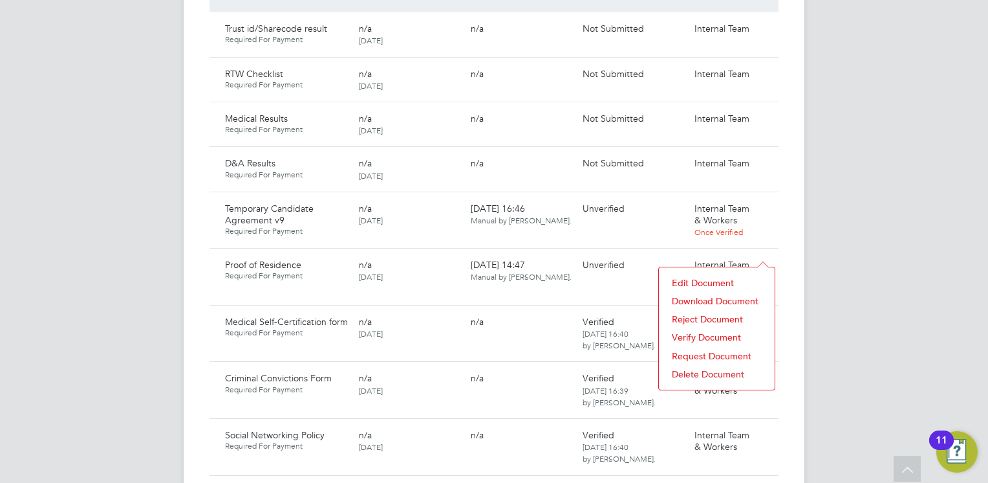
click at [711, 296] on li "Download Document" at bounding box center [717, 301] width 103 height 18
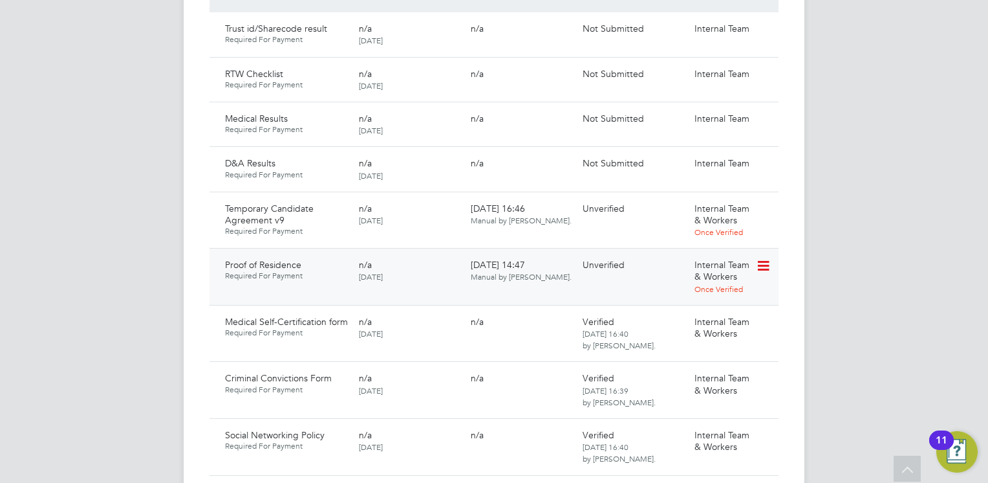
click at [767, 258] on icon at bounding box center [762, 266] width 13 height 16
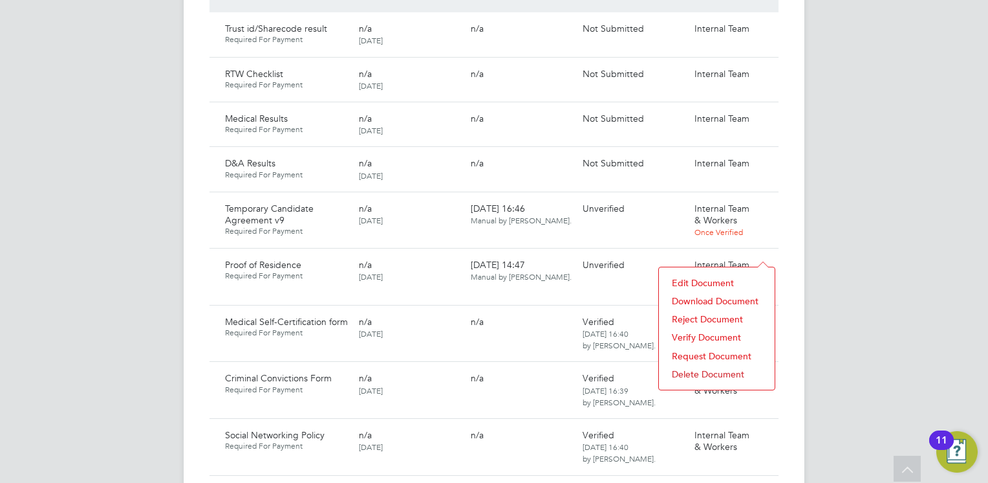
click at [697, 333] on li "Verify Document" at bounding box center [717, 337] width 103 height 18
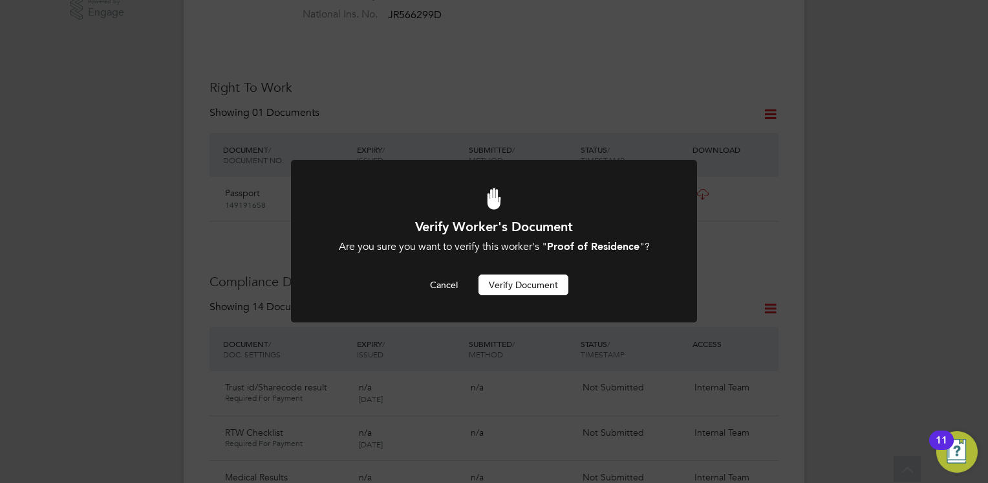
click at [518, 281] on button "Verify Document" at bounding box center [524, 284] width 90 height 21
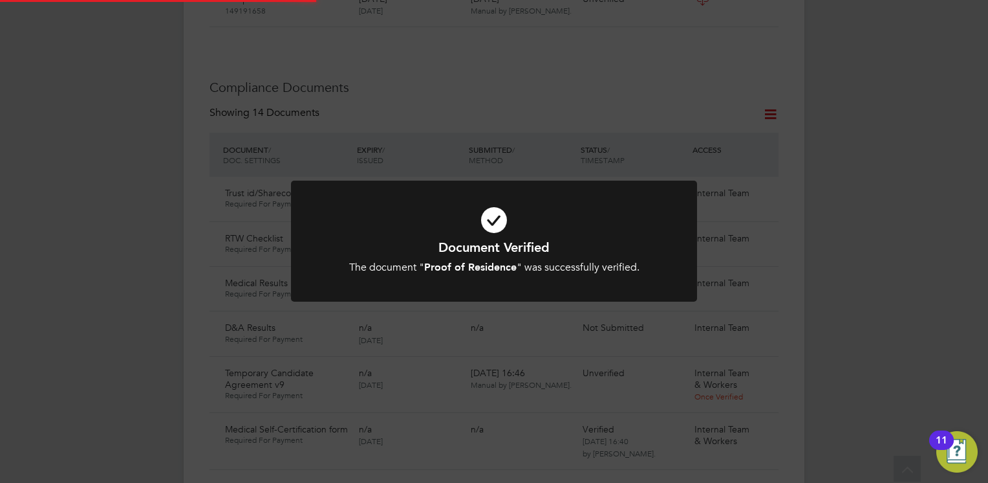
click at [525, 281] on div at bounding box center [494, 240] width 406 height 121
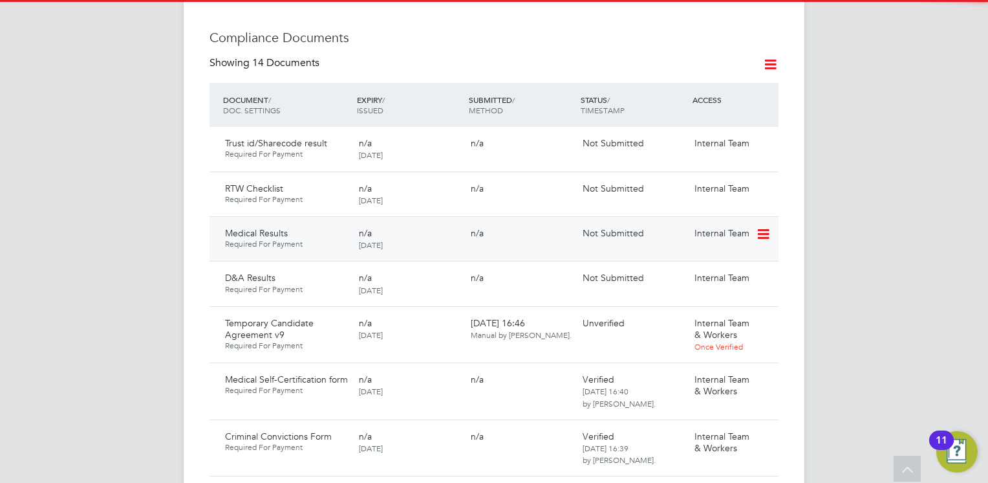
scroll to position [806, 0]
